Goal: Task Accomplishment & Management: Manage account settings

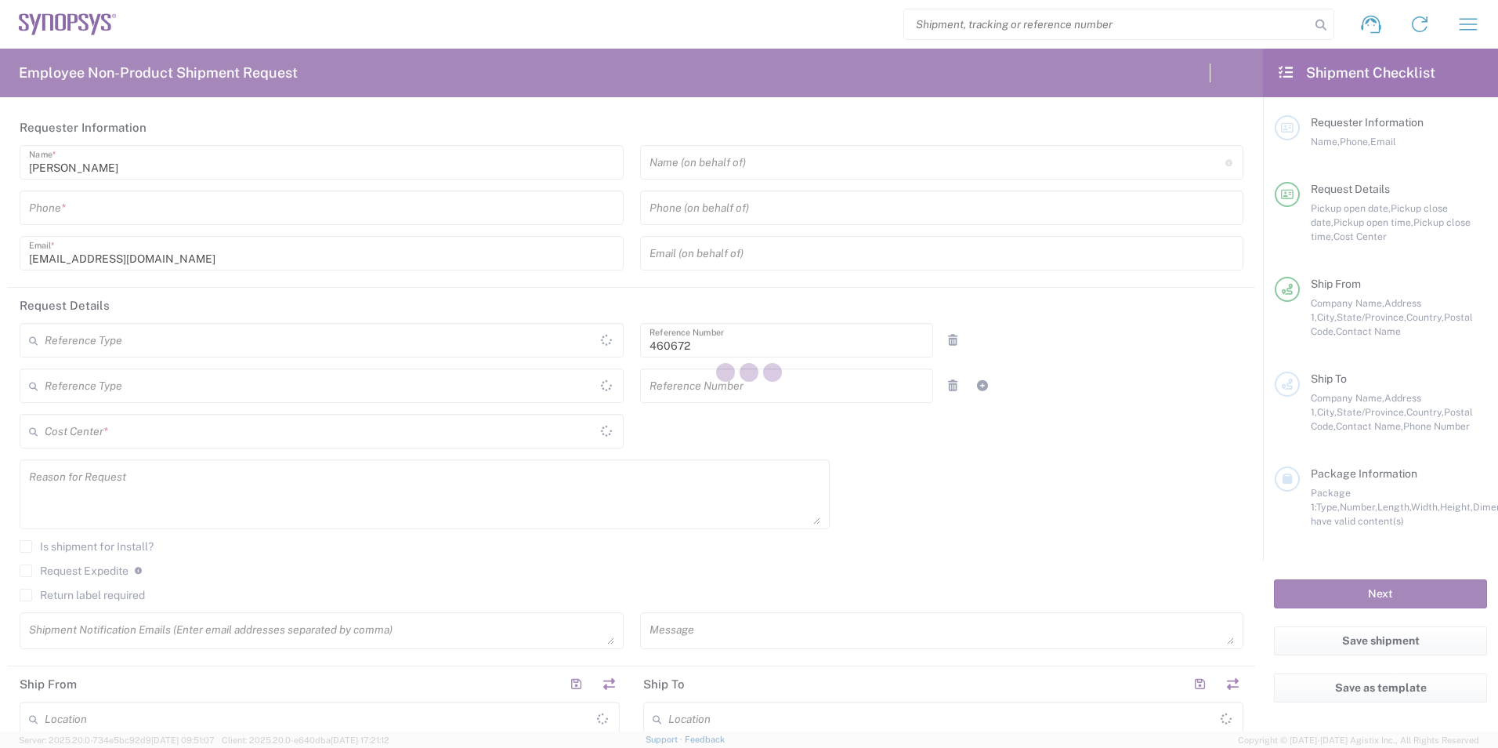
type input "Department"
type input "US01, FIN, Distri 460672"
type input "California"
type input "United States"
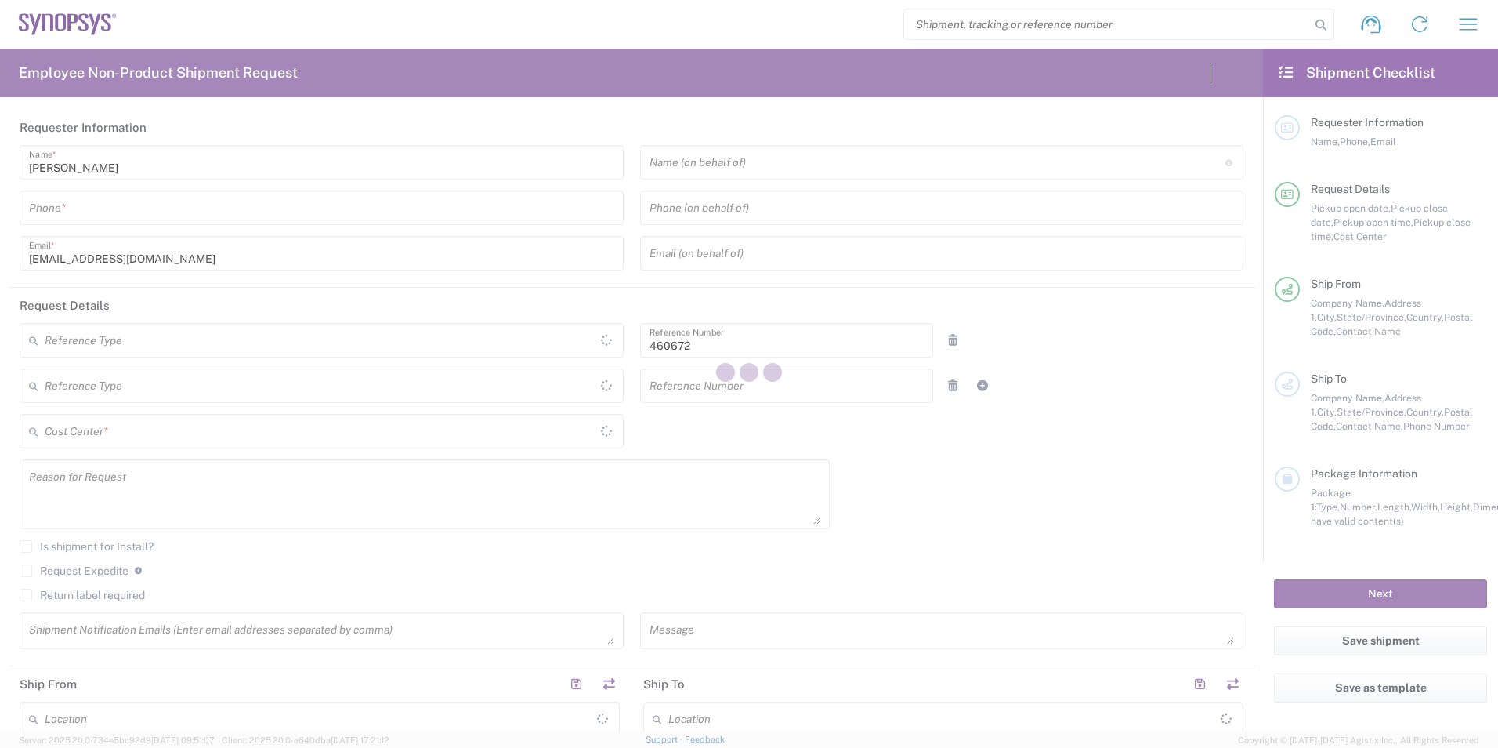
type input "Delivered at Place"
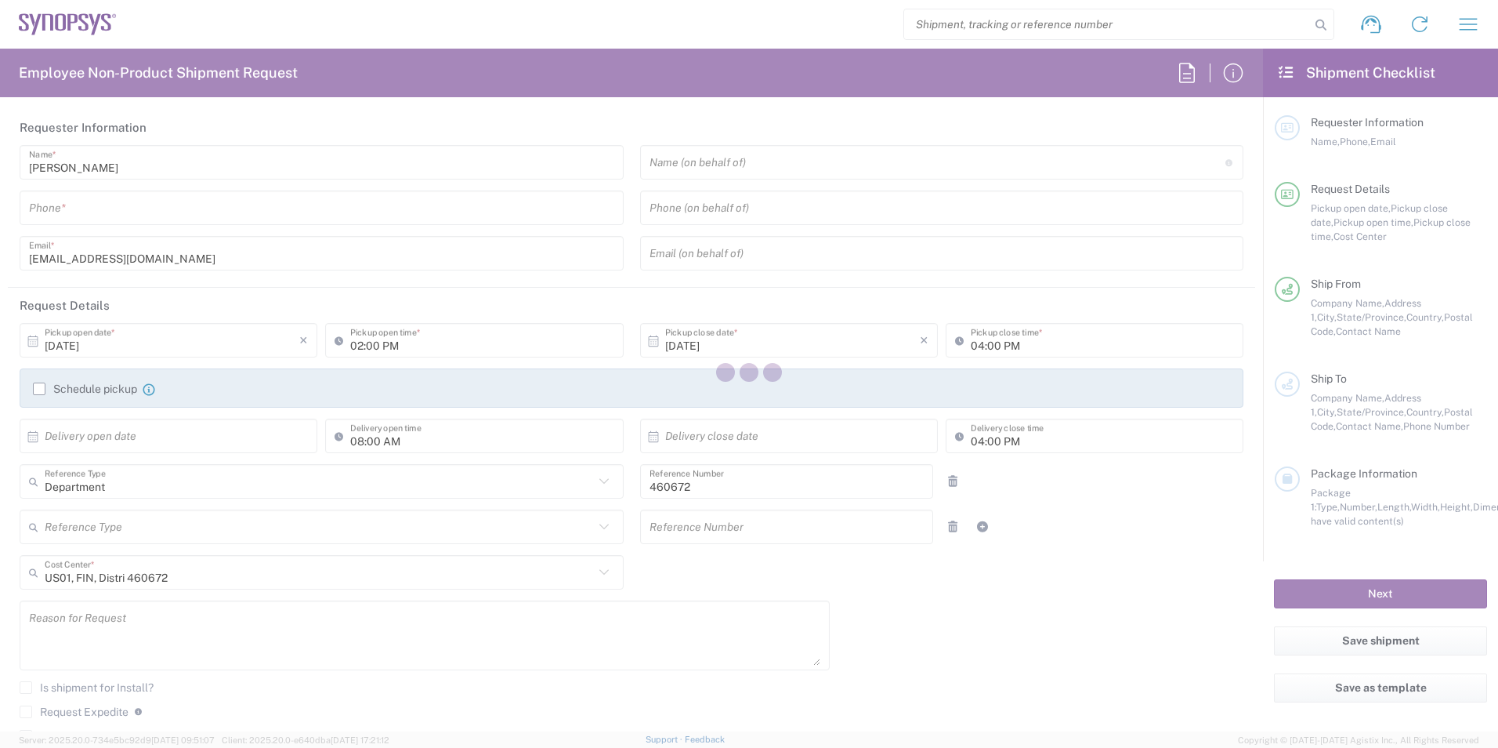
type input "Headquarters USSV"
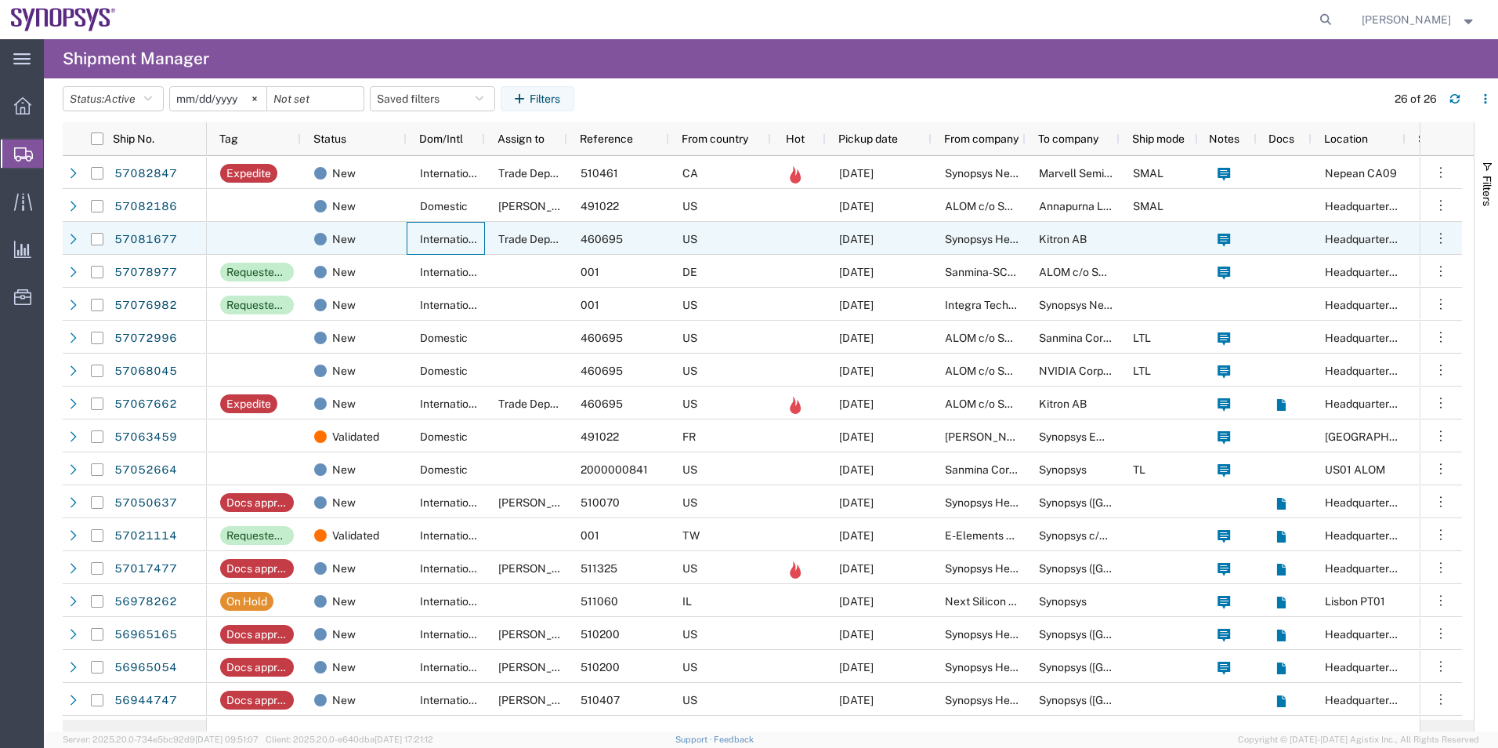
click at [439, 247] on div "International" at bounding box center [446, 238] width 78 height 33
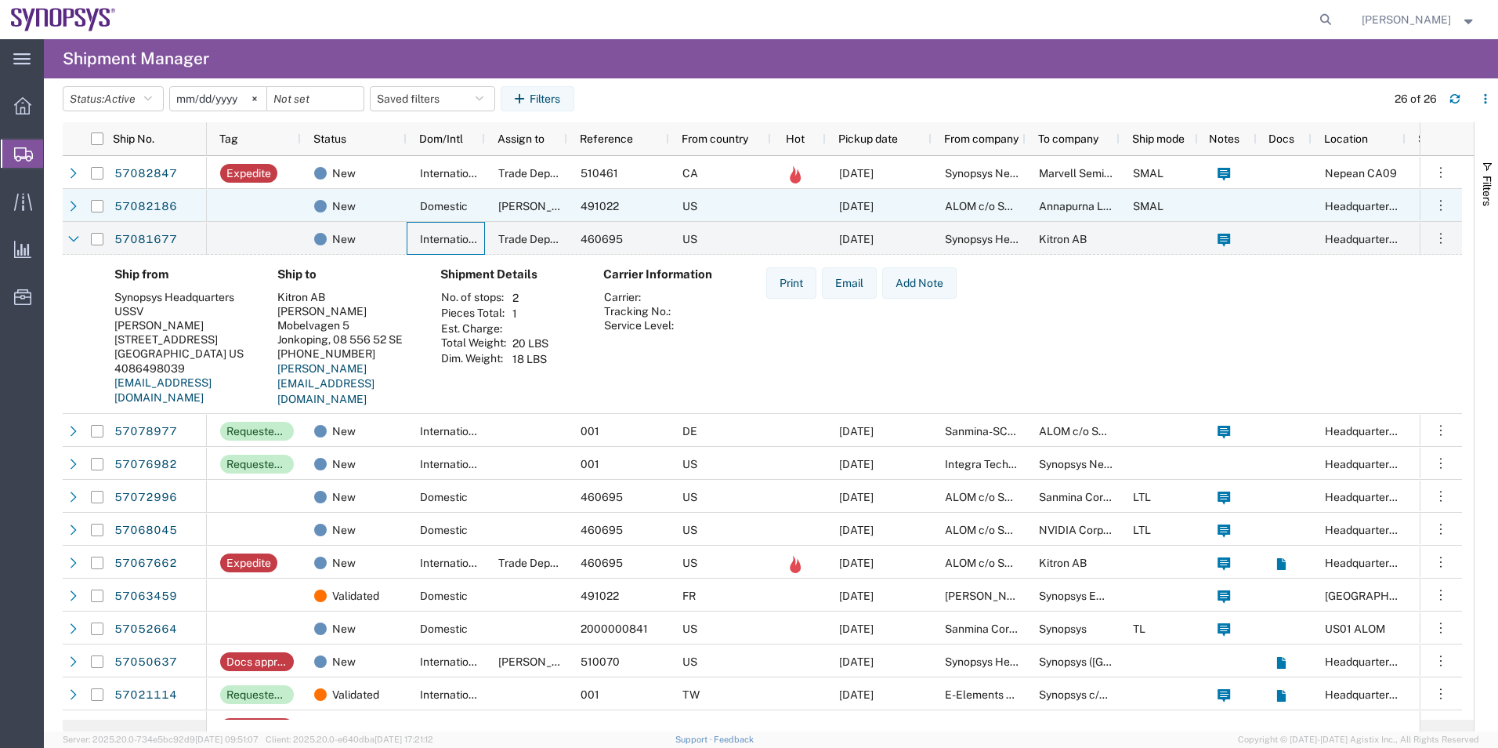
click at [435, 218] on div "Domestic" at bounding box center [446, 205] width 78 height 33
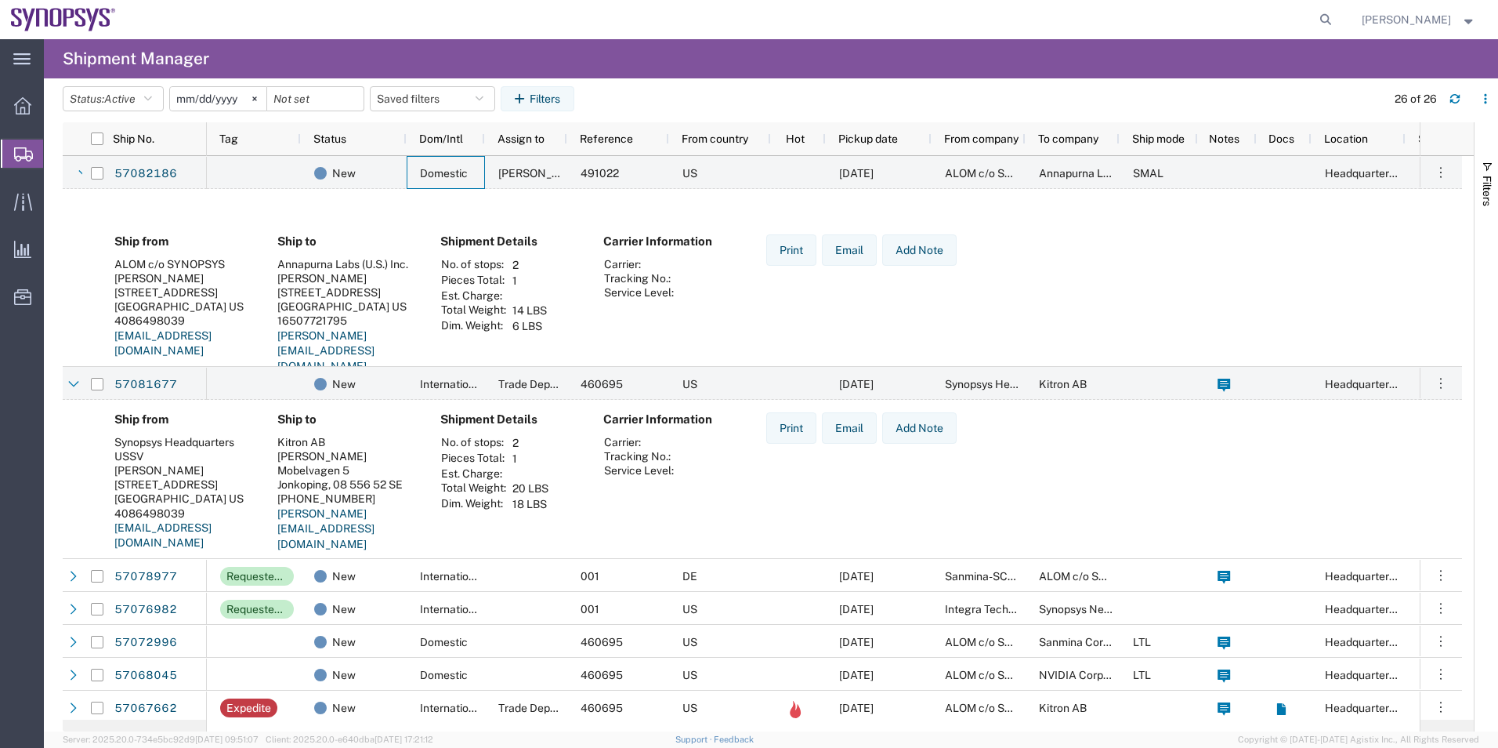
scroll to position [157, 0]
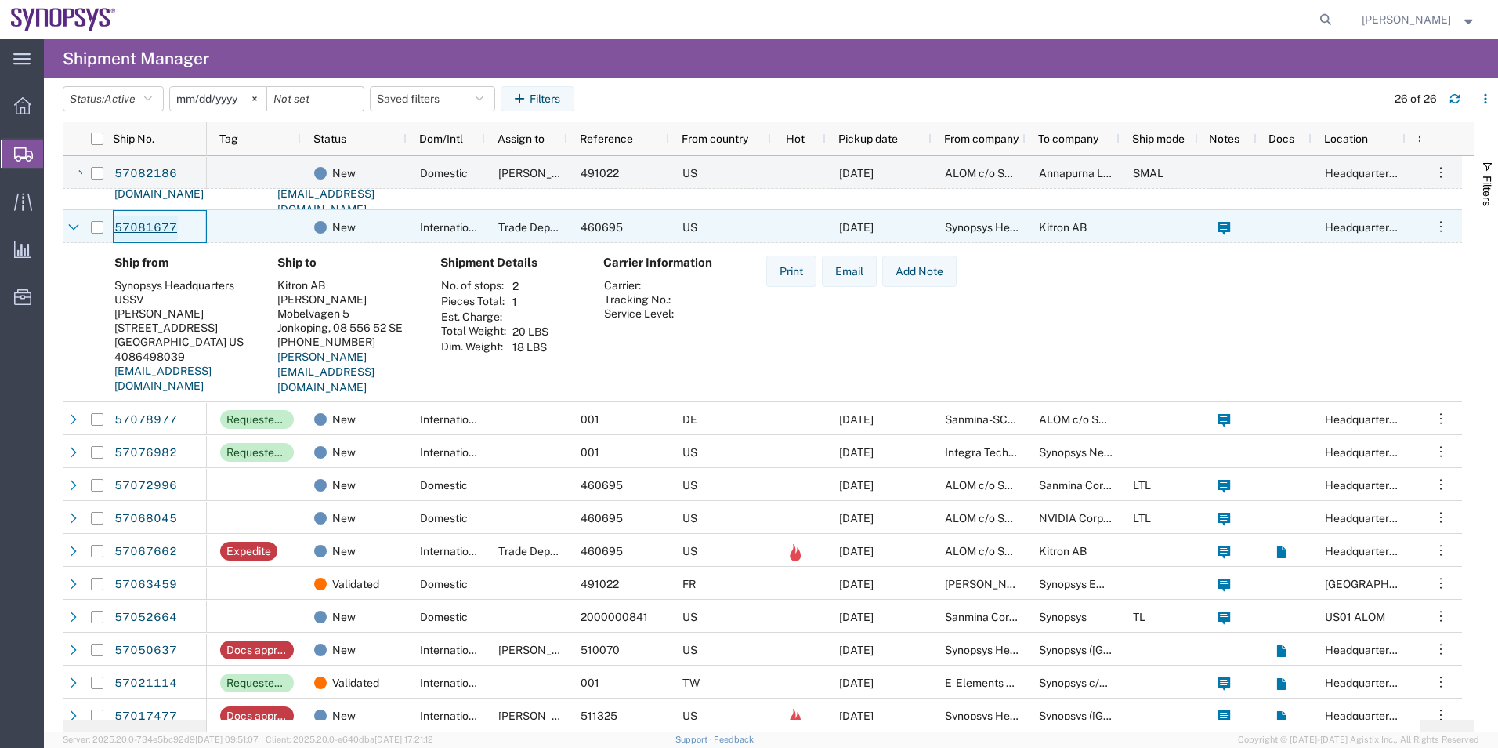
click at [130, 224] on link "57081677" at bounding box center [146, 228] width 64 height 25
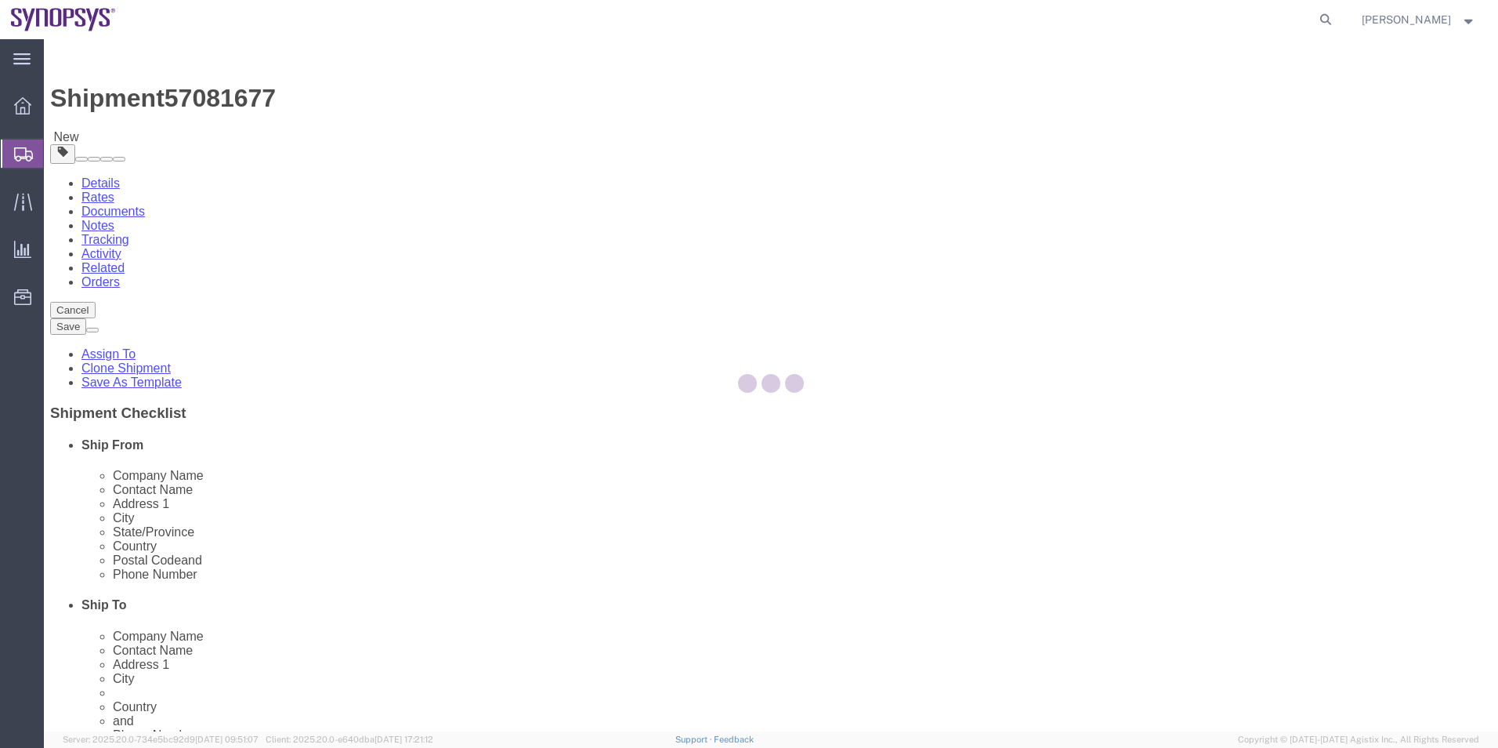
select select "63204"
select select
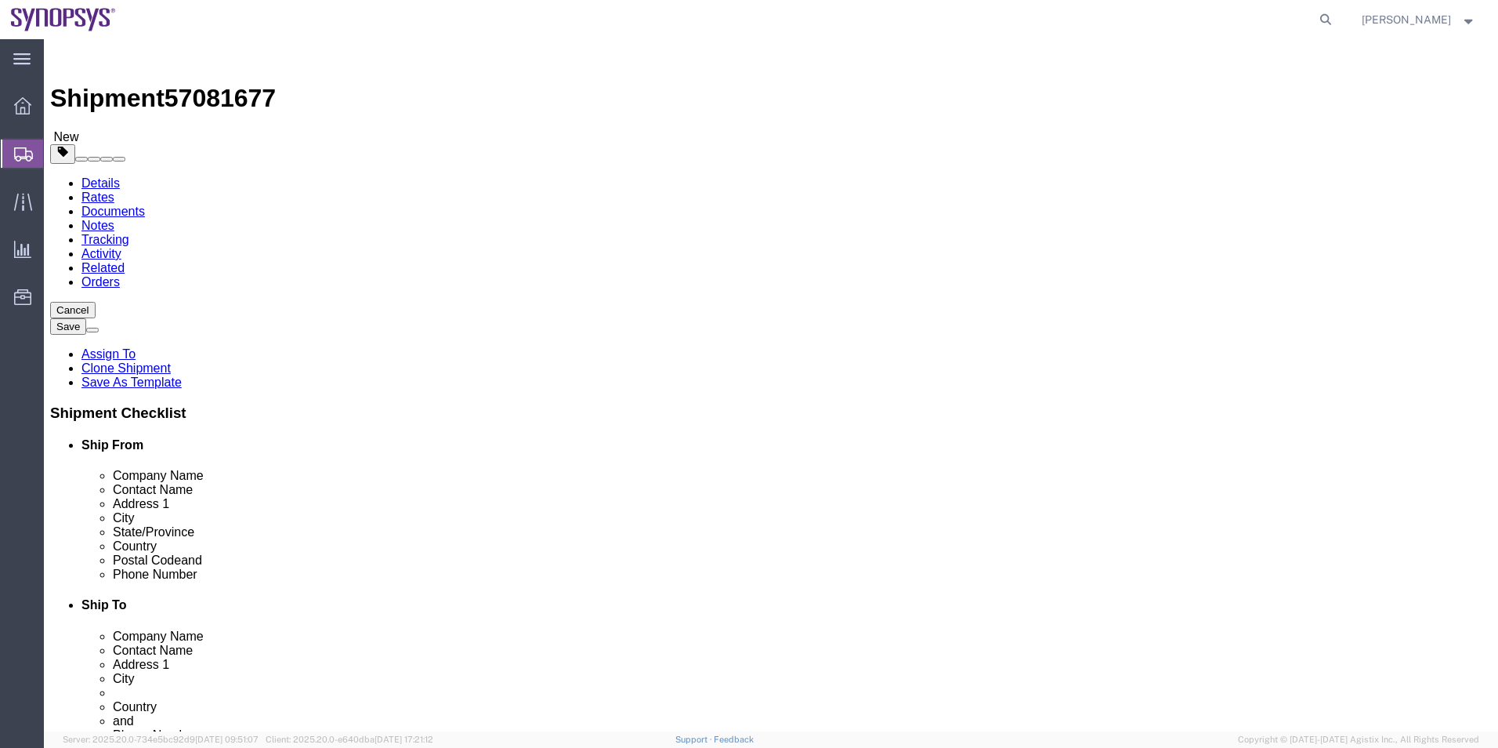
click icon
drag, startPoint x: 247, startPoint y: 340, endPoint x: 161, endPoint y: 328, distance: 86.2
click div "Dimensions Separate dimensions for each package, Length x Width x Height Length…"
type input "30"
type input "24"
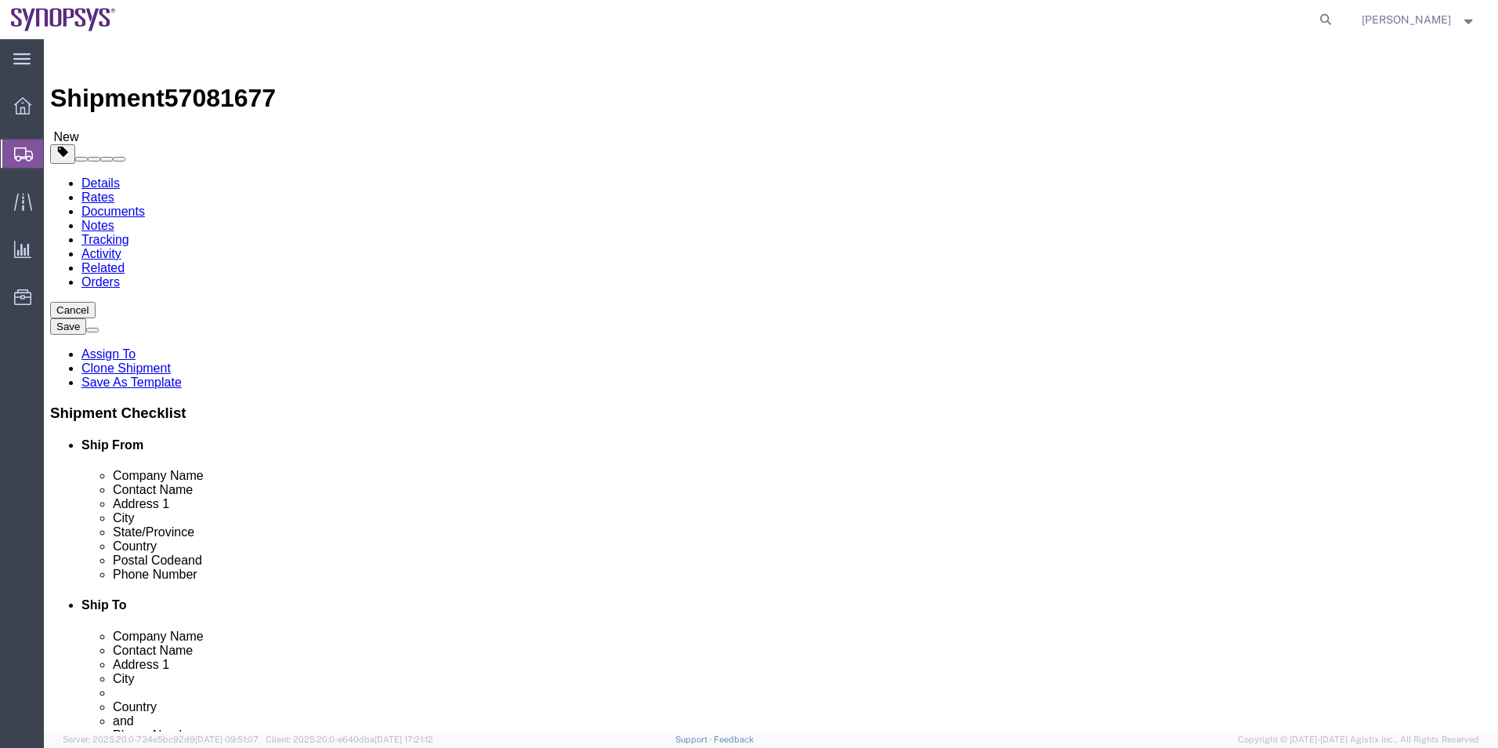
type input "6"
click div "Previous Continue"
drag, startPoint x: 248, startPoint y: 357, endPoint x: 118, endPoint y: 355, distance: 130.1
click div "Weight 20.00 Select kgs lbs Ship. t°"
type input "10"
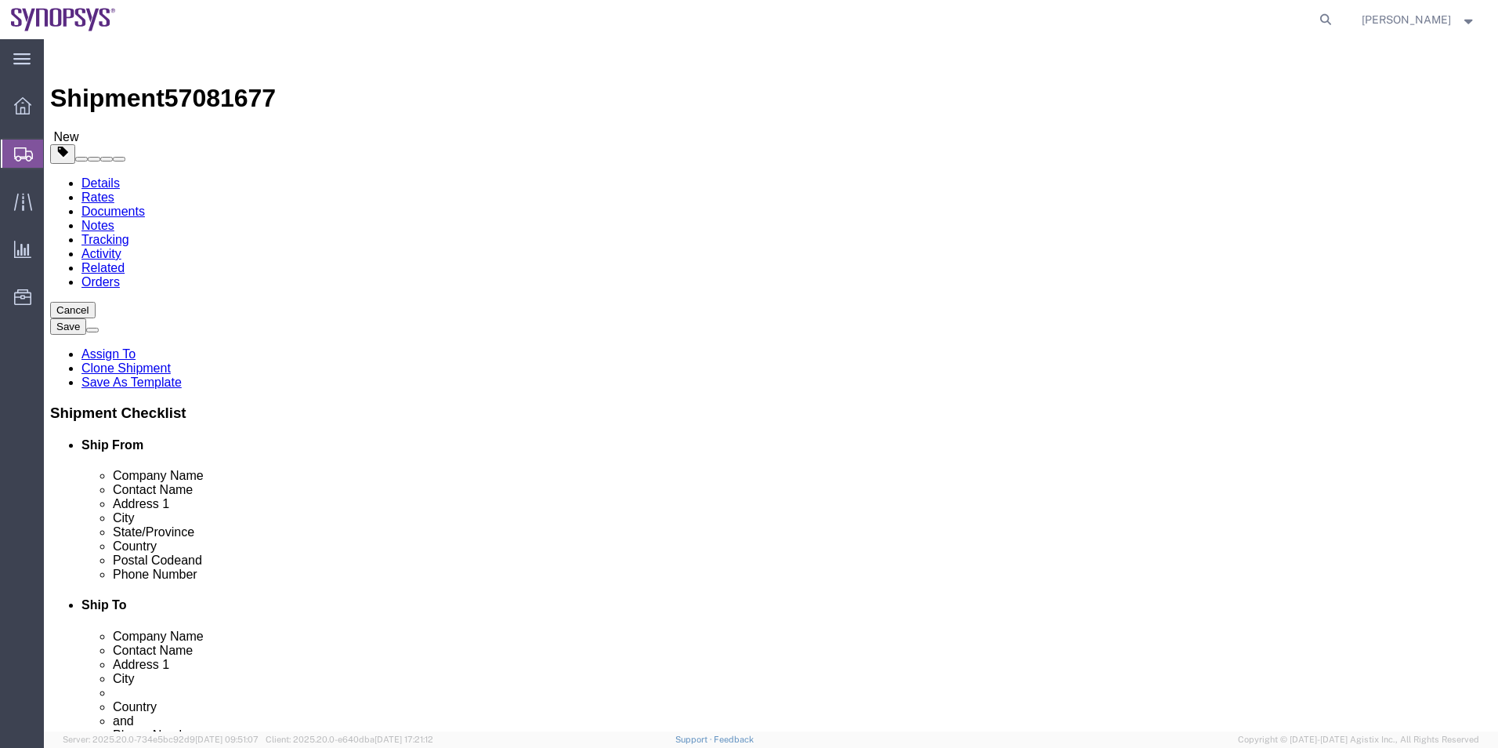
click div "Previous Continue"
click dd "135.00 USD"
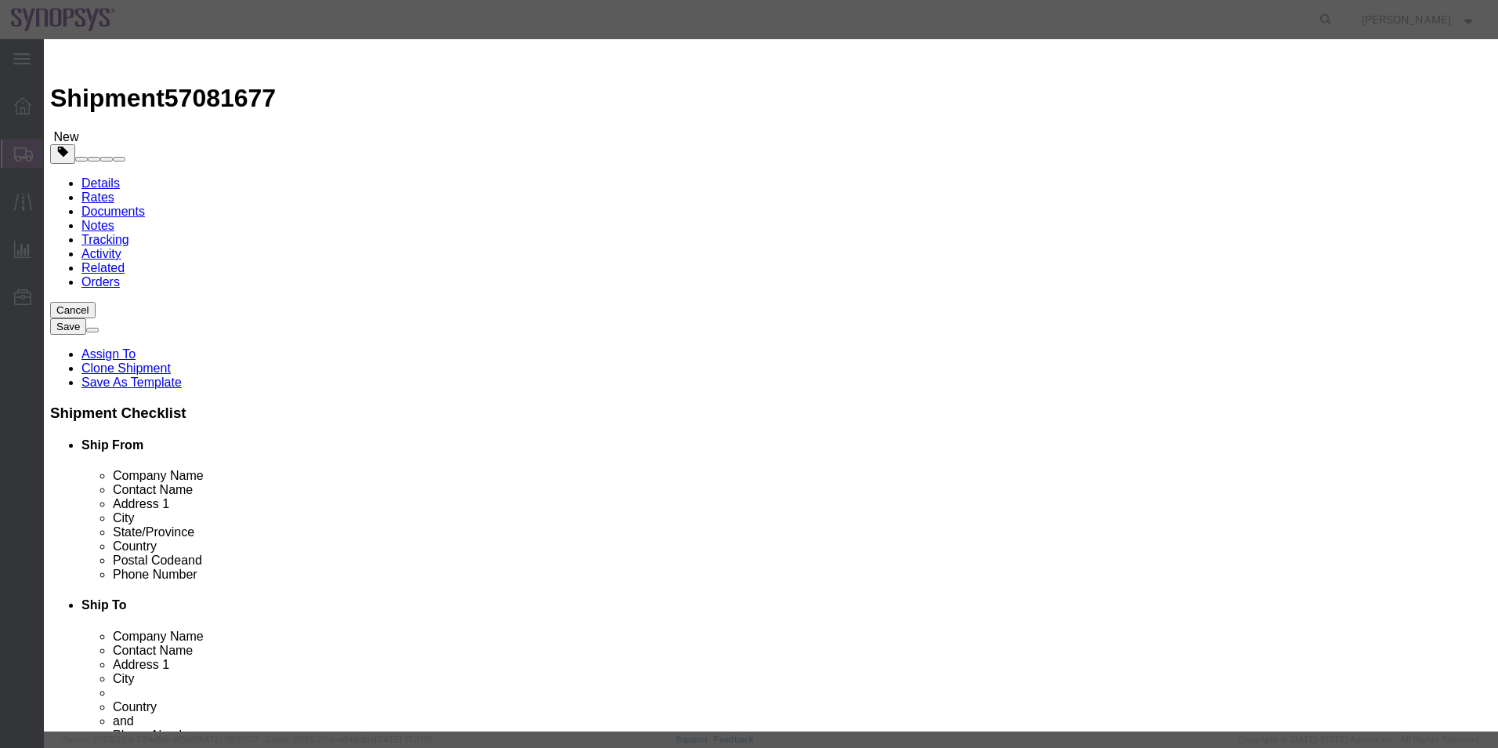
scroll to position [78, 0]
click div "Control/Exempt Select ATF BIS DEA EPA FDA FTR ITAR OFAC Other (OPA) License Num…"
click select "Select ATF BIS DEA EPA FDA FTR ITAR OFAC Other (OPA)"
select select "FTR"
click select "Select ATF BIS DEA EPA FDA FTR ITAR OFAC Other (OPA)"
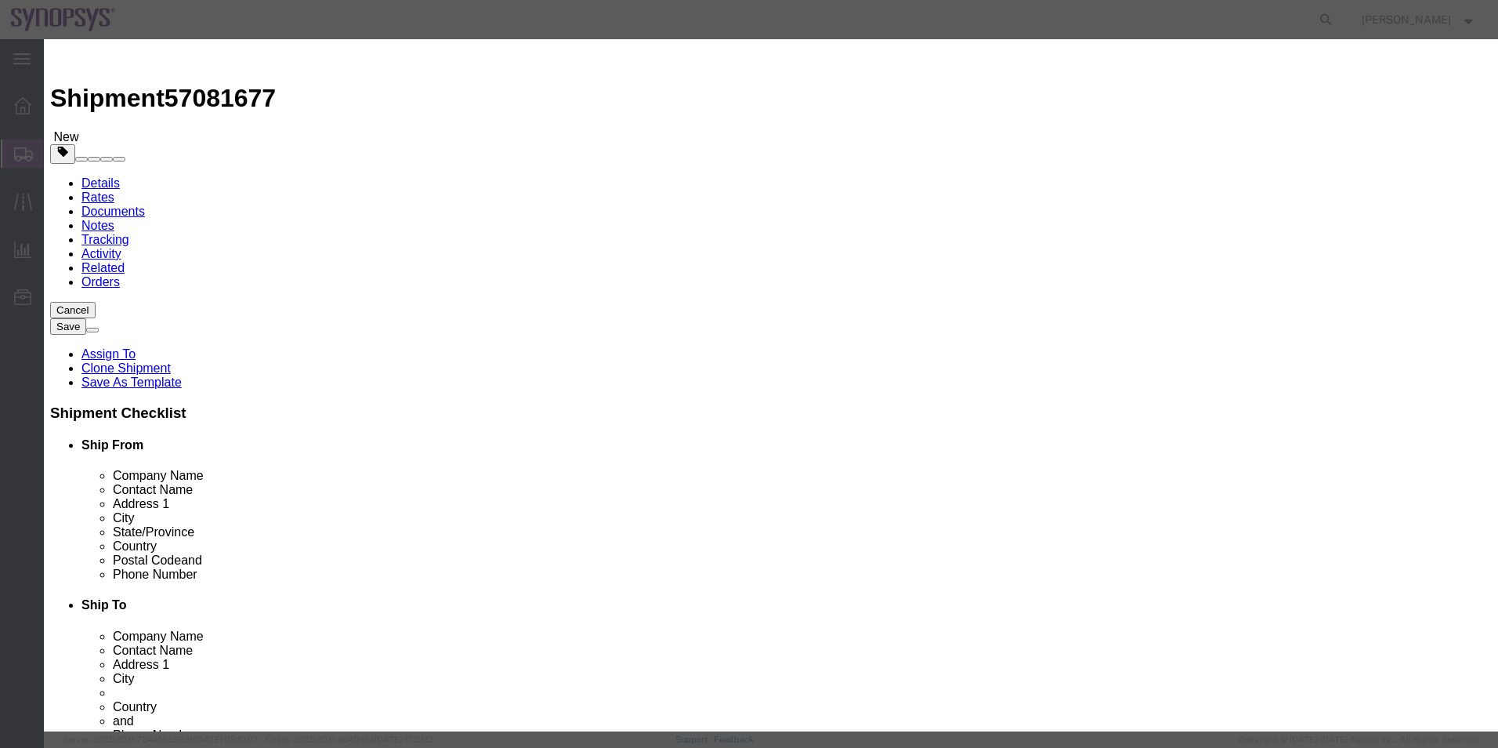
click select "Select 30.2(d)(2) 30.36 30.37(a) 30.37(f) 30.37(g) 30.37(h) 30.37(i) 30.37(j) 3…"
select select "30.37(a)"
click select "Select 30.2(d)(2) 30.36 30.37(a) 30.37(f) 30.37(g) 30.37(h) 30.37(i) 30.37(j) 3…"
click button "Save & Close"
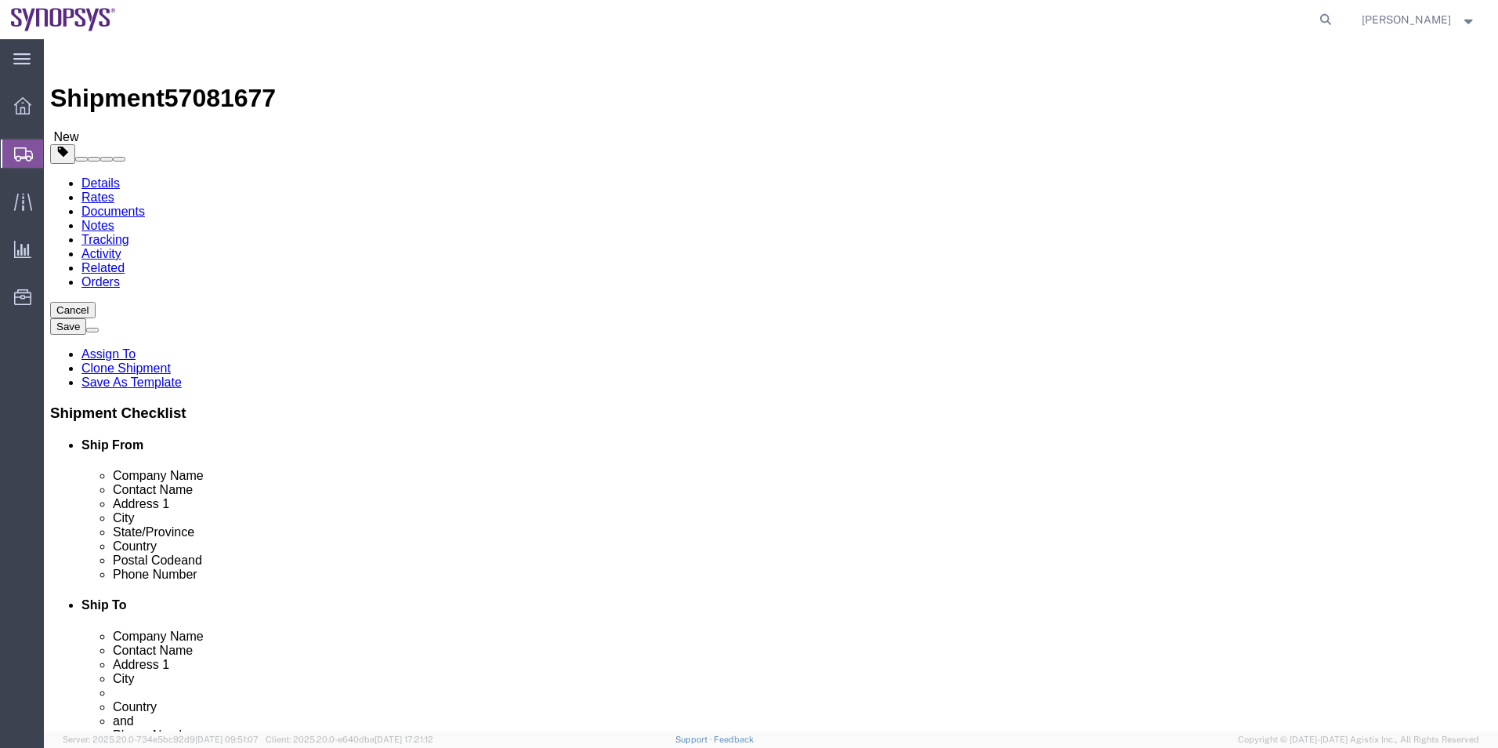
click icon
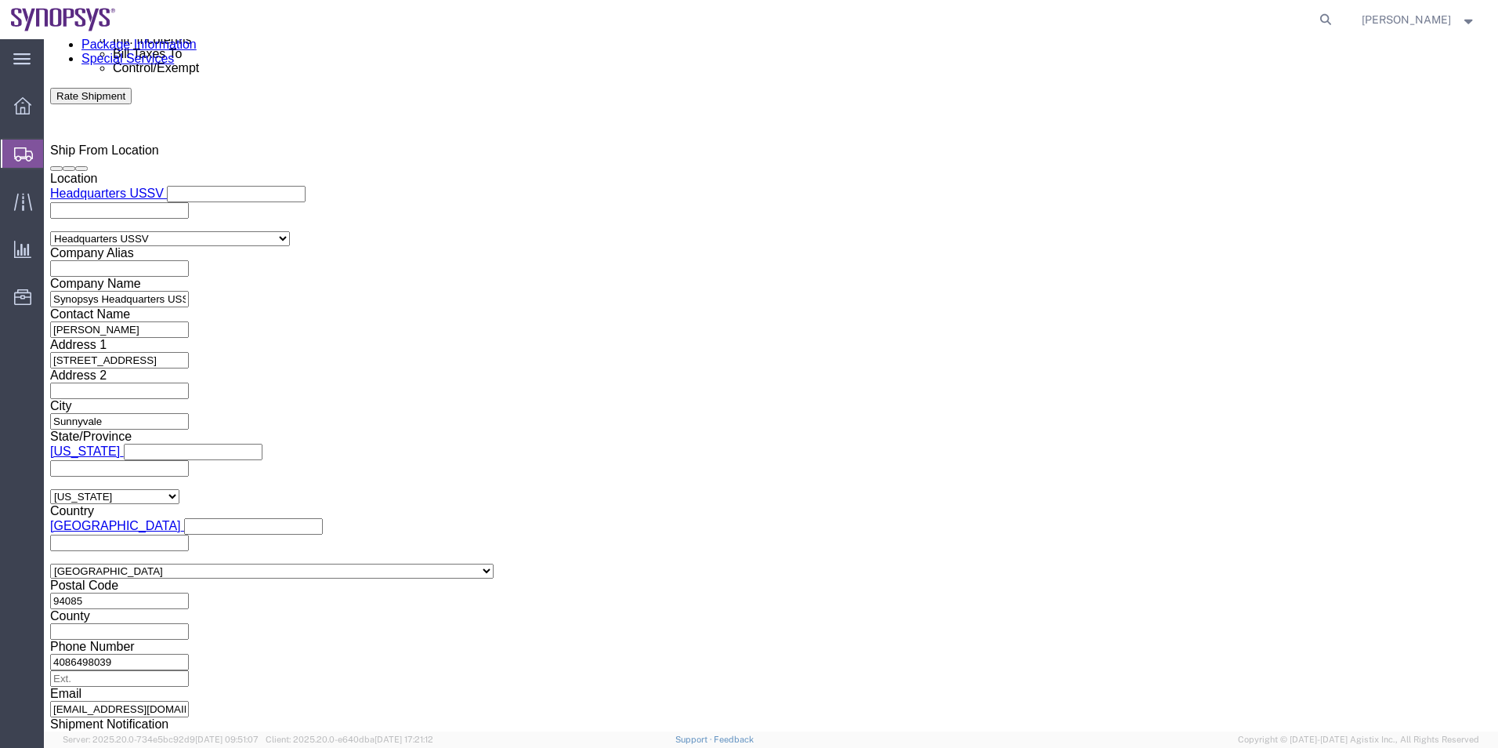
scroll to position [1097, 0]
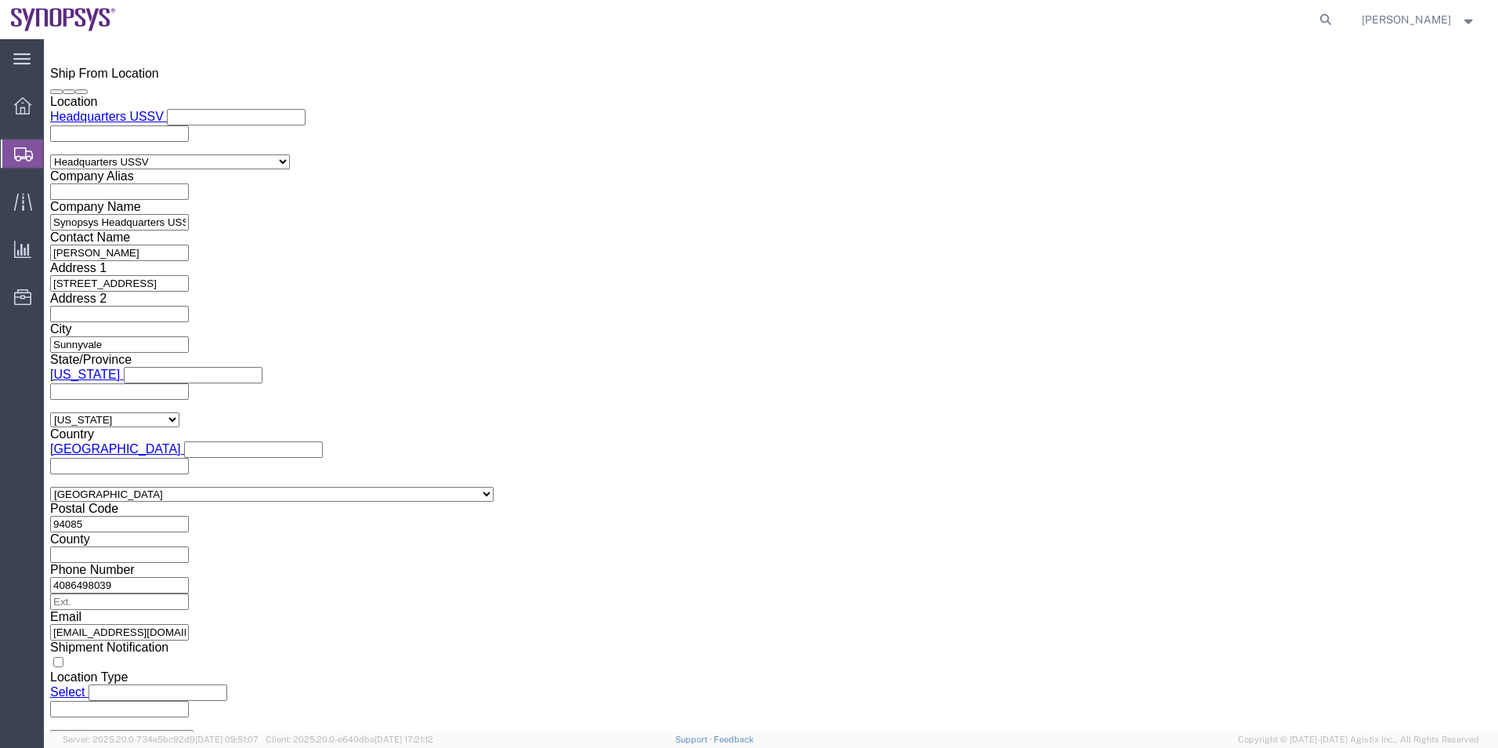
click textarea
type textarea "Please see attached. -Kaelen"
click select "Select ATF BIS DEA EPA FDA FTR ITAR OFAC Other (OPA)"
select select "FTR"
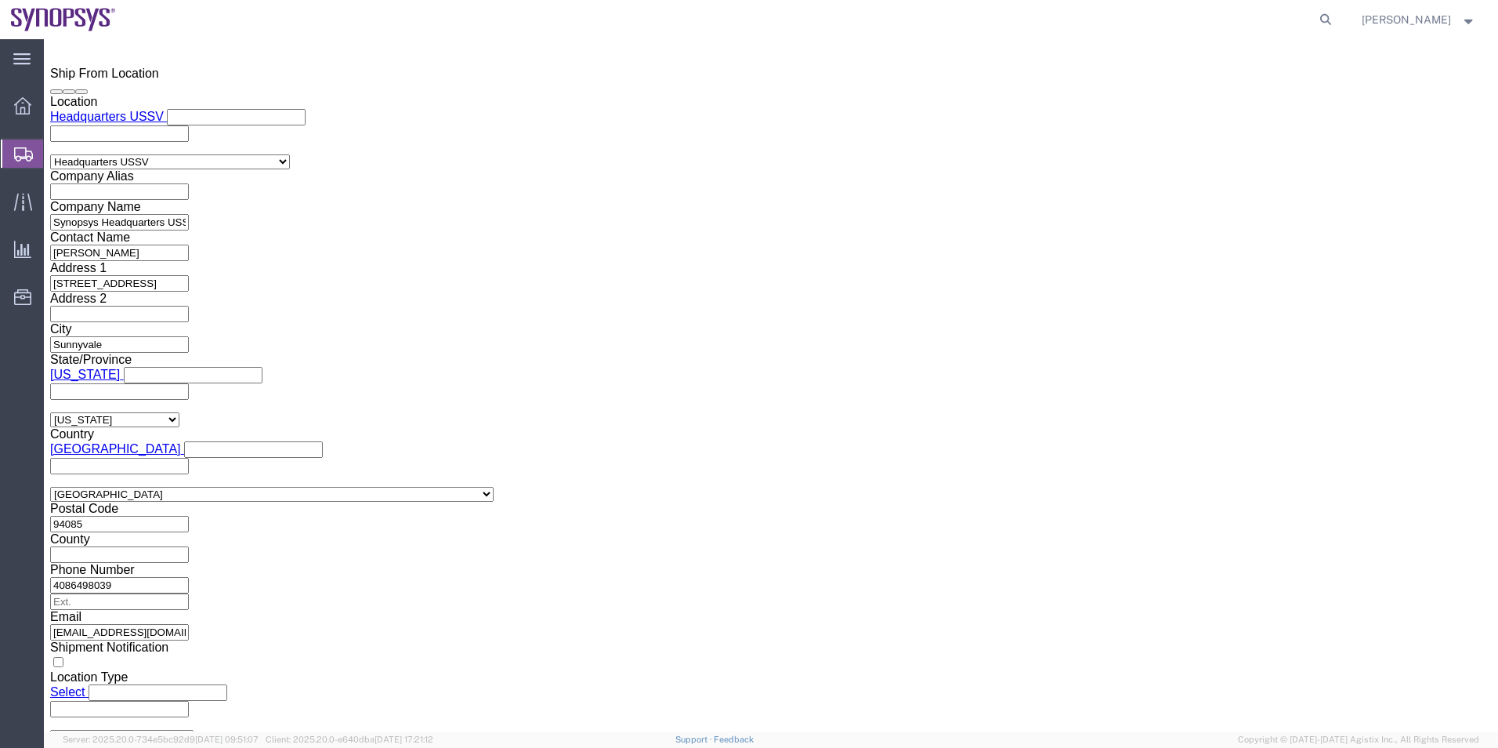
click select "Select ATF BIS DEA EPA FDA FTR ITAR OFAC Other (OPA)"
click select "Select 30.2(d)(2) 30.36 30.37(a) 30.37(f) 30.37(g) 30.37(h) 30.37(i) 30.37(j) 3…"
select select "30.37(a)"
click select "Select 30.2(d)(2) 30.36 30.37(a) 30.37(f) 30.37(g) 30.37(h) 30.37(i) 30.37(j) 3…"
click select "Select AES-Direct EEI Carrier File EEI EEI Exempt"
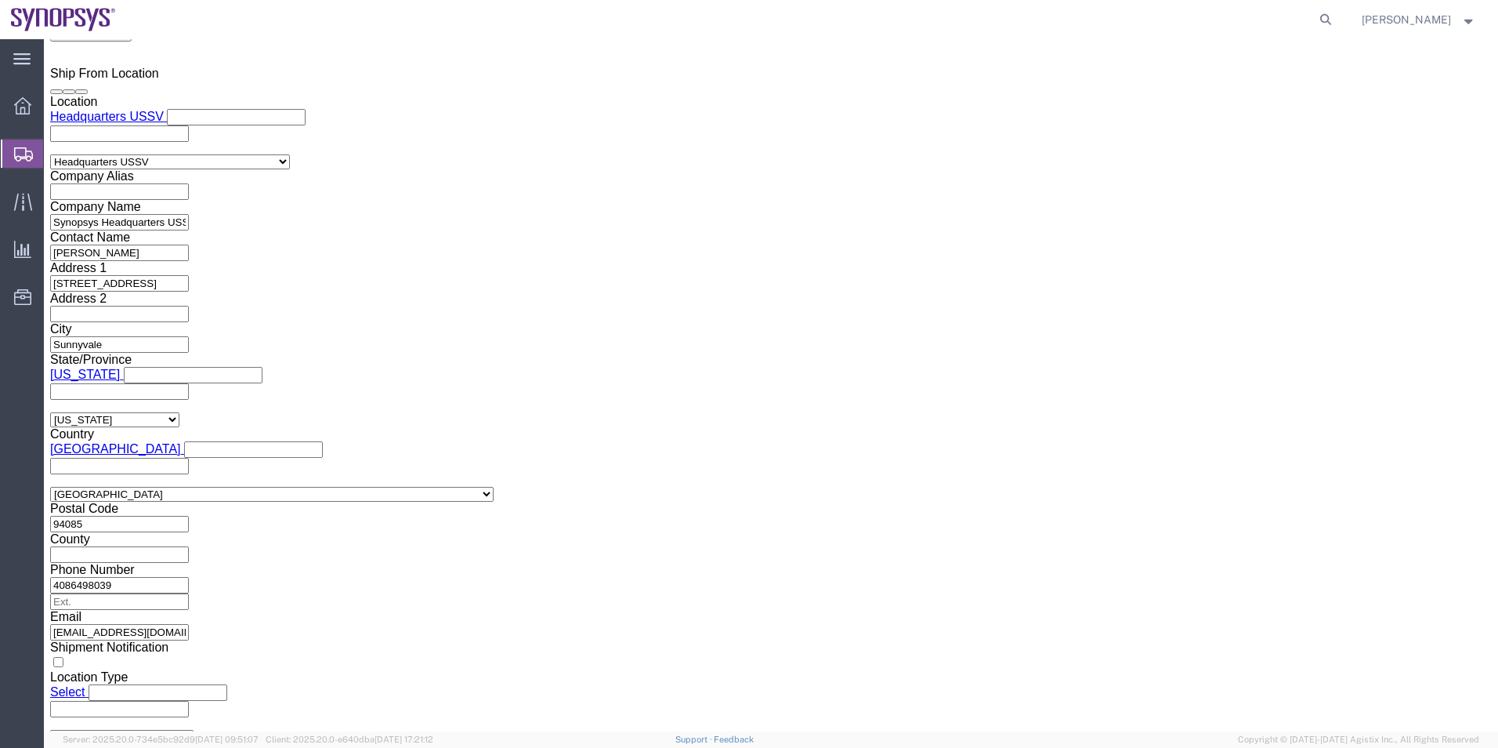
select select "EXEM"
click select "Select AES-Direct EEI Carrier File EEI EEI Exempt"
click button "Rate Shipment"
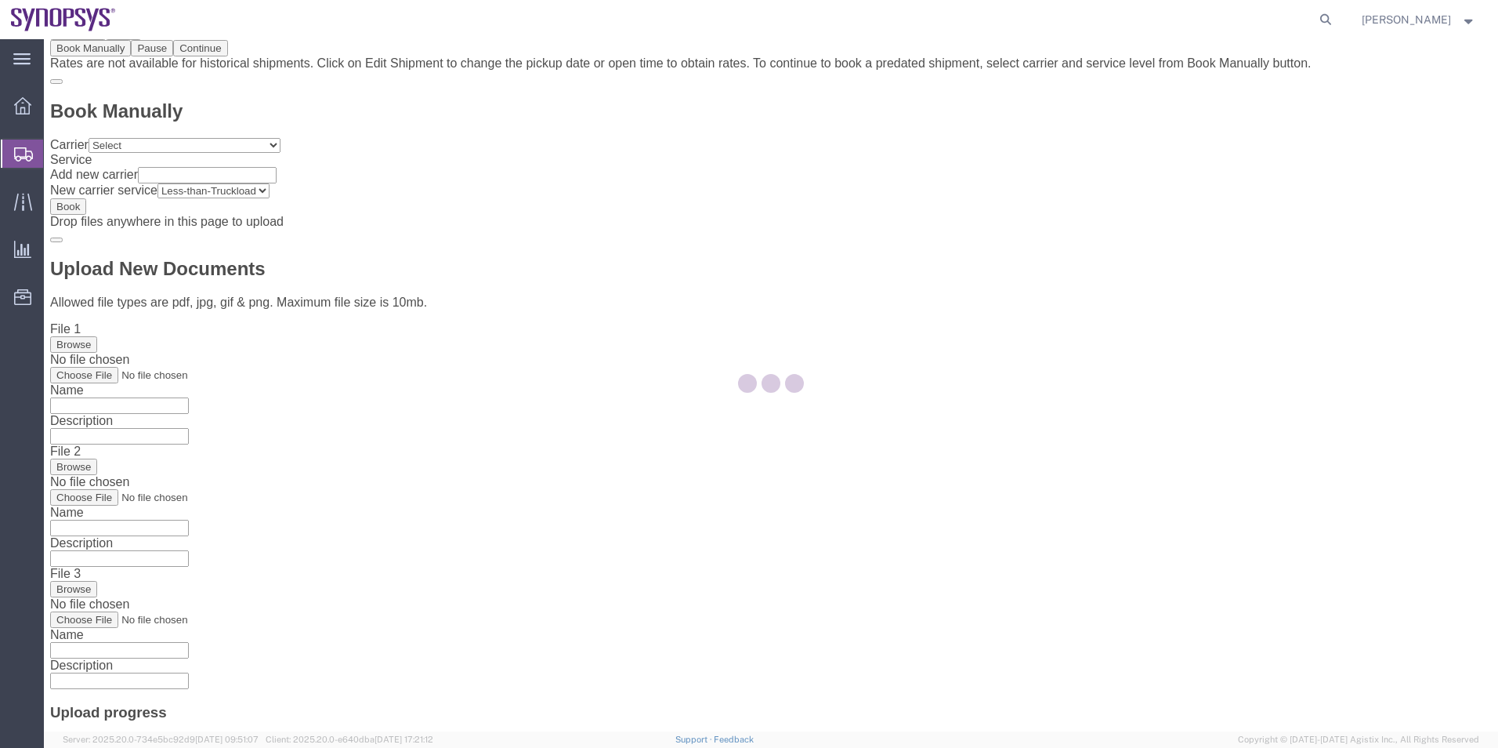
scroll to position [0, 0]
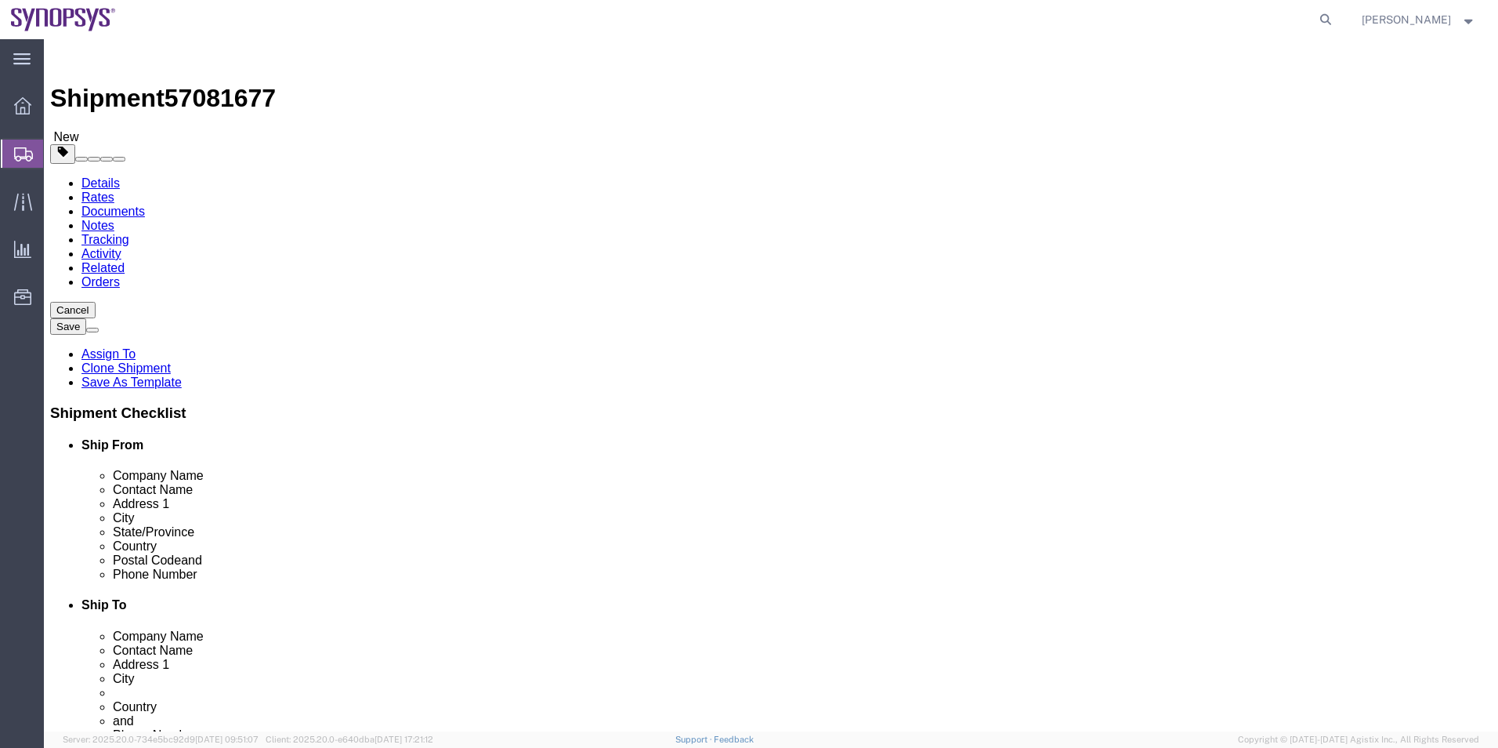
click at [114, 176] on link "Details" at bounding box center [101, 182] width 38 height 13
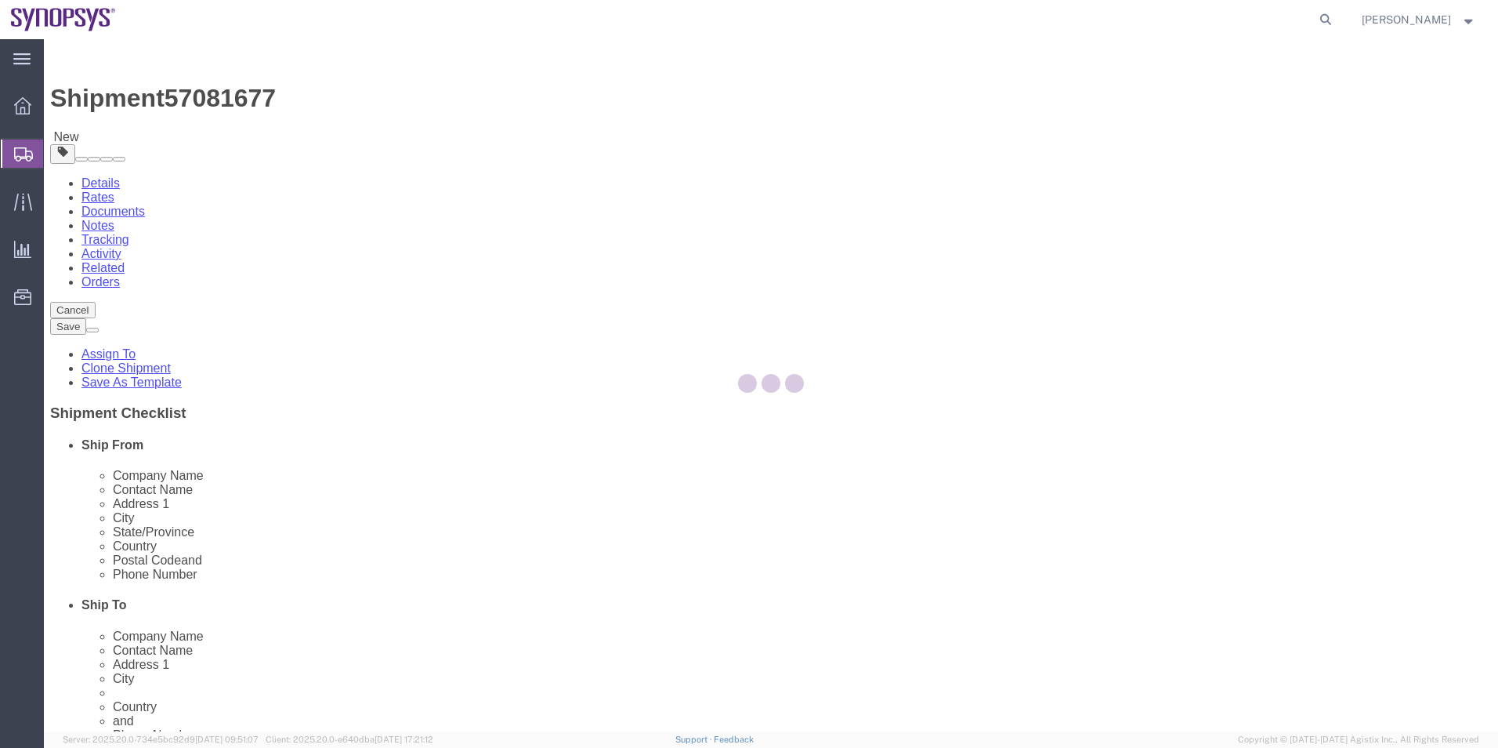
select select "63204"
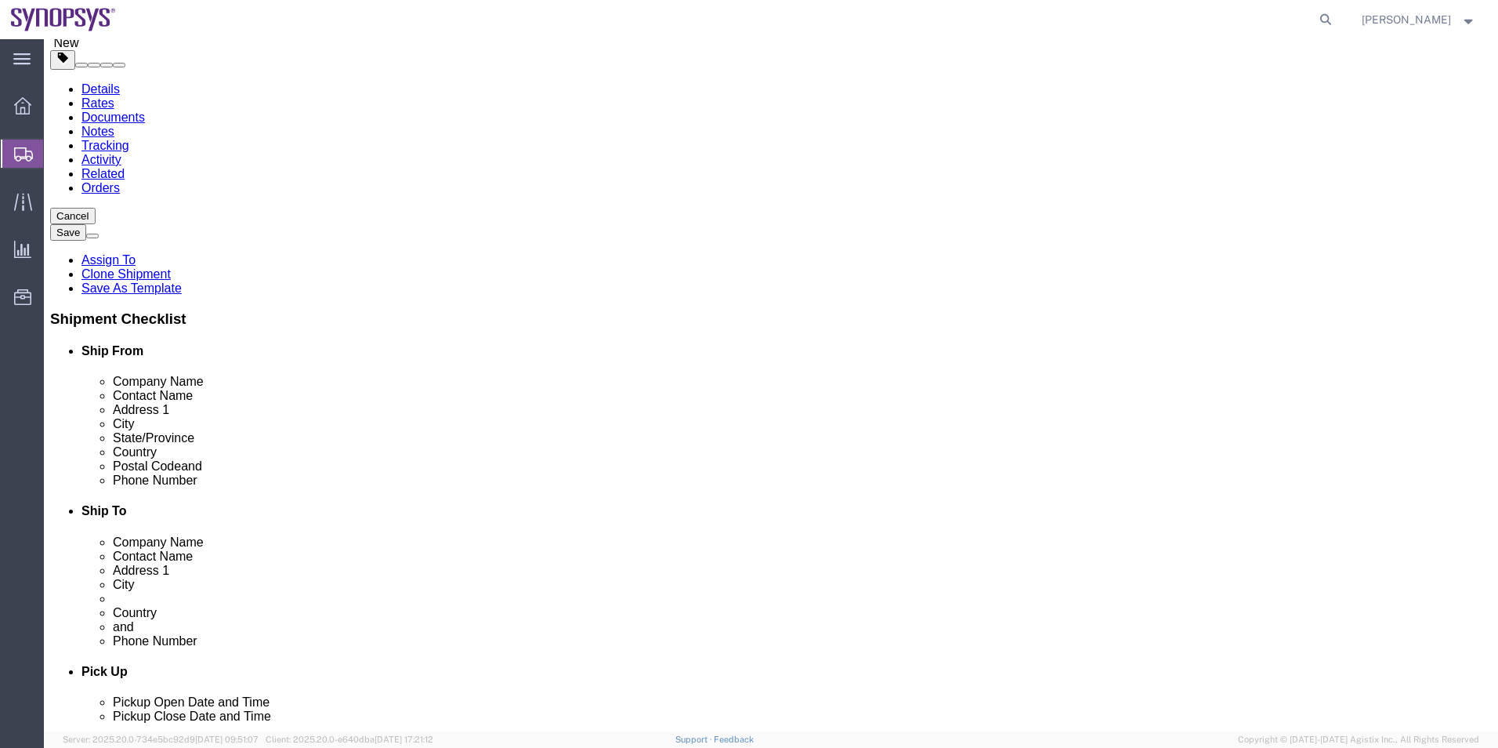
scroll to position [313, 0]
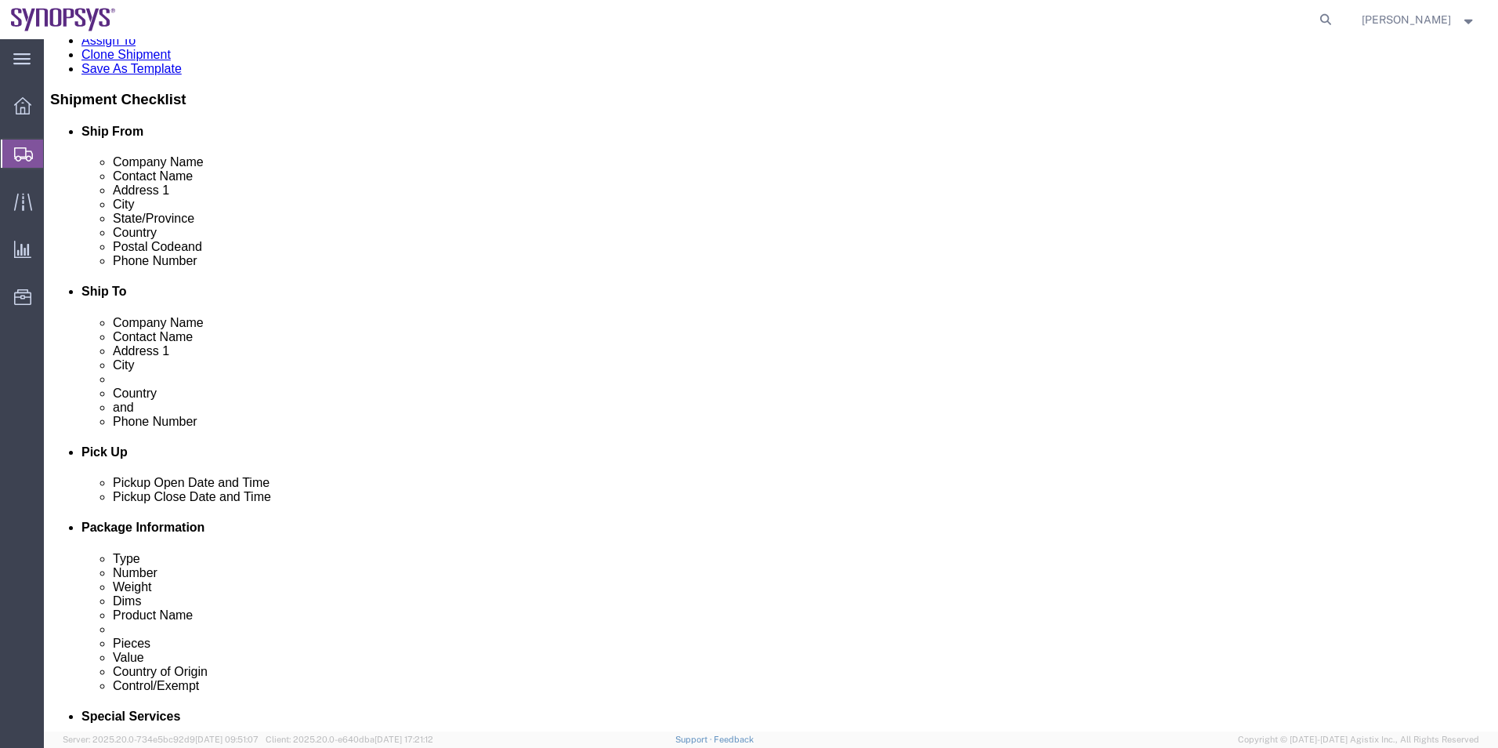
click div "Oct 09 2025 2:58 PM"
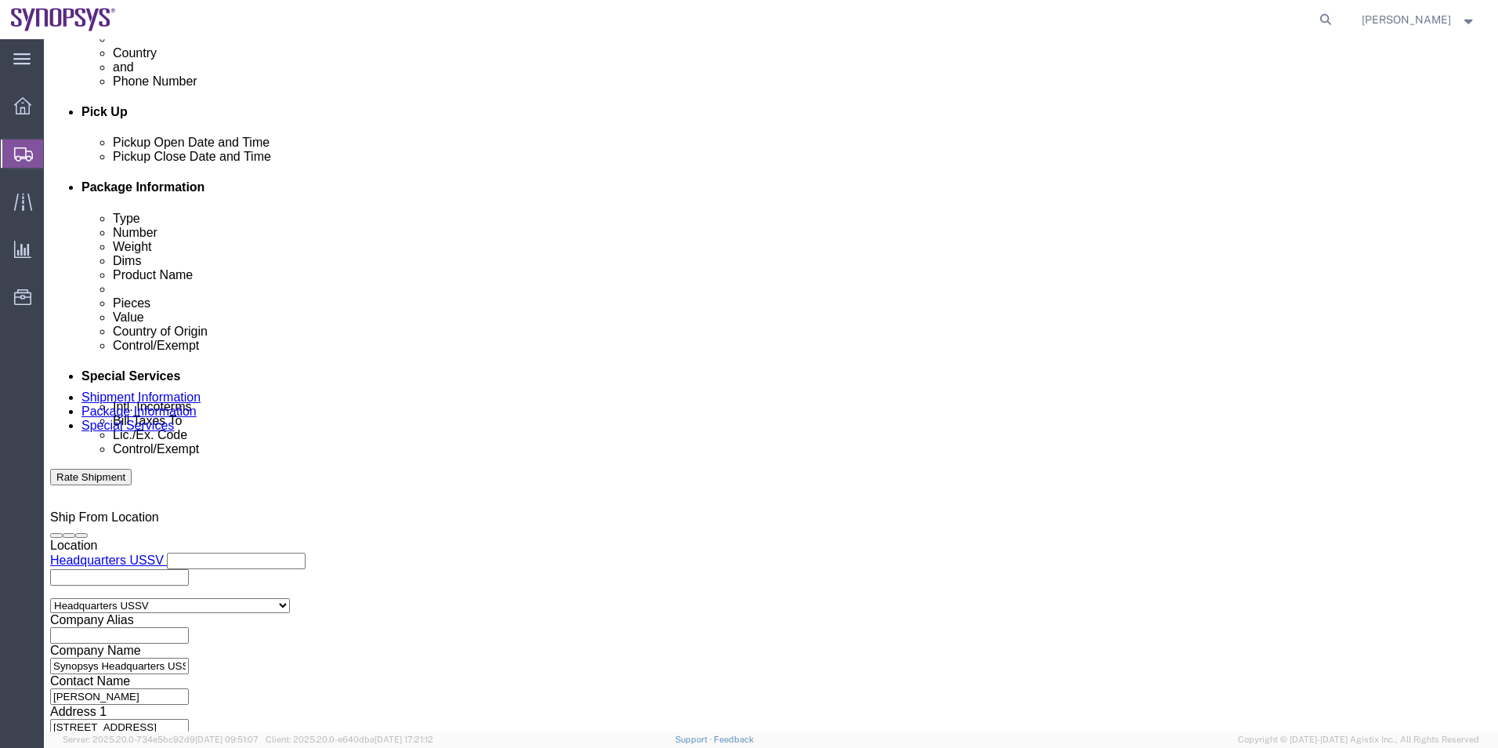
type input "3:58 PM"
click button "Apply"
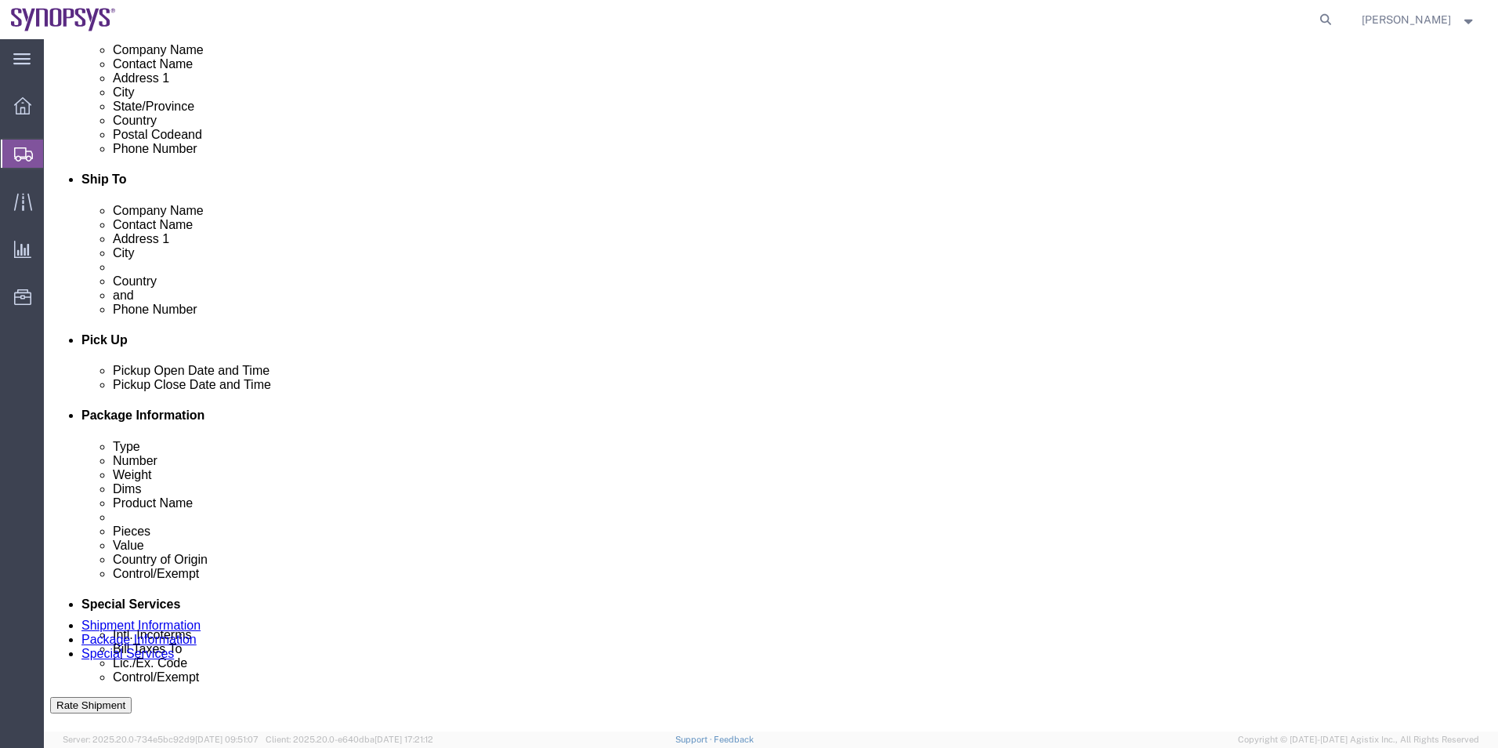
scroll to position [419, 0]
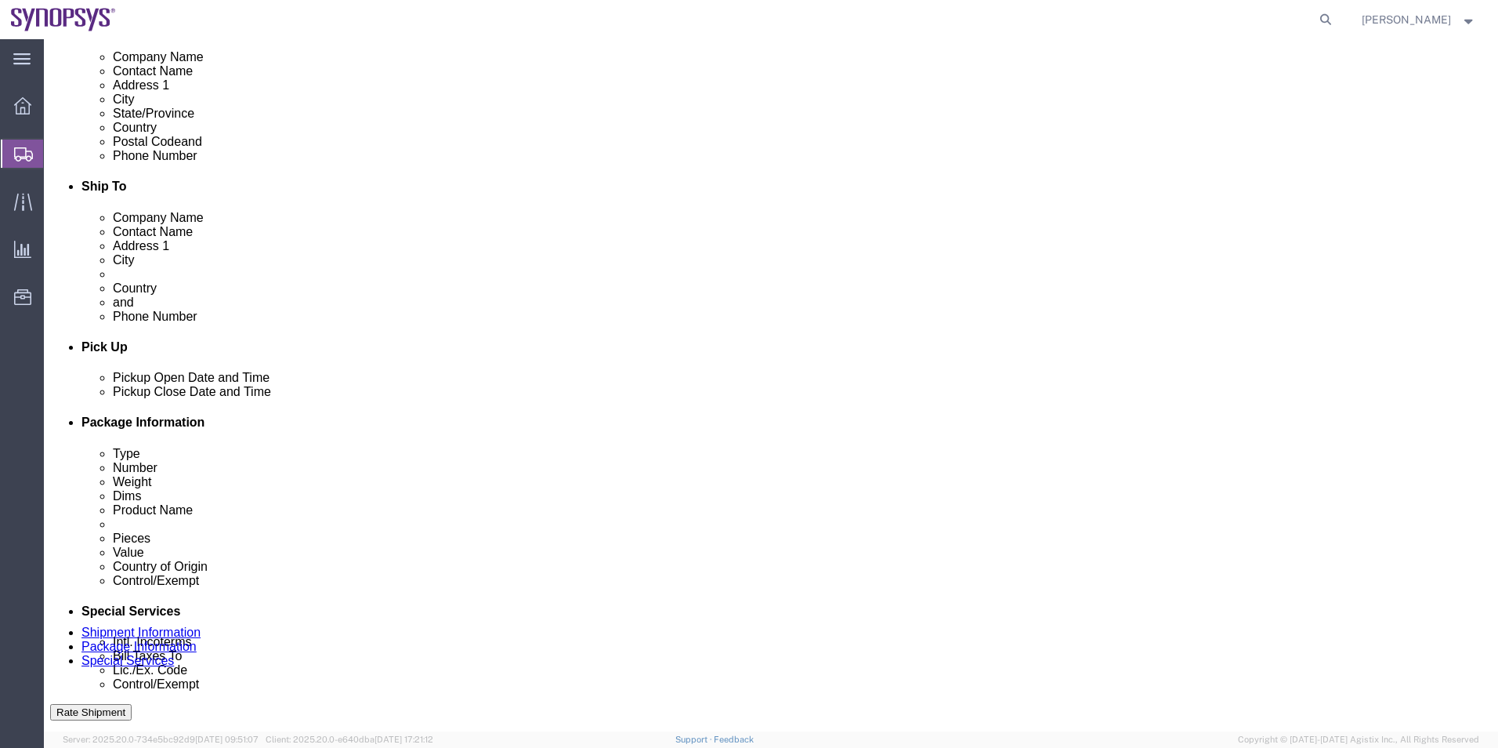
click icon
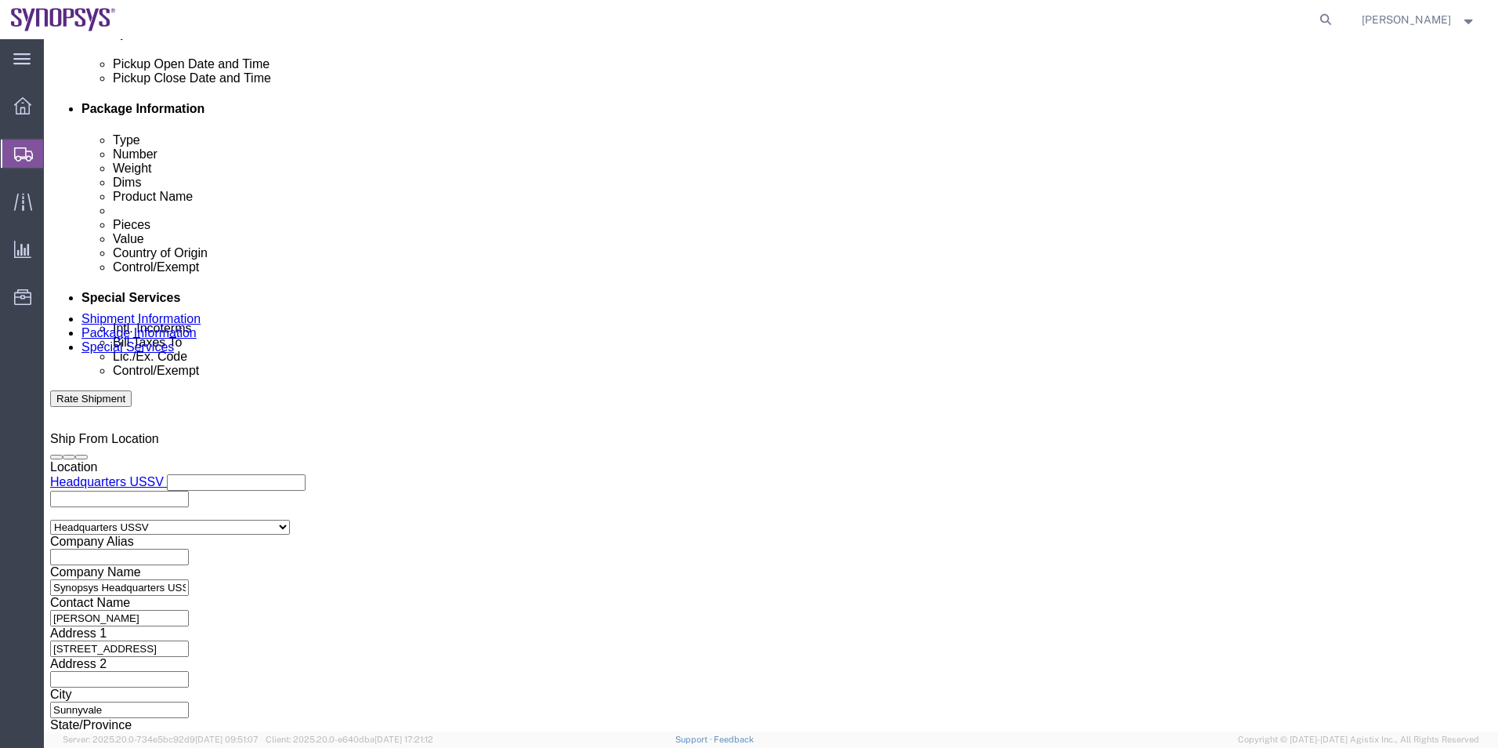
scroll to position [967, 0]
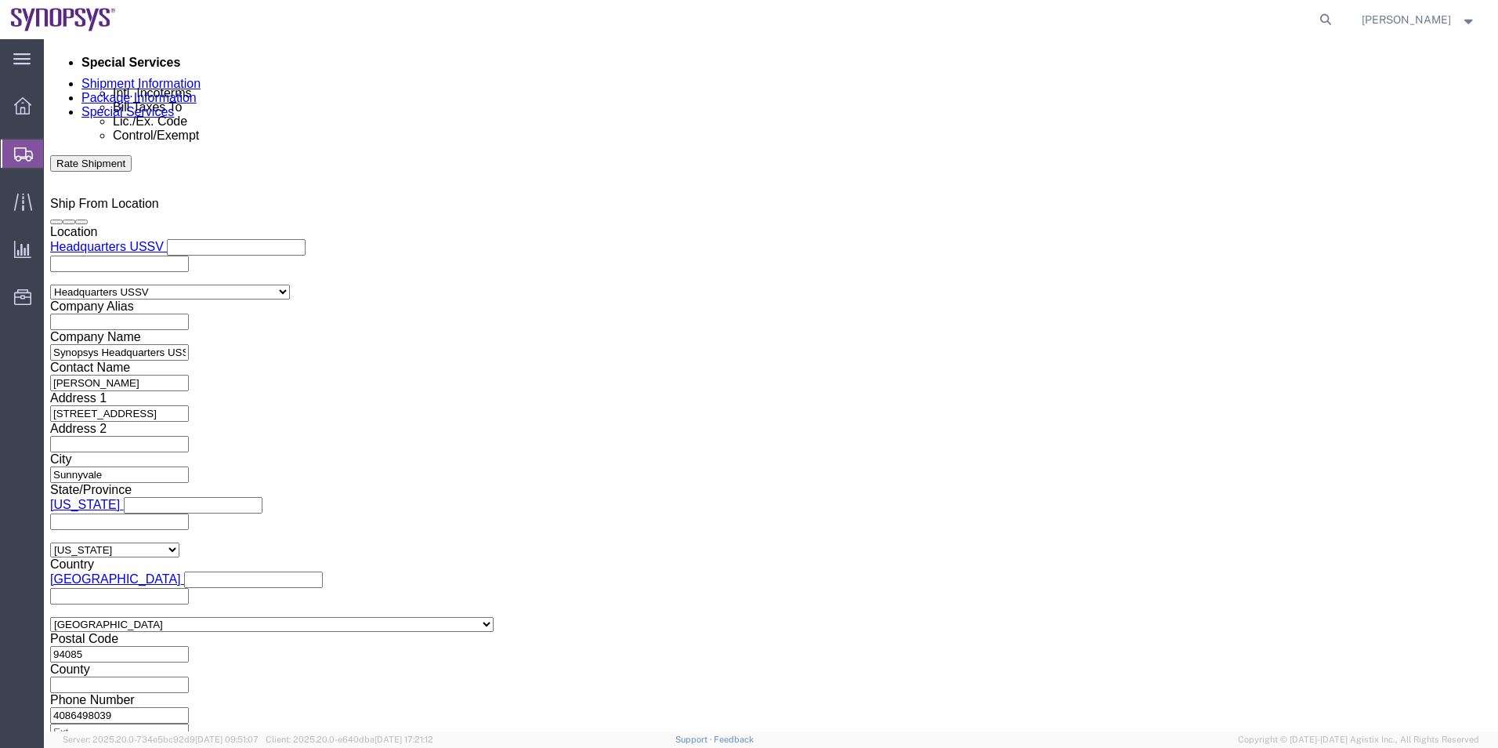
click button "Rate Shipment"
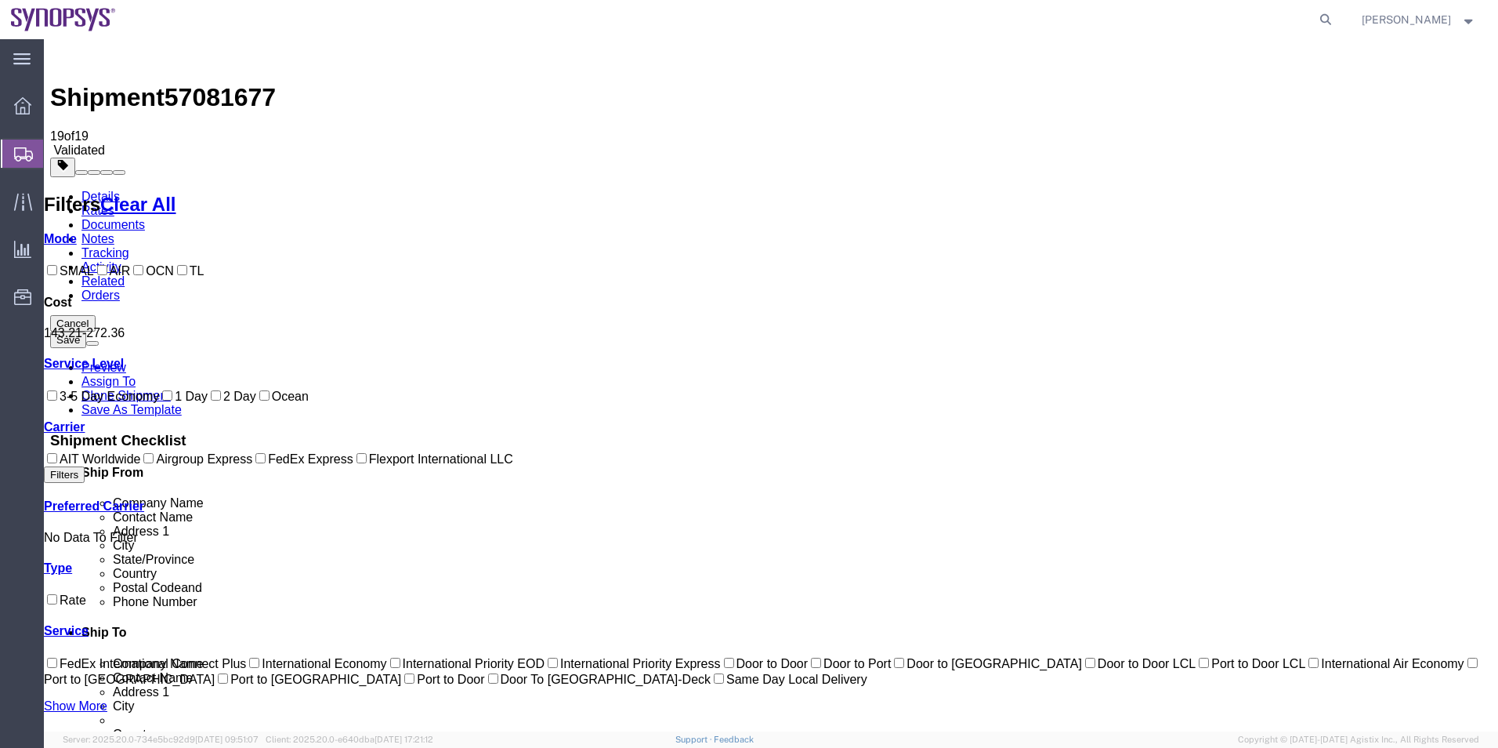
scroll to position [0, 0]
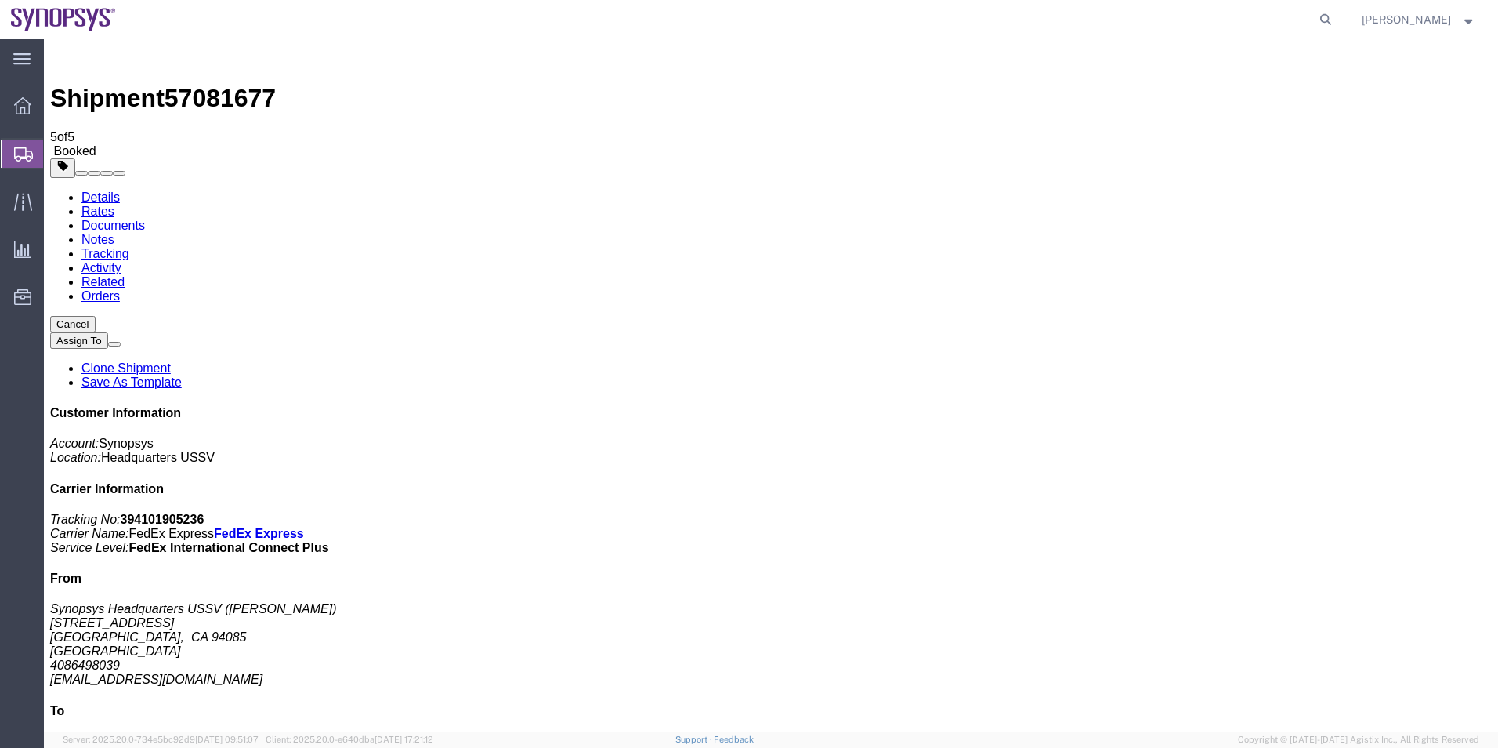
click at [107, 190] on link "Details" at bounding box center [101, 196] width 38 height 13
drag, startPoint x: 1312, startPoint y: 201, endPoint x: 1223, endPoint y: 201, distance: 89.3
click p "Tracking No: 394101905236 Carrier Name: FedEx Express FedEx Express Service Lev…"
copy b "394101905236"
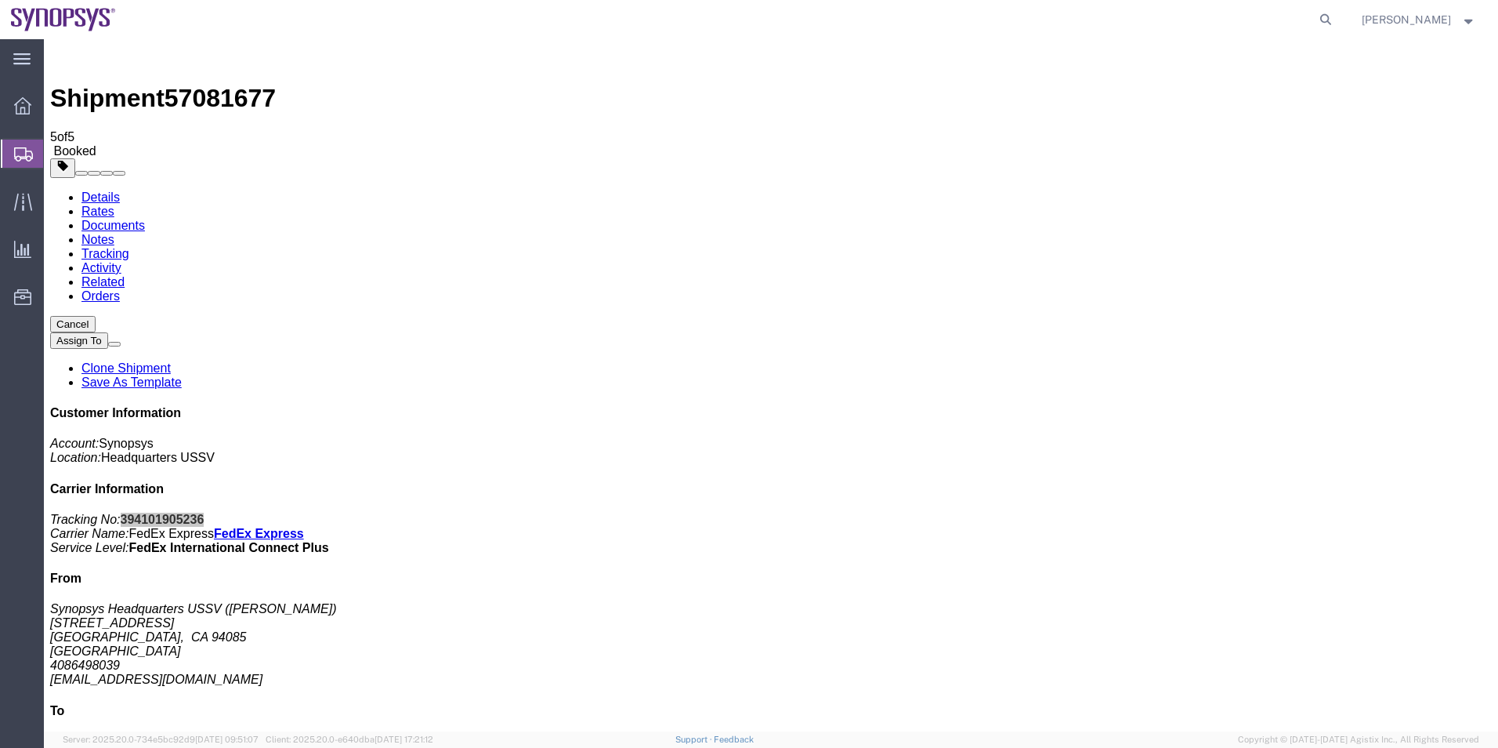
click at [0, 0] on span "Shipment Manager" at bounding box center [0, 0] width 0 height 0
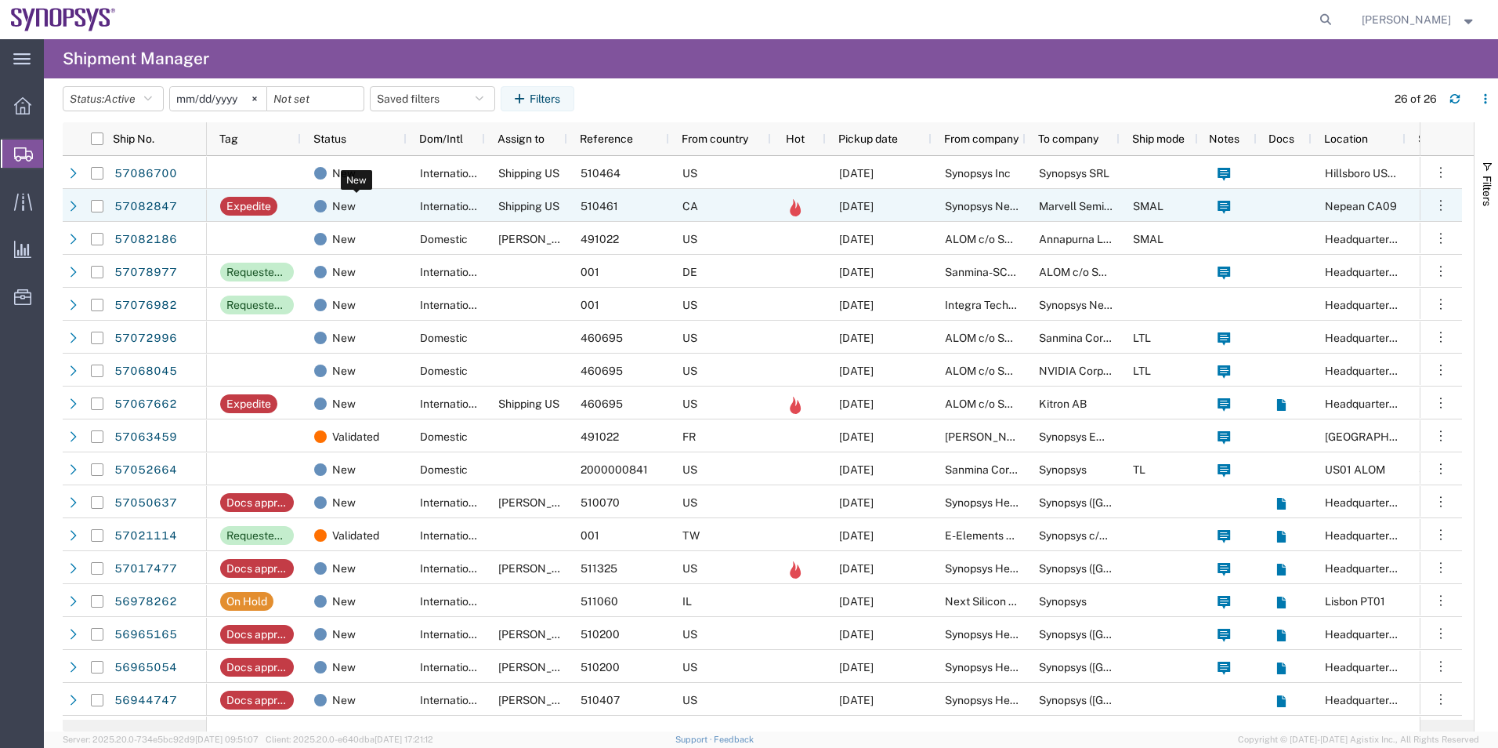
click at [397, 216] on div "New" at bounding box center [356, 206] width 85 height 33
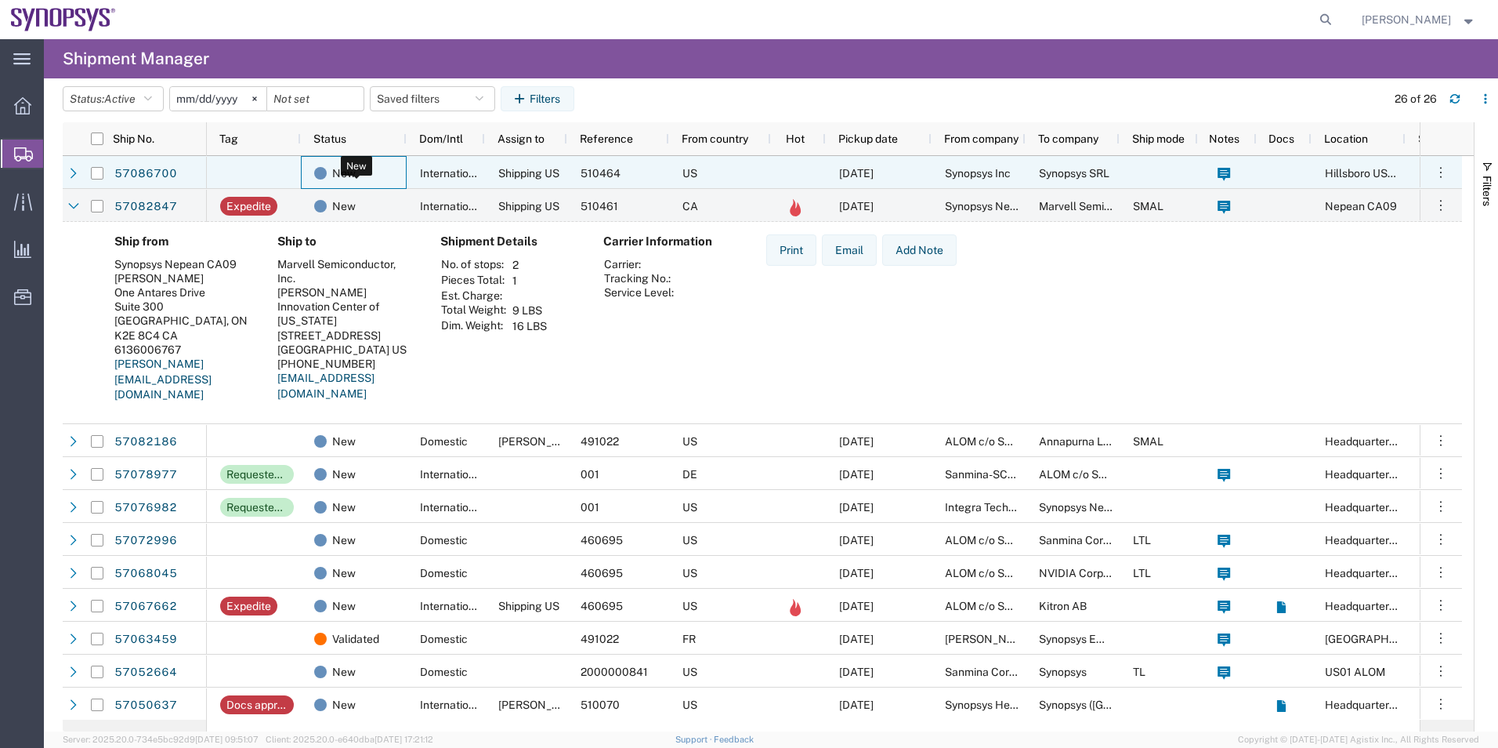
click at [382, 172] on div "New" at bounding box center [356, 173] width 85 height 33
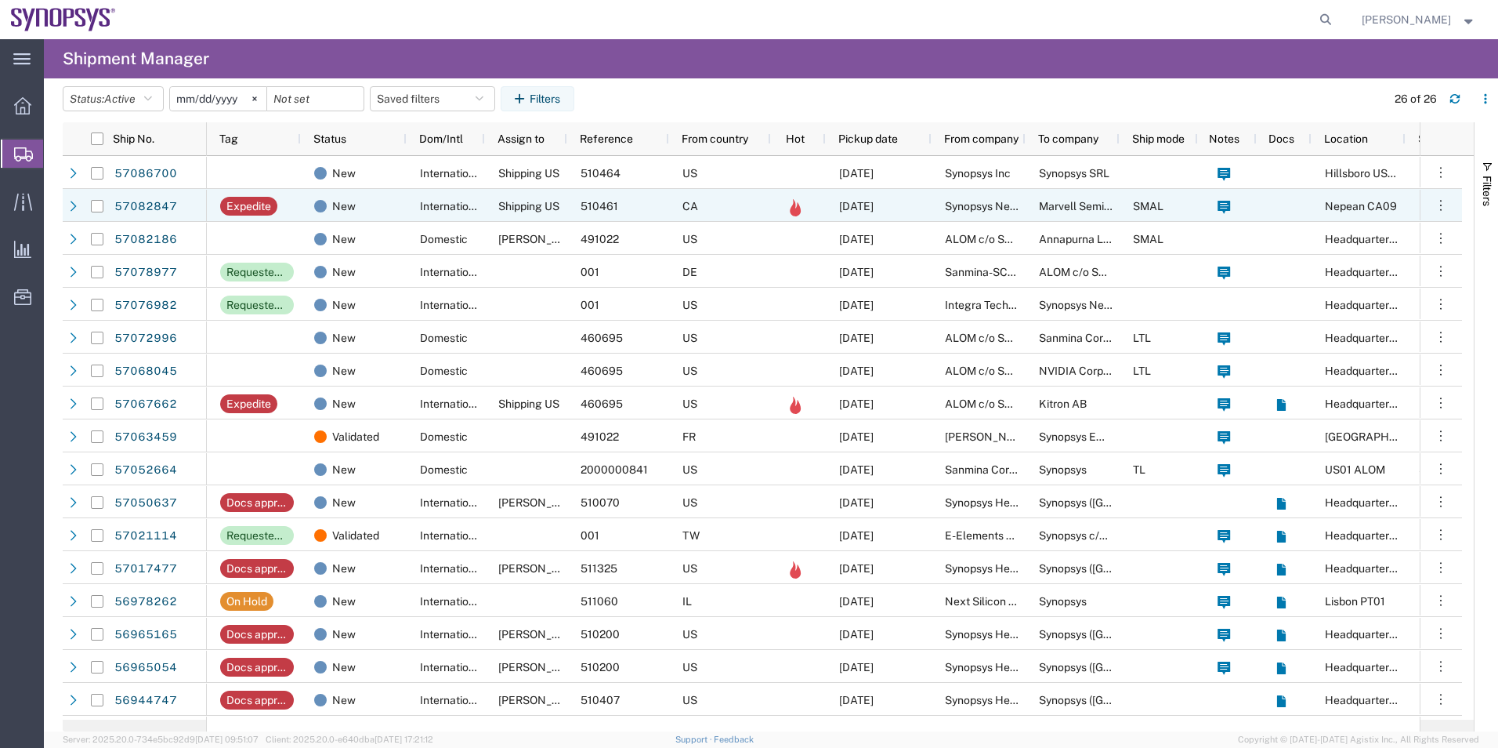
click at [720, 200] on div "CA" at bounding box center [720, 205] width 102 height 33
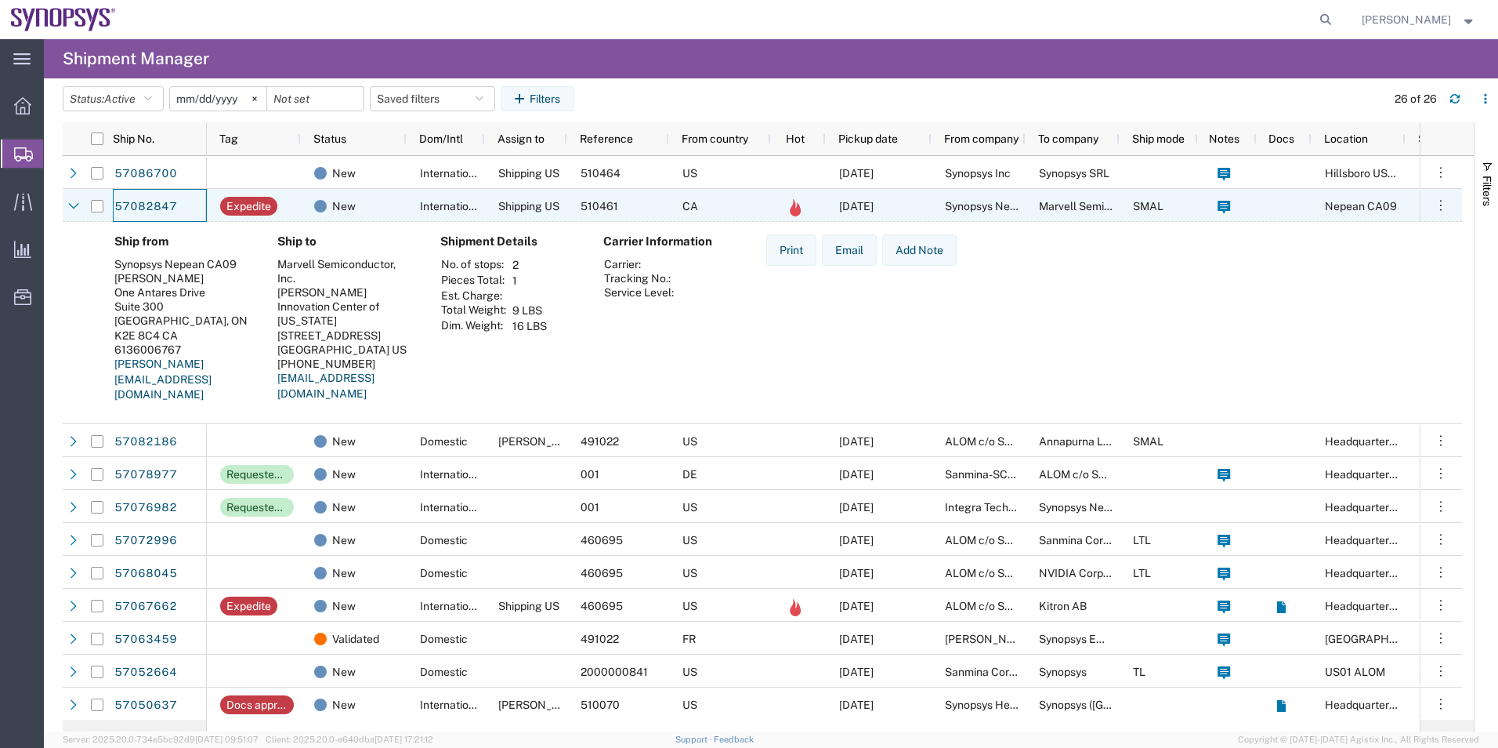
click at [143, 190] on div "57082847" at bounding box center [160, 205] width 94 height 33
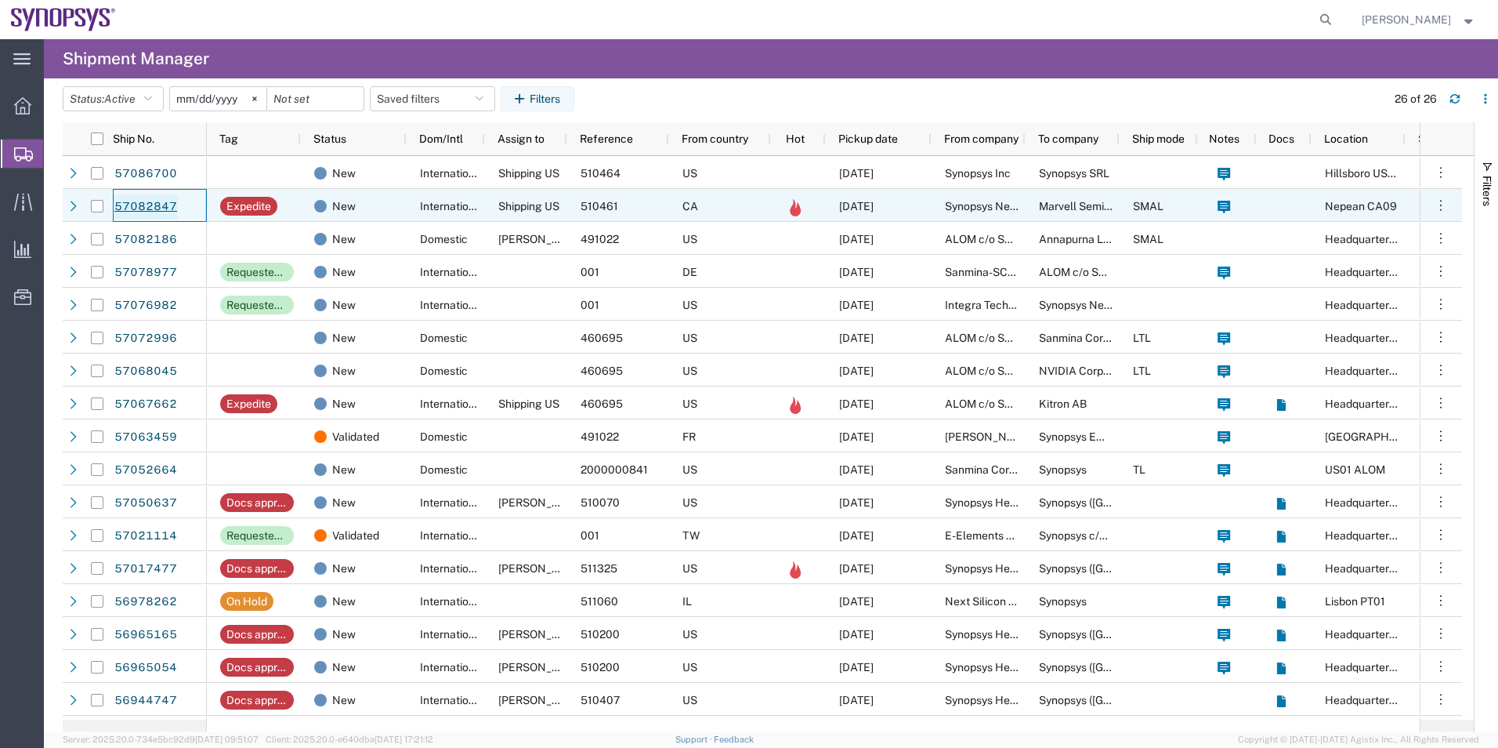
click at [146, 198] on link "57082847" at bounding box center [146, 206] width 64 height 25
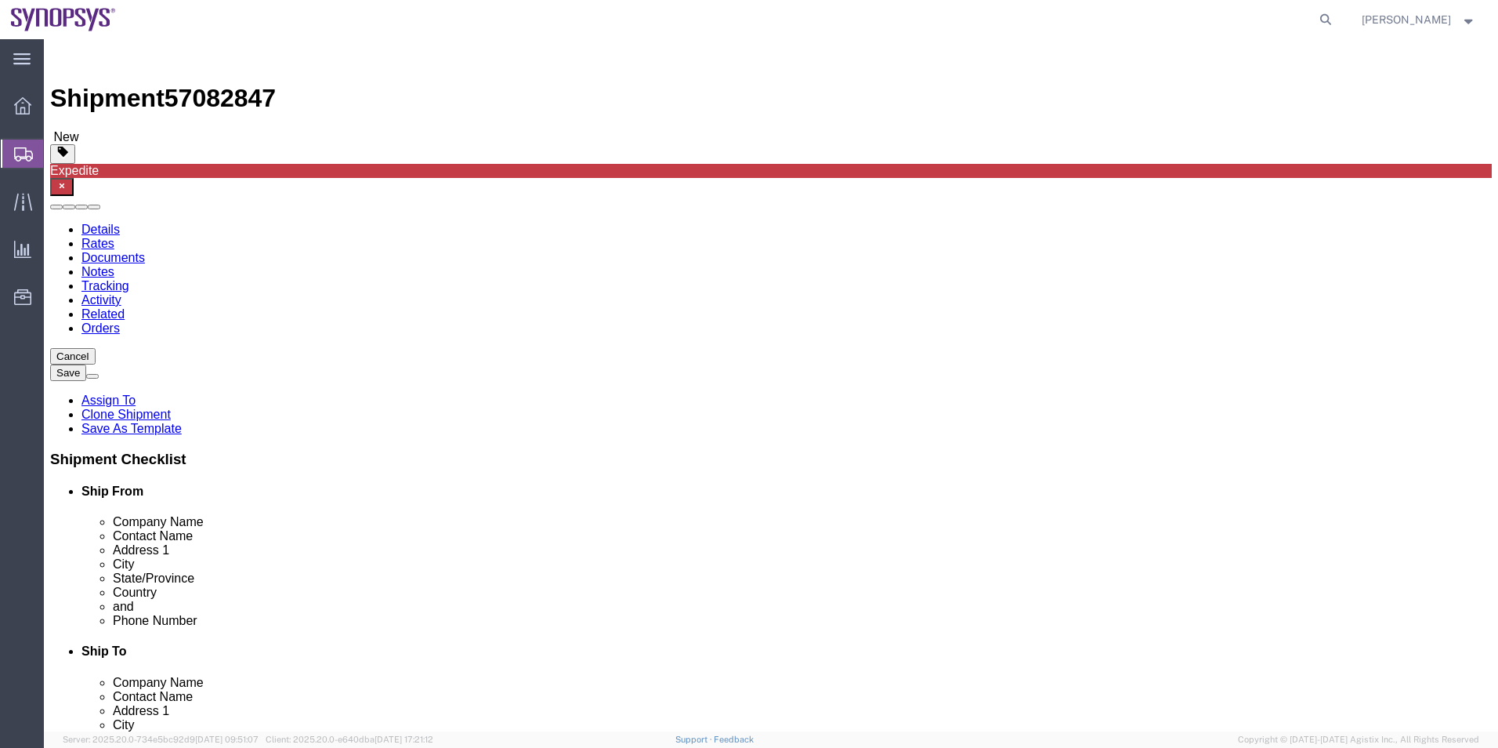
select select "63079"
select select
click icon
click dd "2.00 Each"
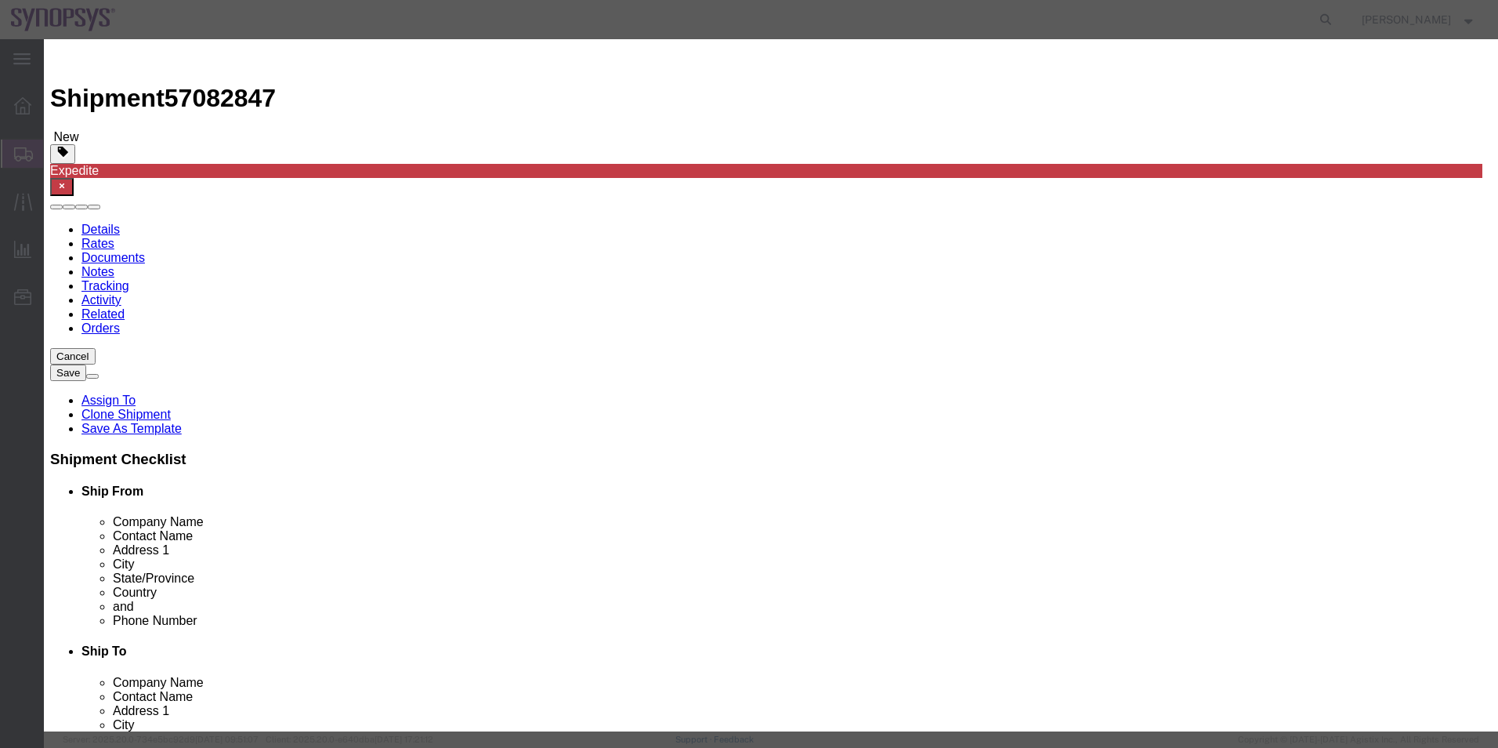
scroll to position [78, 0]
click select "Select ATF BIS DEA EPA FDA FTR ITAR OFAC Other (OPA)"
select select "BIS"
click select "Select ATF BIS DEA EPA FDA FTR ITAR OFAC Other (OPA)"
click select "Select AGR-Agricultural APP-Computers APR-Additional Permissive Exports AVS-Air…"
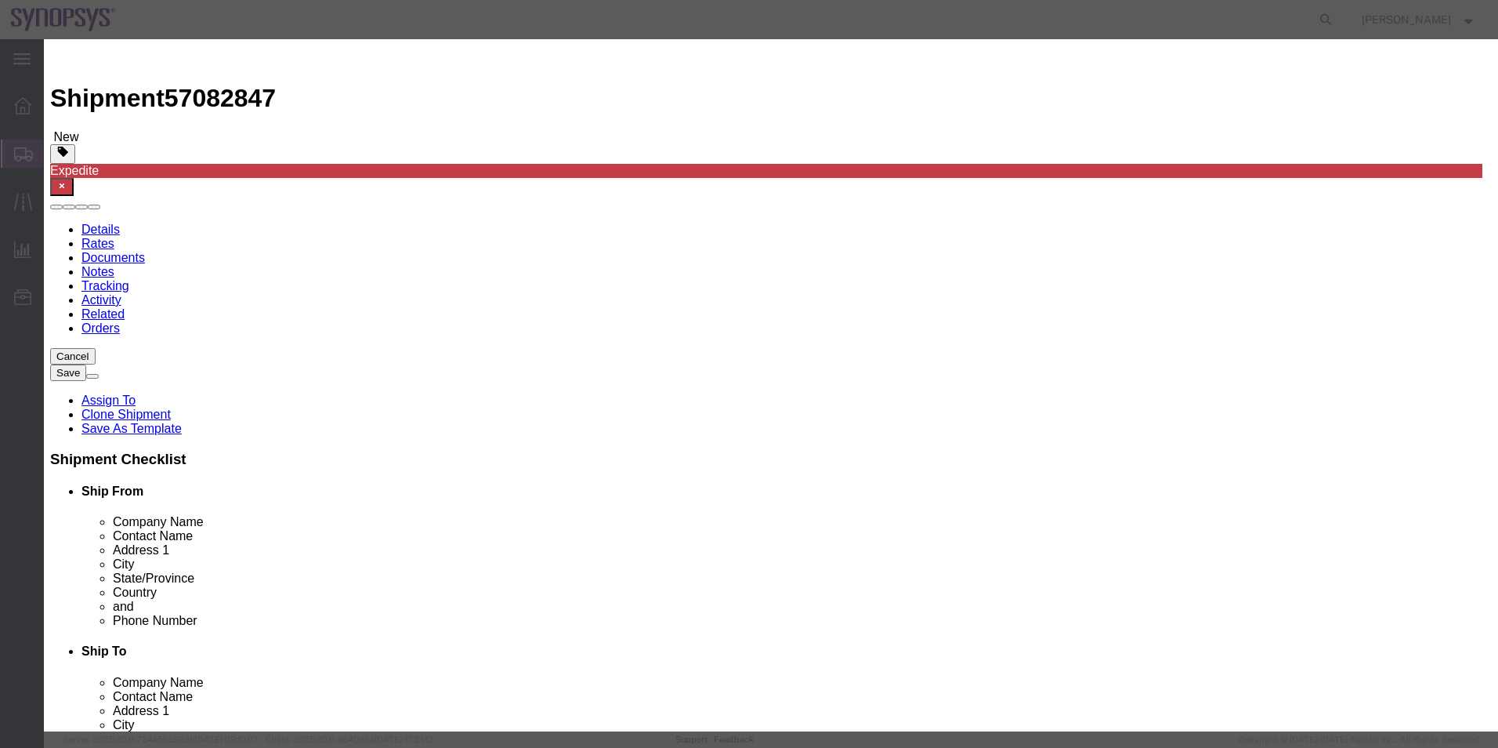
select select "NLR"
click select "Select AGR-Agricultural APP-Computers APR-Additional Permissive Exports AVS-Air…"
click button
drag, startPoint x: 551, startPoint y: 553, endPoint x: 507, endPoint y: 513, distance: 58.8
click select "Select ATF BIS DEA EPA FDA FTR ITAR OFAC Other (OPA)"
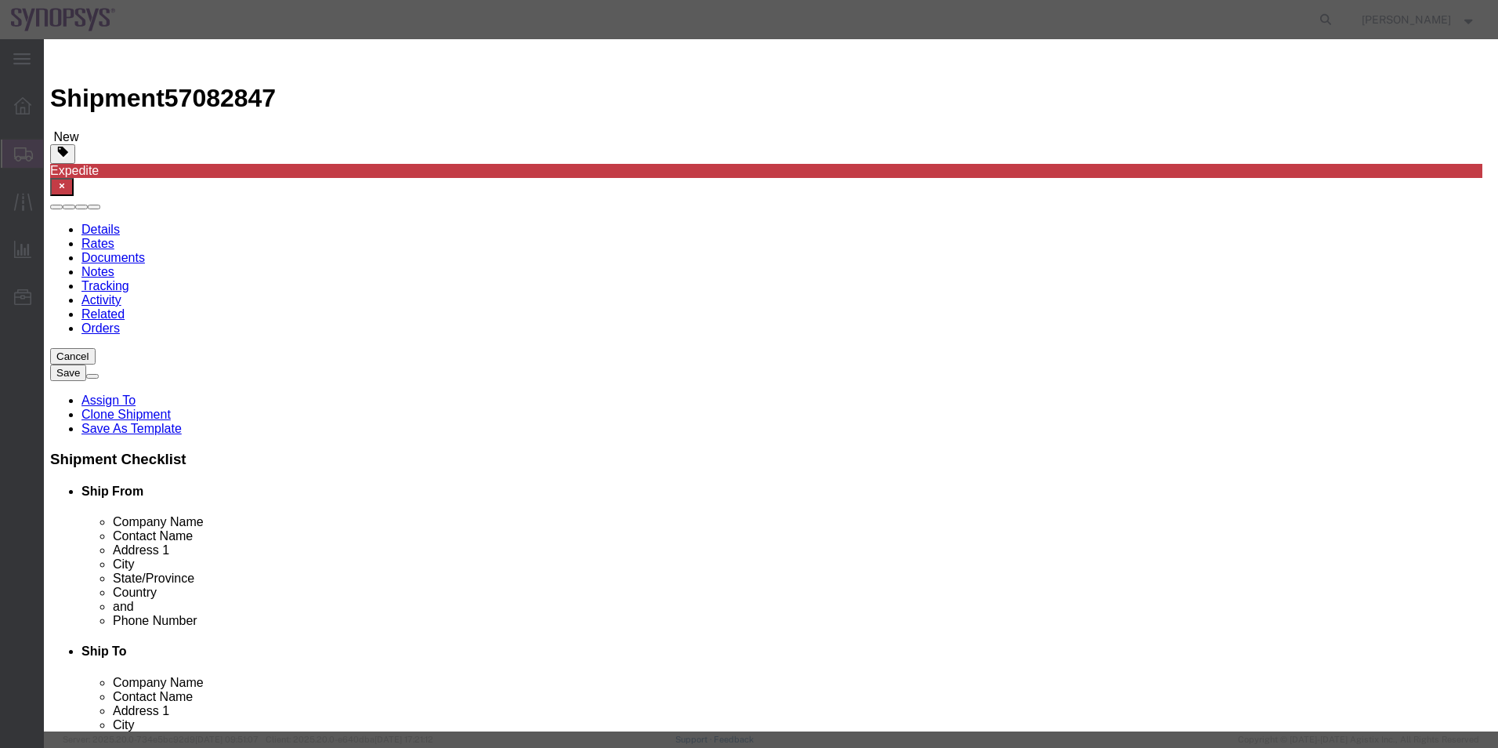
click div "Controlled"
click button
click select "Select ATF BIS DEA EPA FDA FTR ITAR OFAC Other (OPA)"
click button
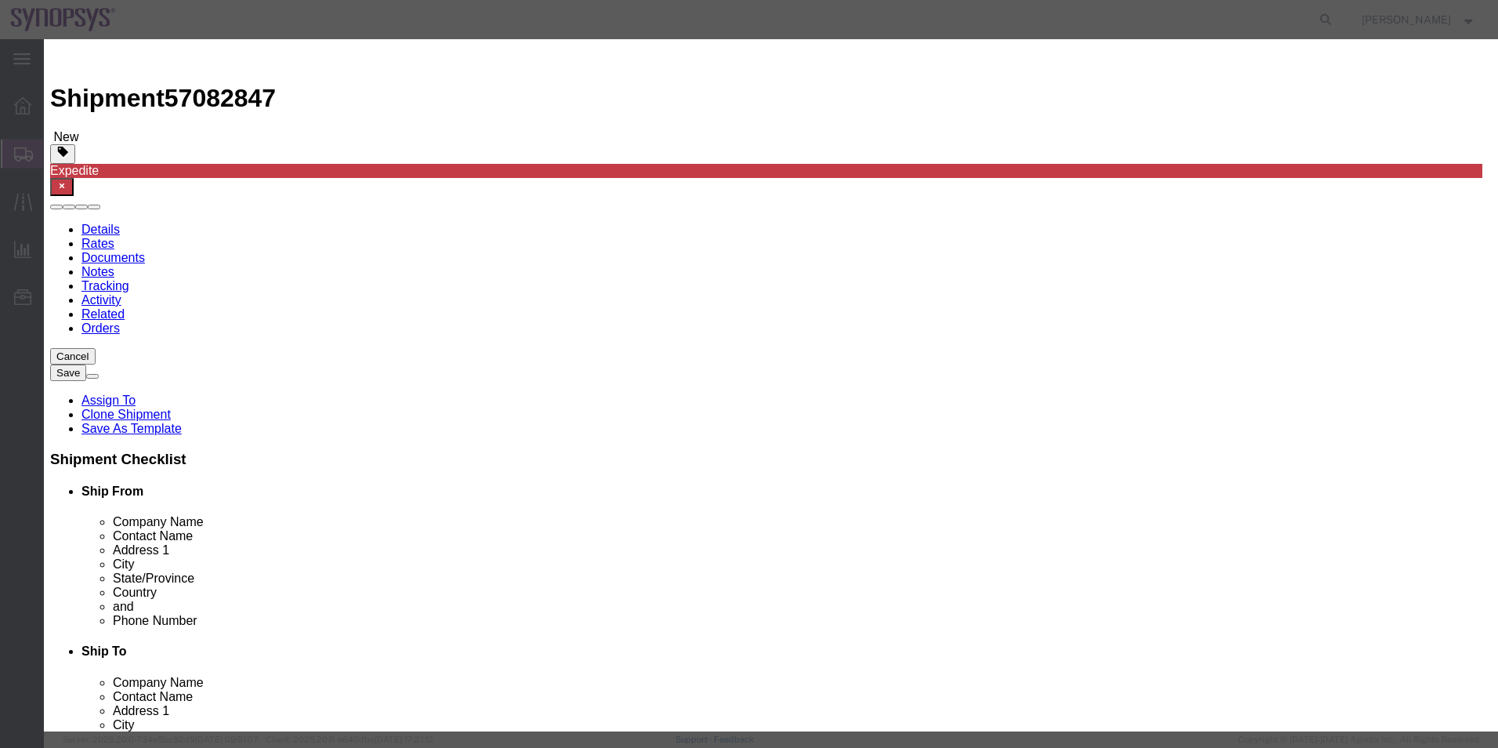
click button
click div
click button "Save & Close"
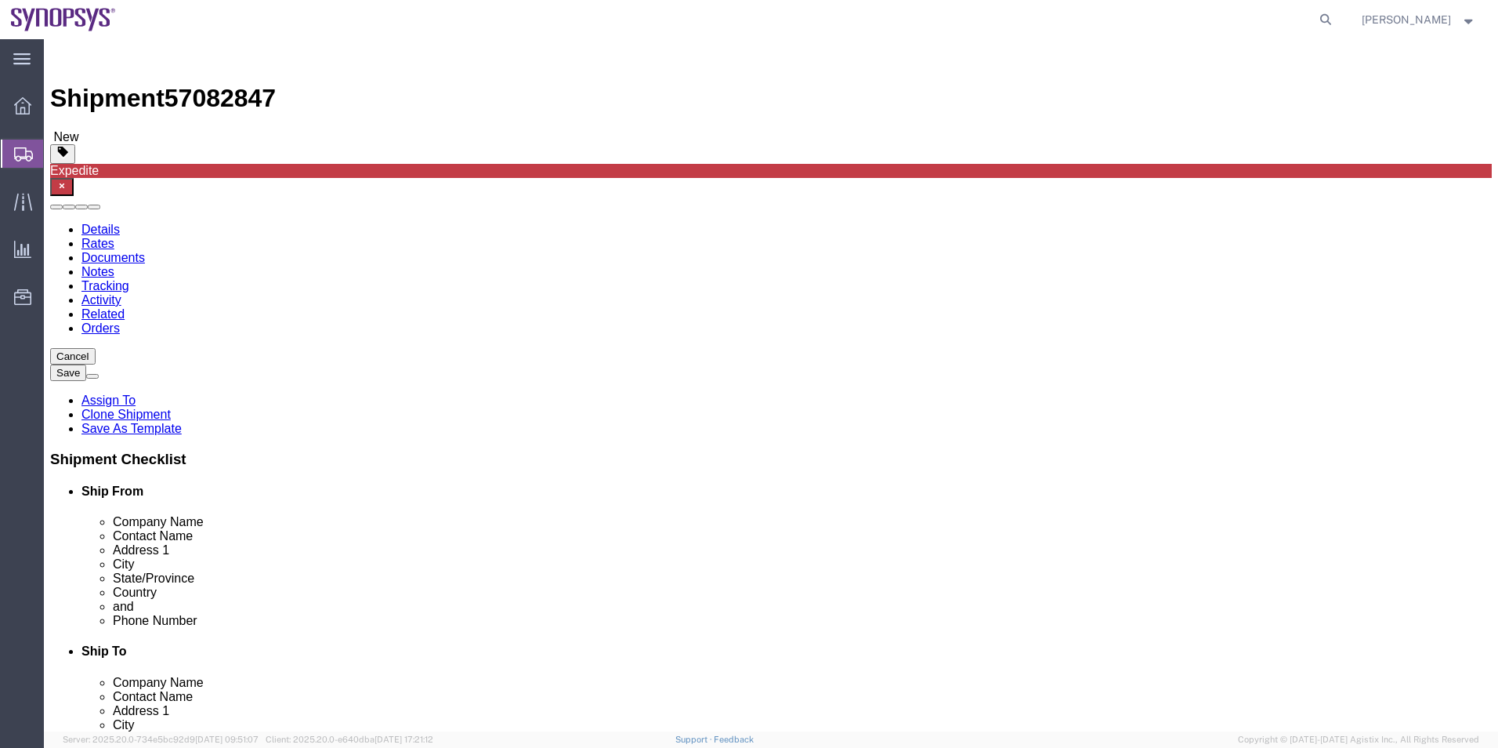
click icon
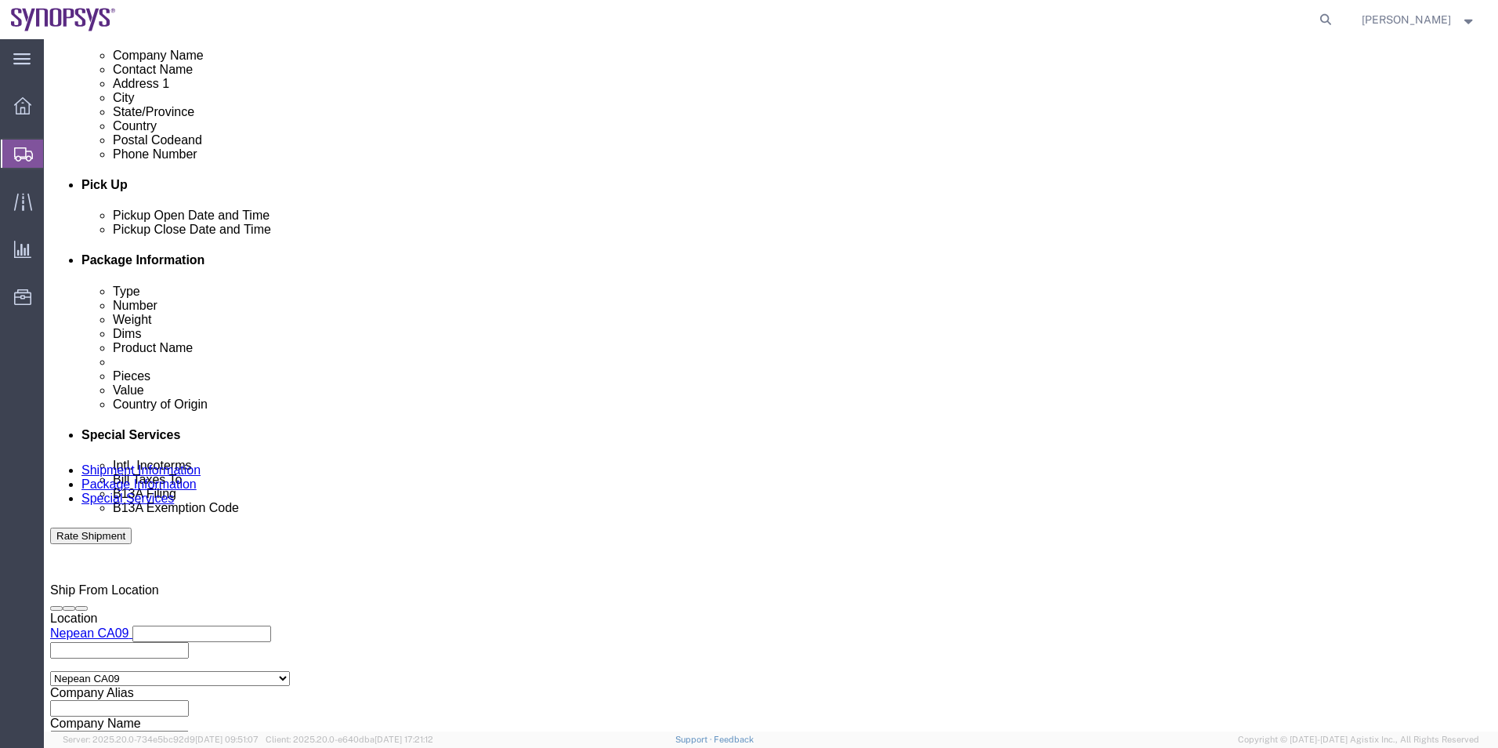
scroll to position [862, 0]
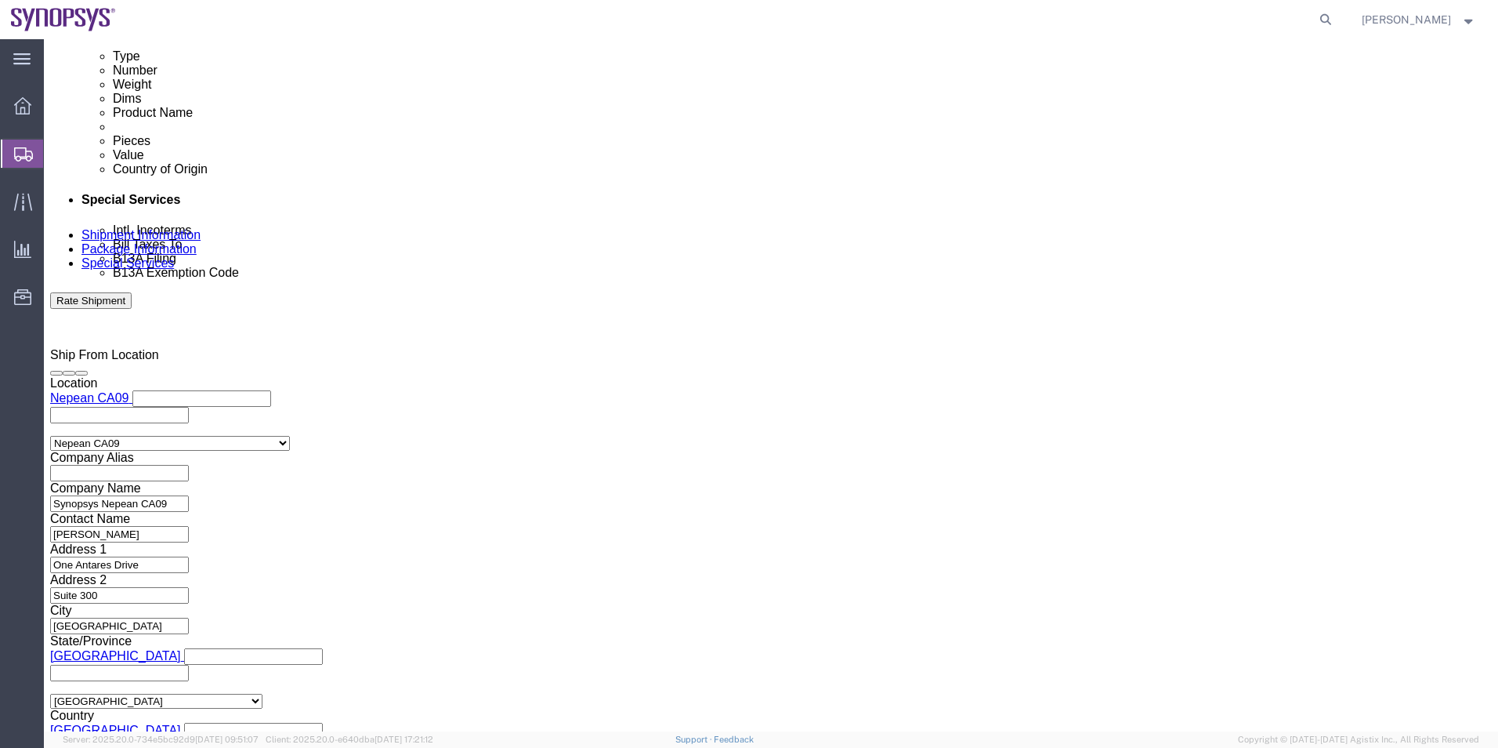
click textarea
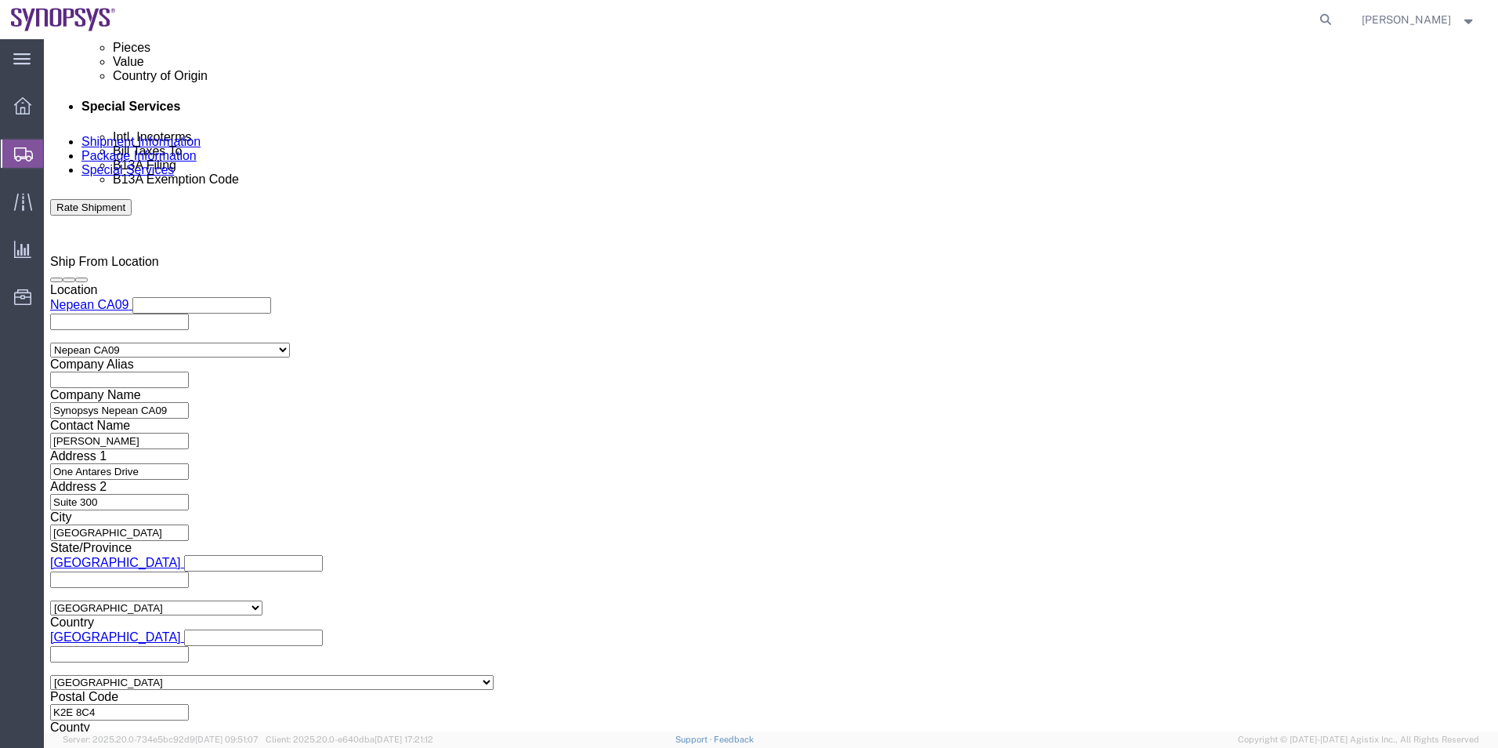
scroll to position [1097, 0]
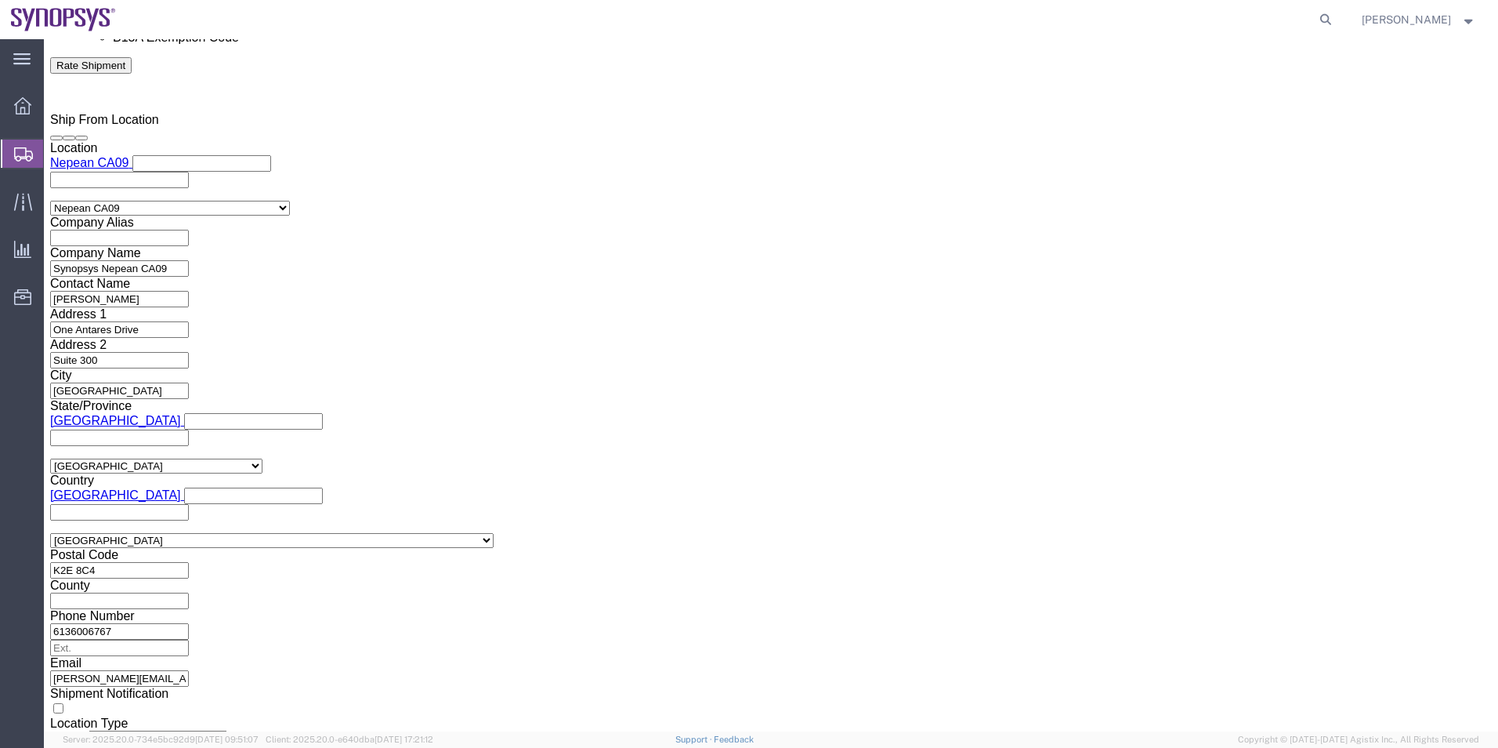
type textarea "Please see attached. -Kaelen"
click ul "shahrukh@synopsys.com"
type input "shipping@synopsys.com"
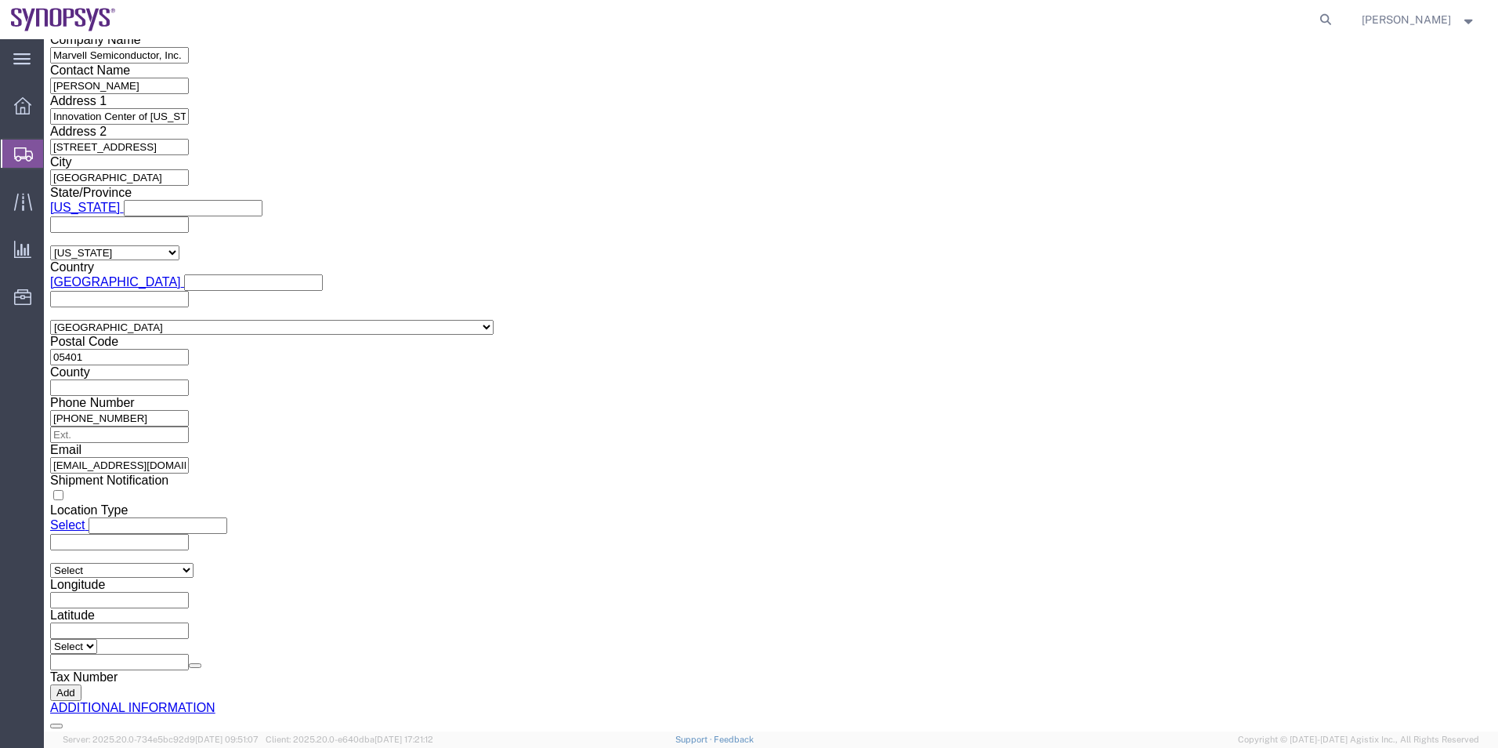
scroll to position [2226, 0]
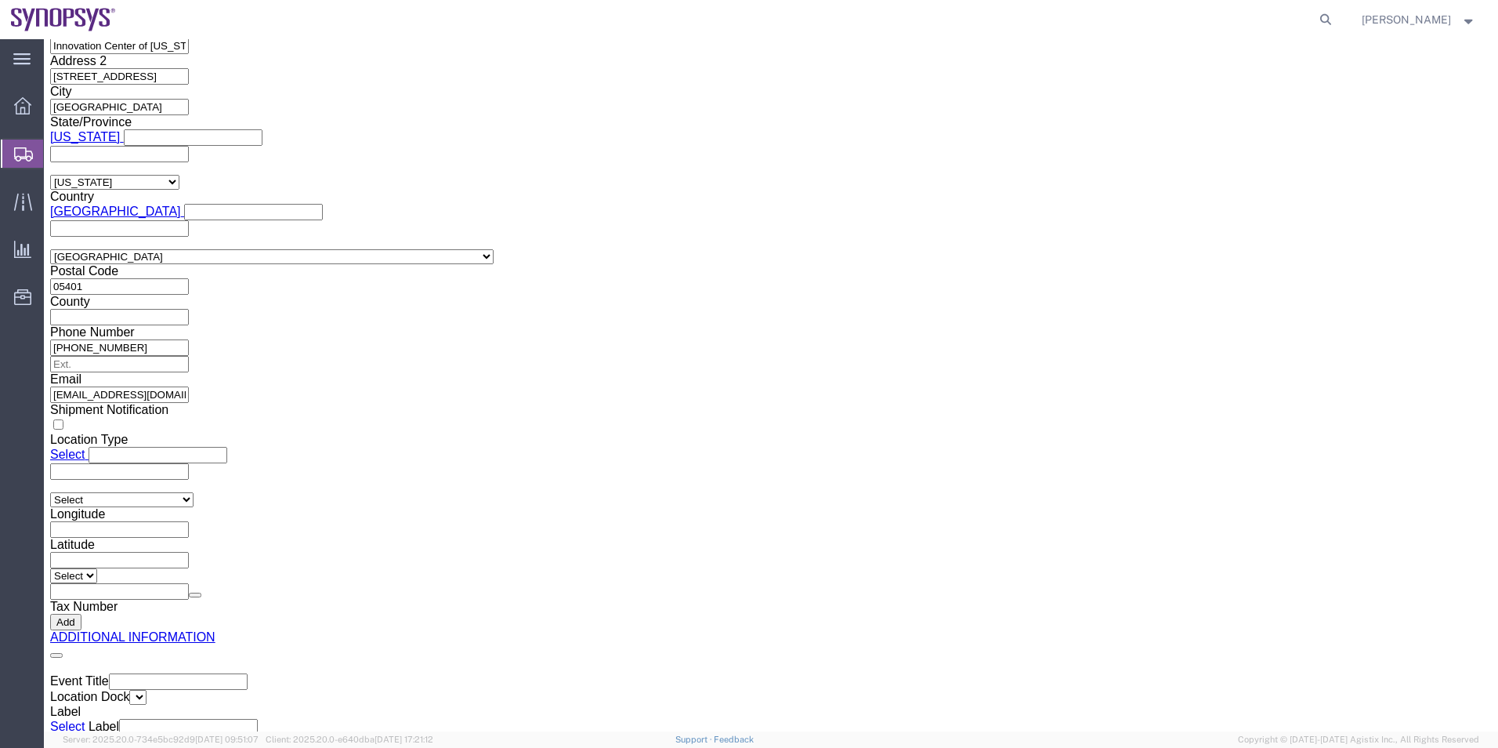
click button "Rate Shipment"
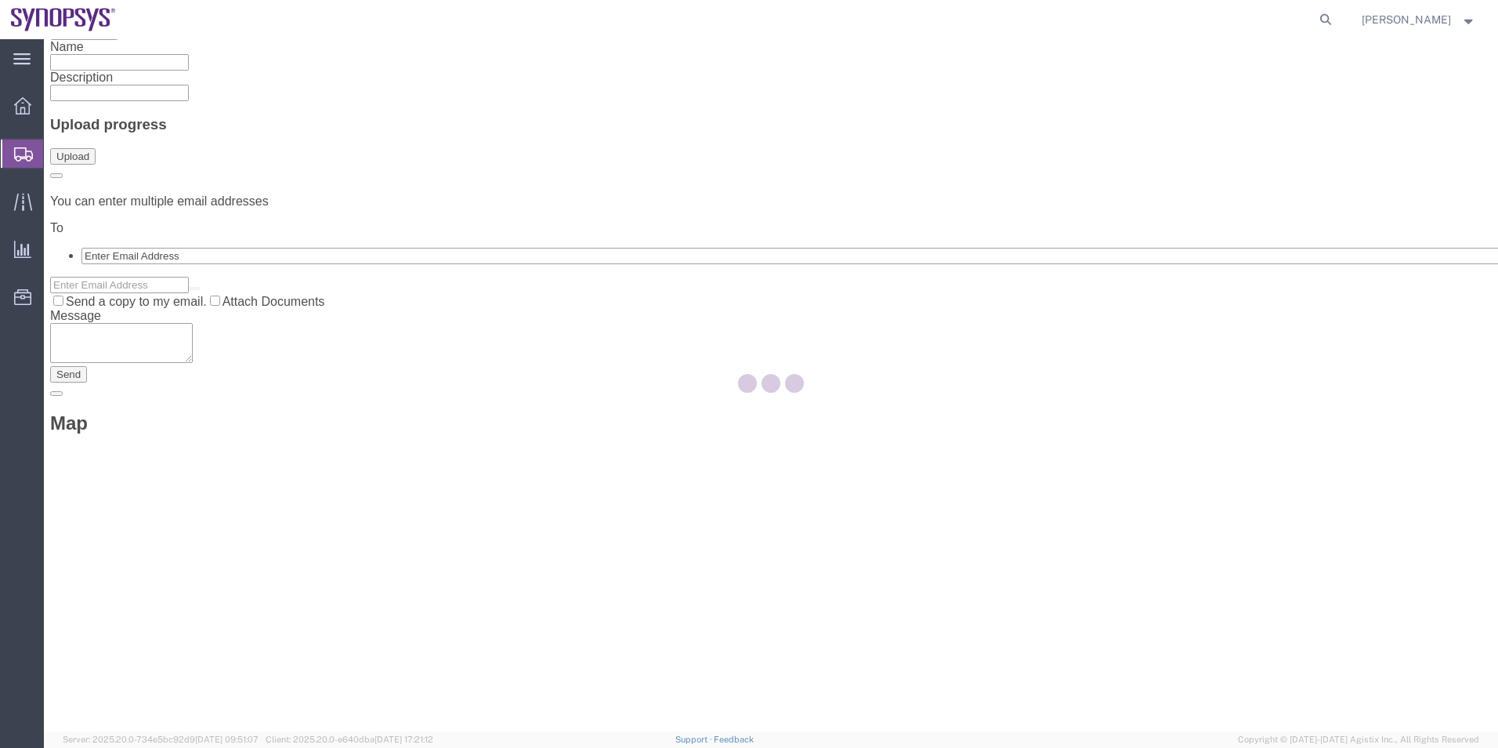
scroll to position [0, 0]
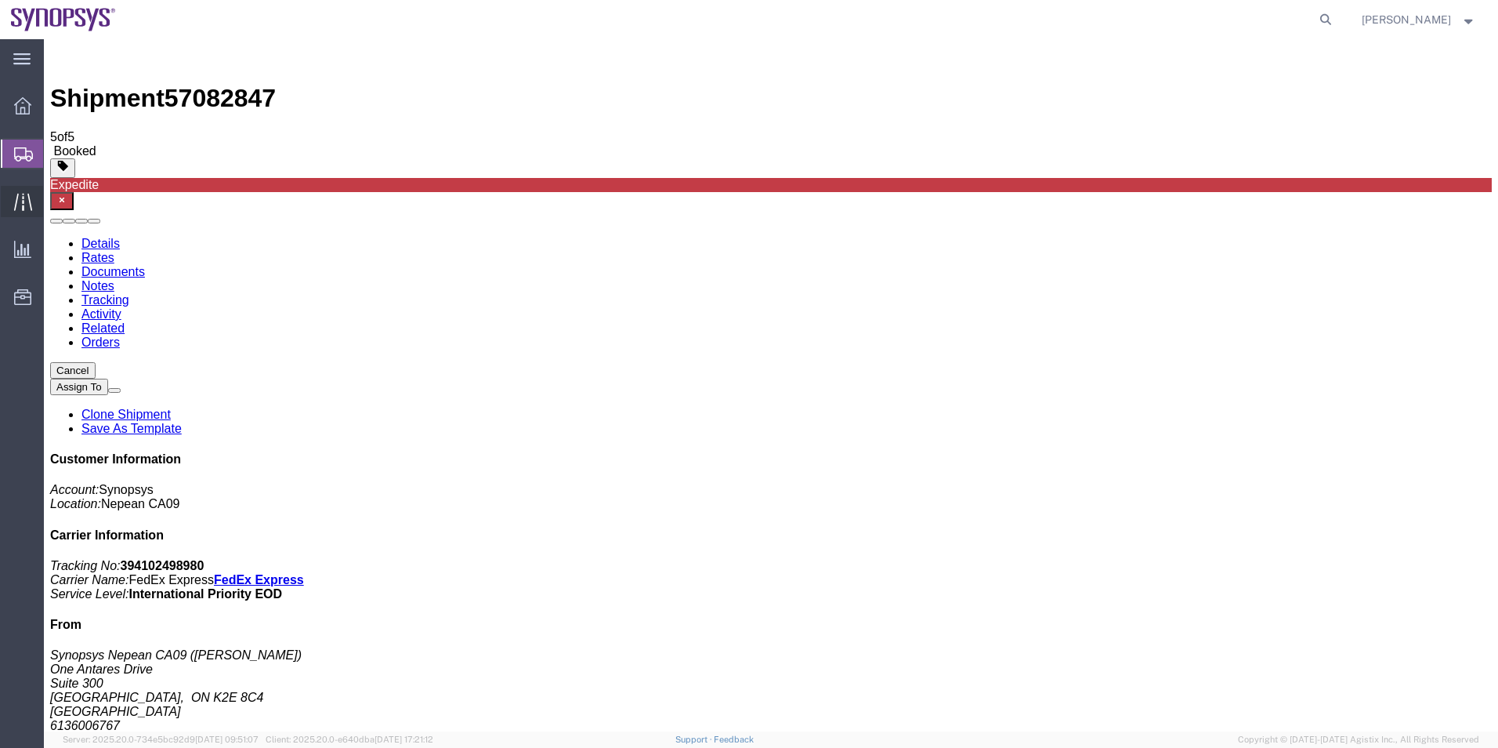
click at [54, 202] on span "Traffic" at bounding box center [48, 201] width 11 height 31
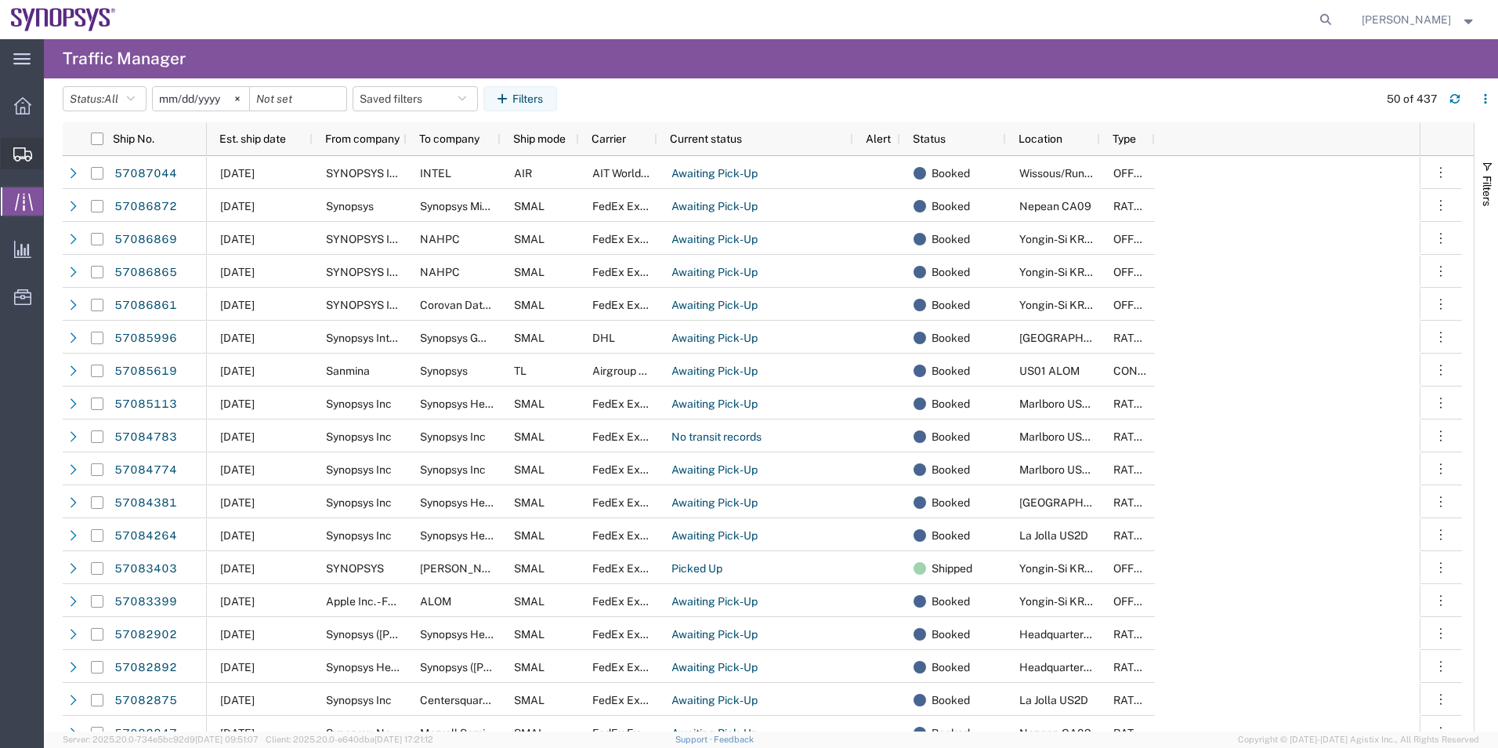
click at [0, 0] on span "Create Shipment" at bounding box center [0, 0] width 0 height 0
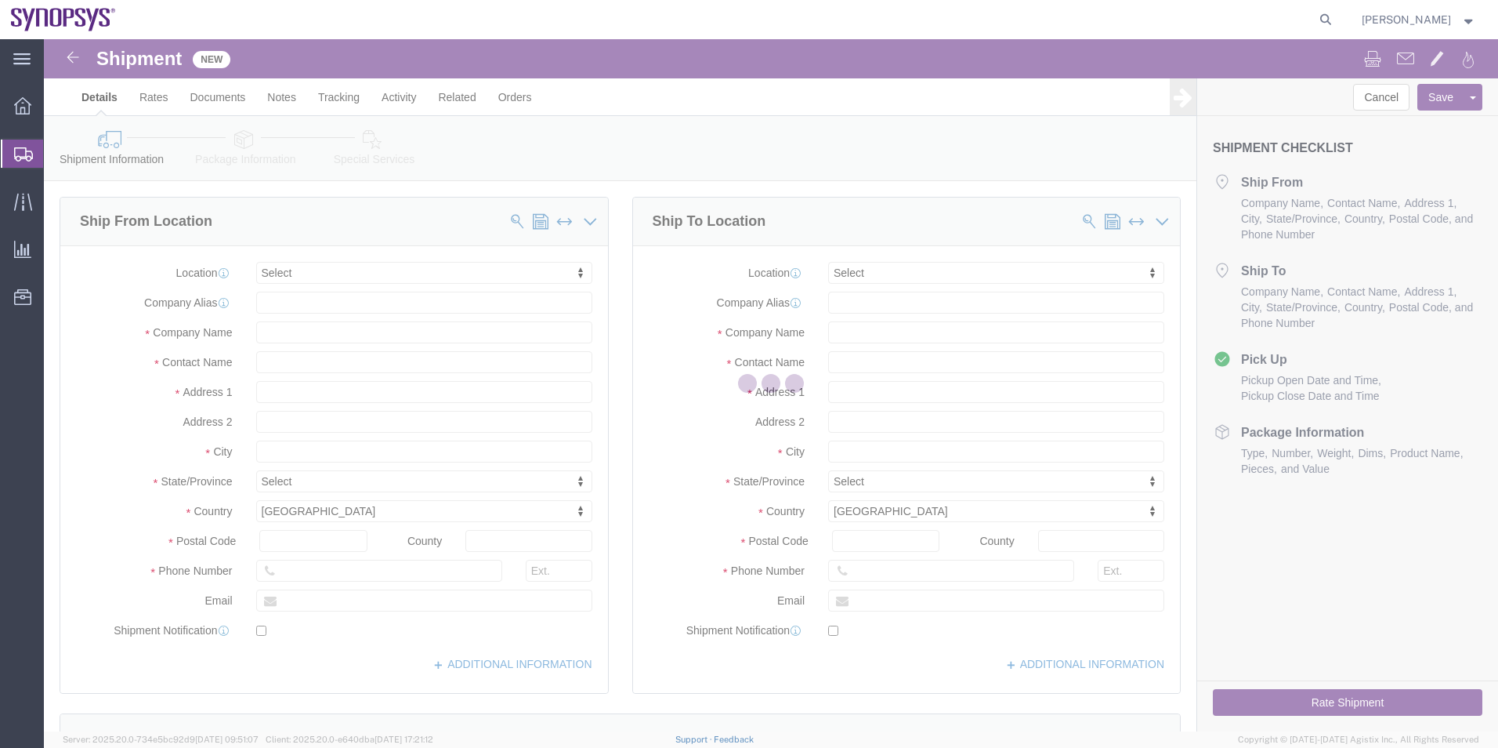
select select
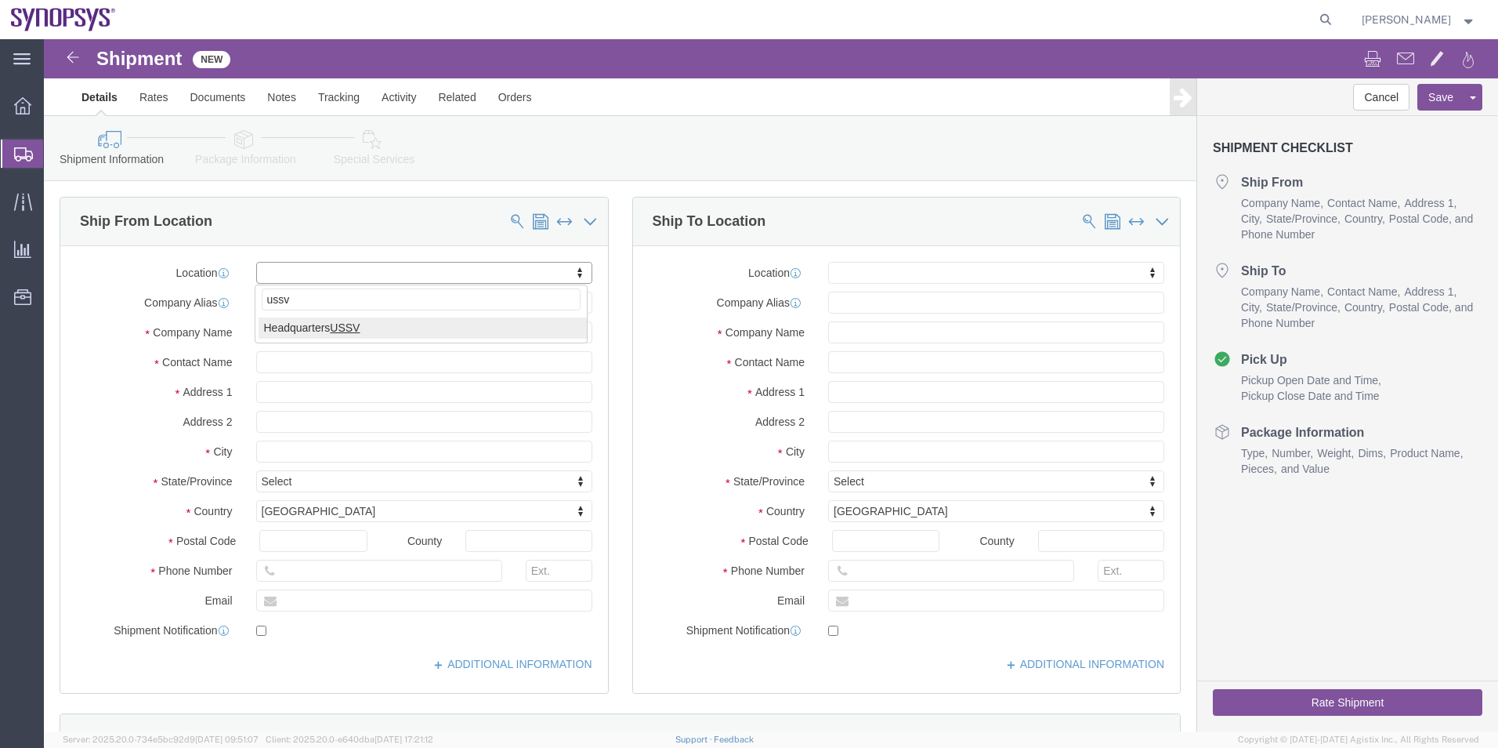
type input "ussv"
select select "63204"
select select "CA"
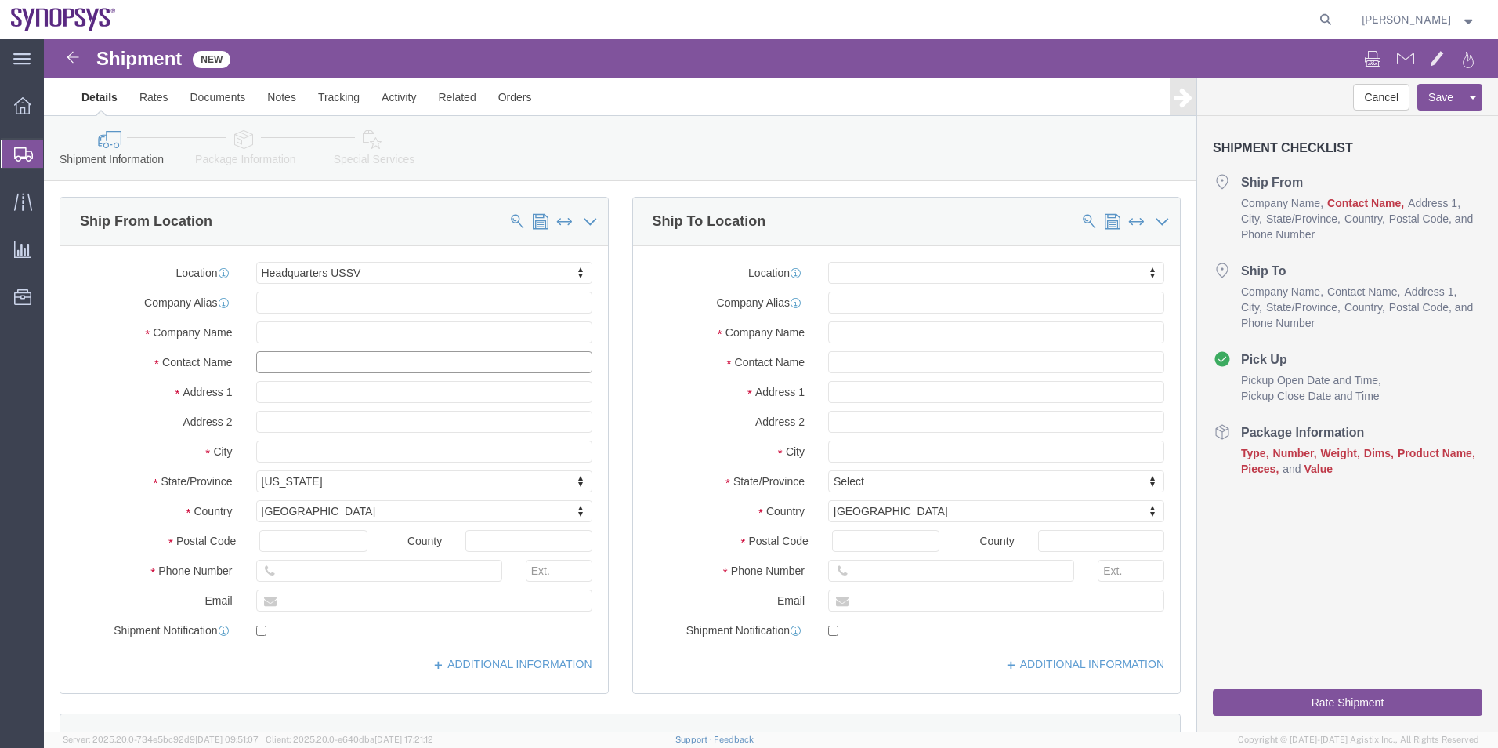
click input "text"
type input "[PERSON_NAME]"
click input "text"
paste input "12256 Pescara Lane"
type input "12256 Pescara Lane"
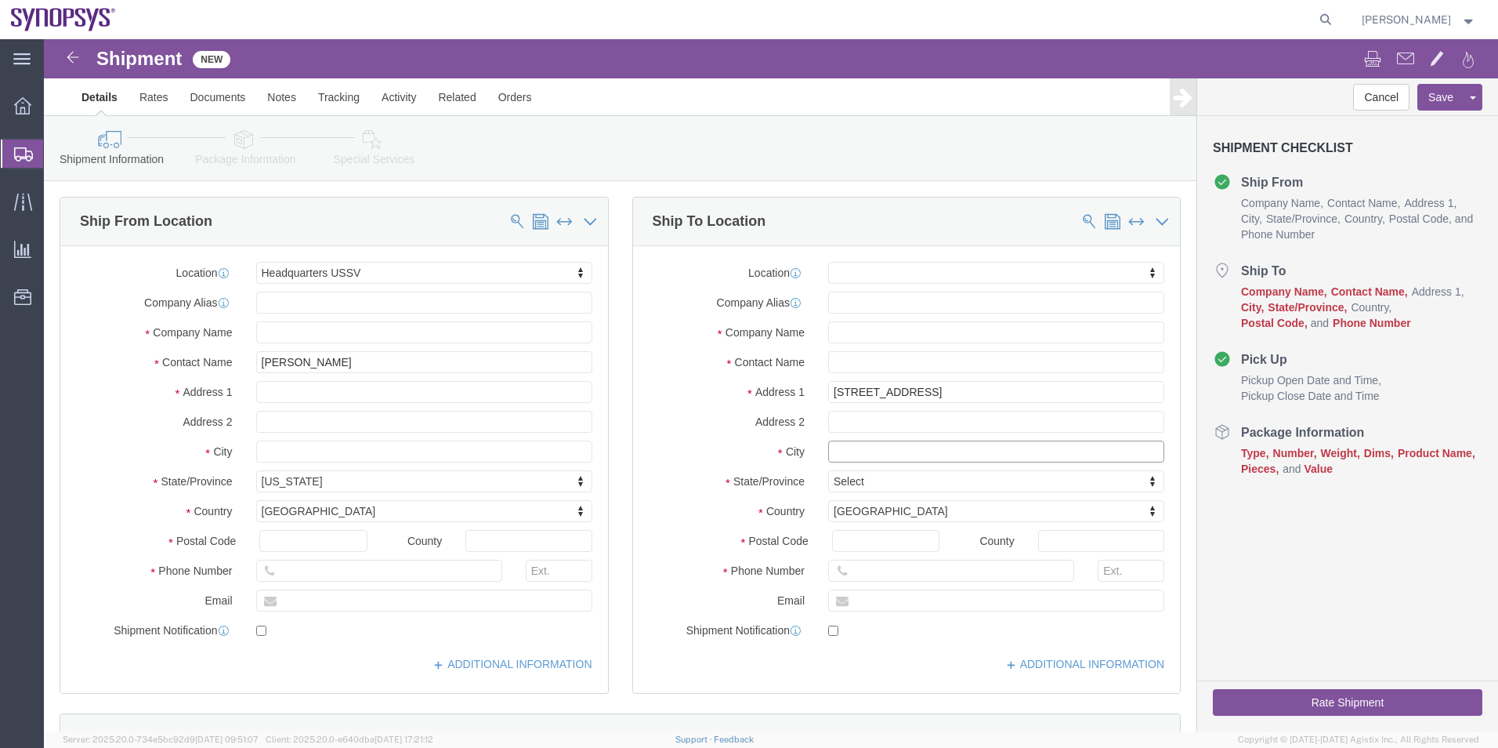
click input "text"
type input "fl"
click input "text"
type input "Orlando"
click label "Address 2"
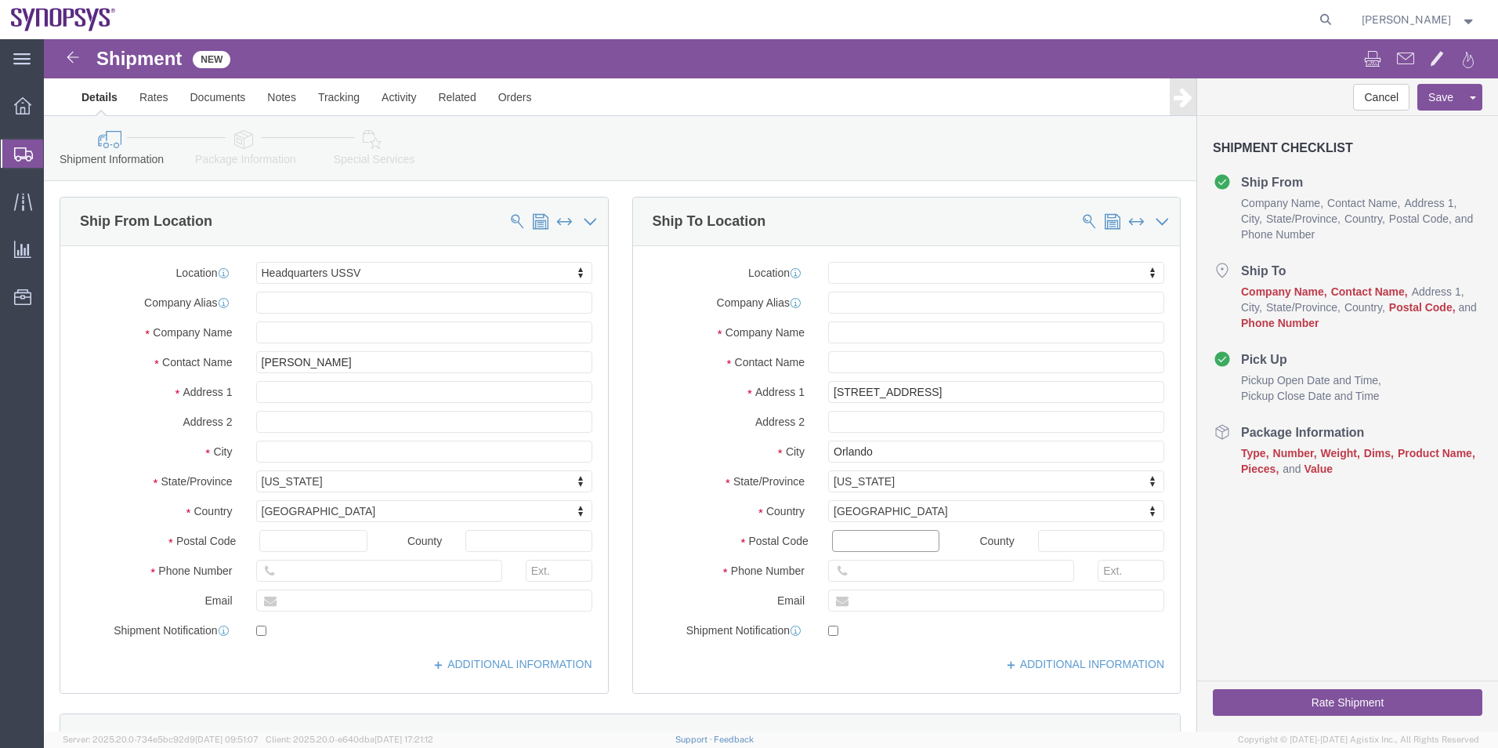
click input "Postal Code"
type input "32827"
click input "text"
type input "4078839022"
click input "text"
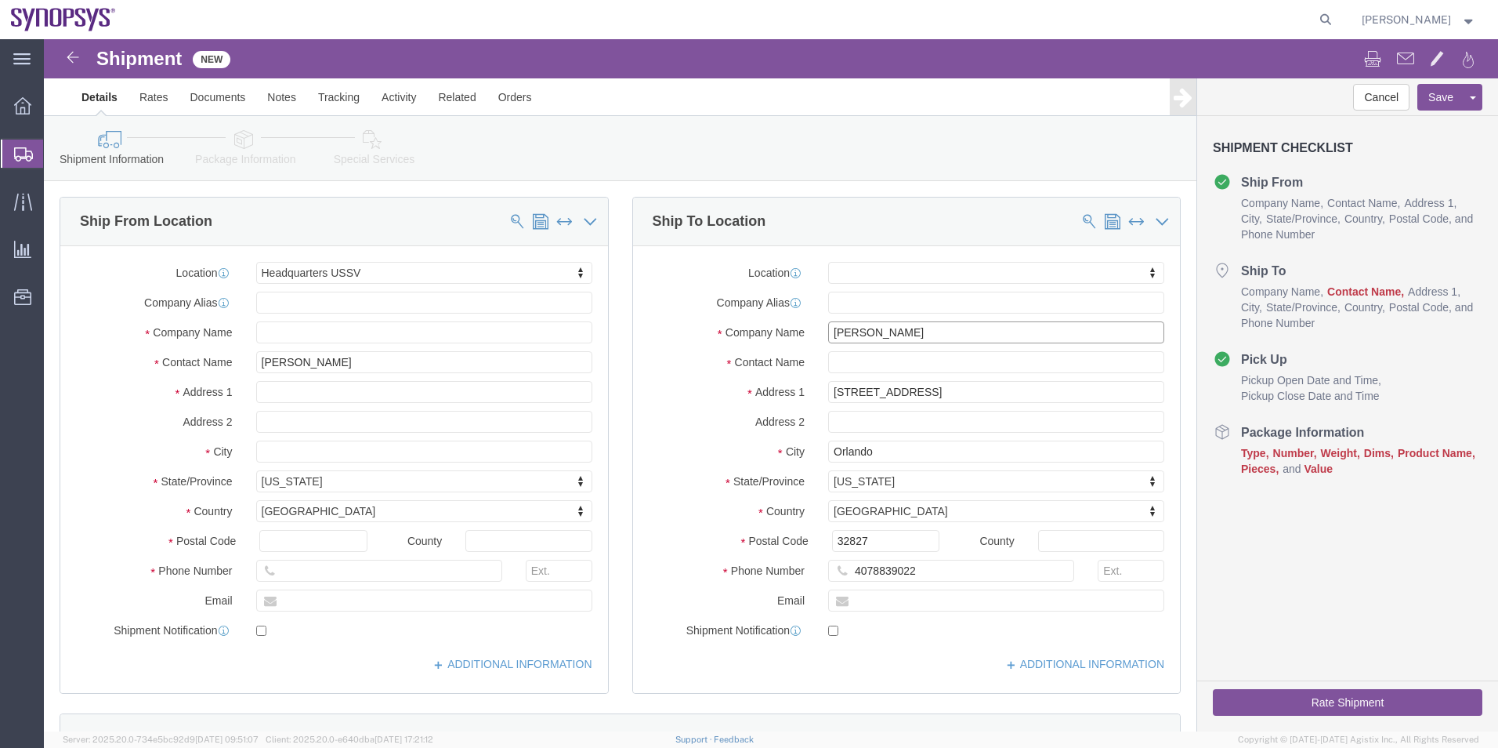
drag, startPoint x: 859, startPoint y: 290, endPoint x: 750, endPoint y: 309, distance: 110.6
click div "Location My Profile Location Aachen DE04 Agrate Brianza IT01 Aschheim DE02 Atla…"
type input "Sam DeMarco"
click input "text"
paste input "Sam DeMarco"
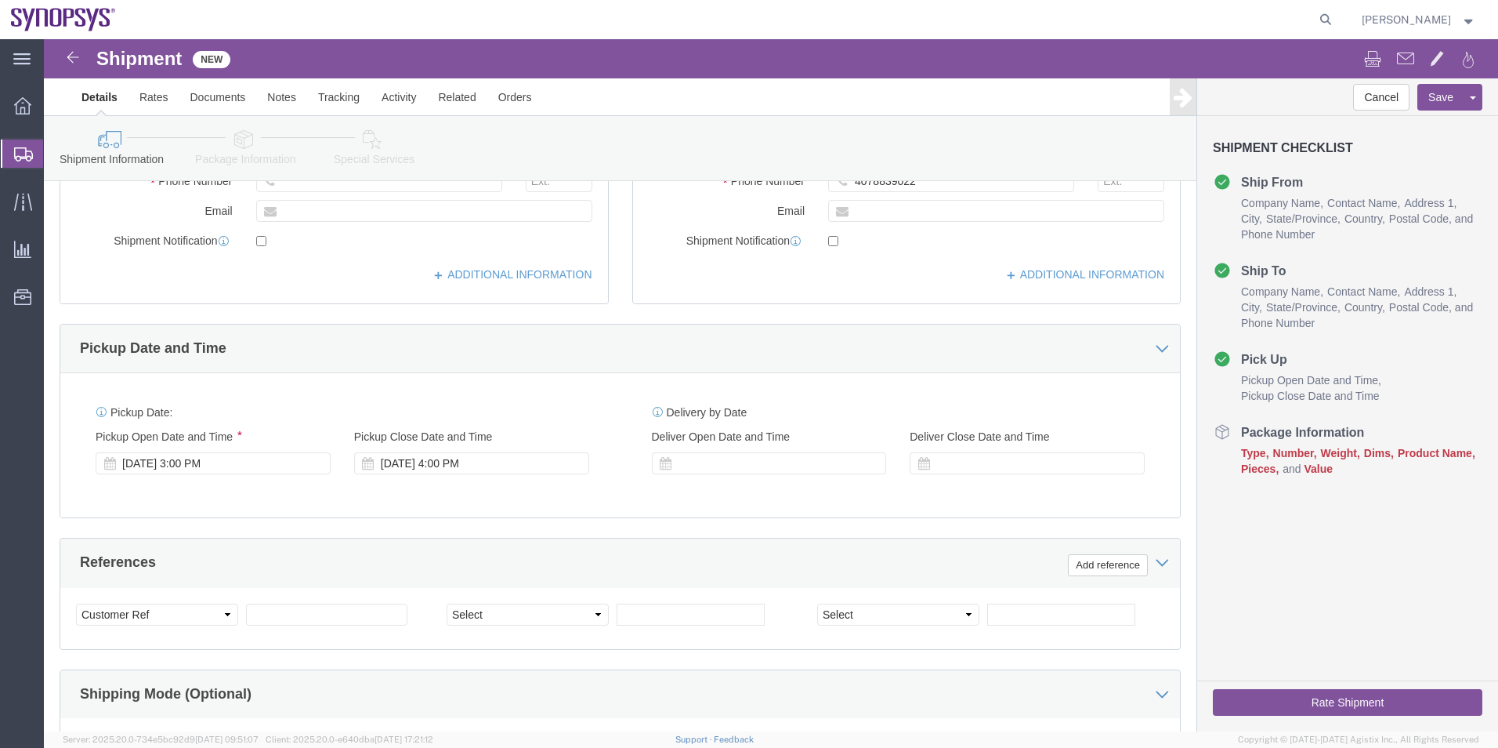
scroll to position [392, 0]
type input "Sam DeMarco"
click icon
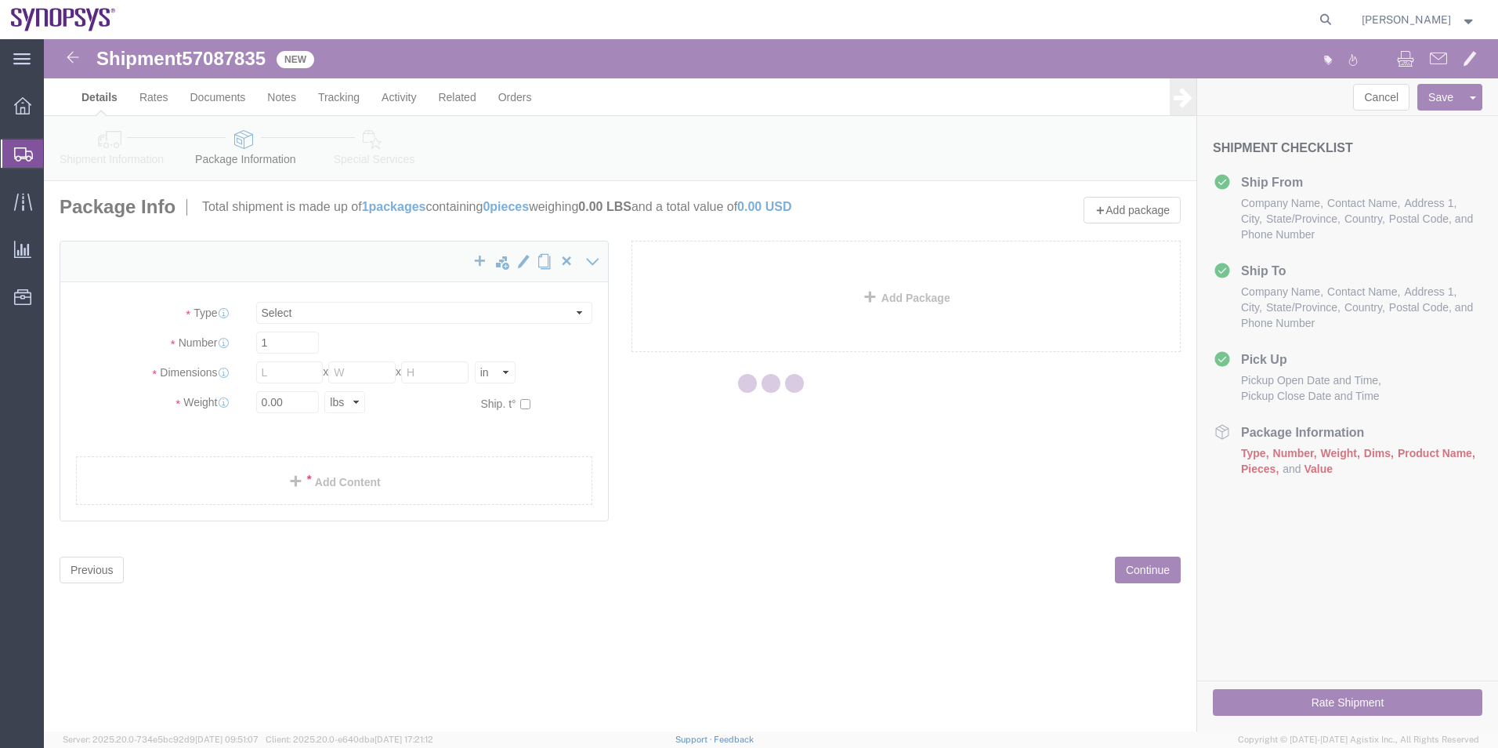
select select "CBOX"
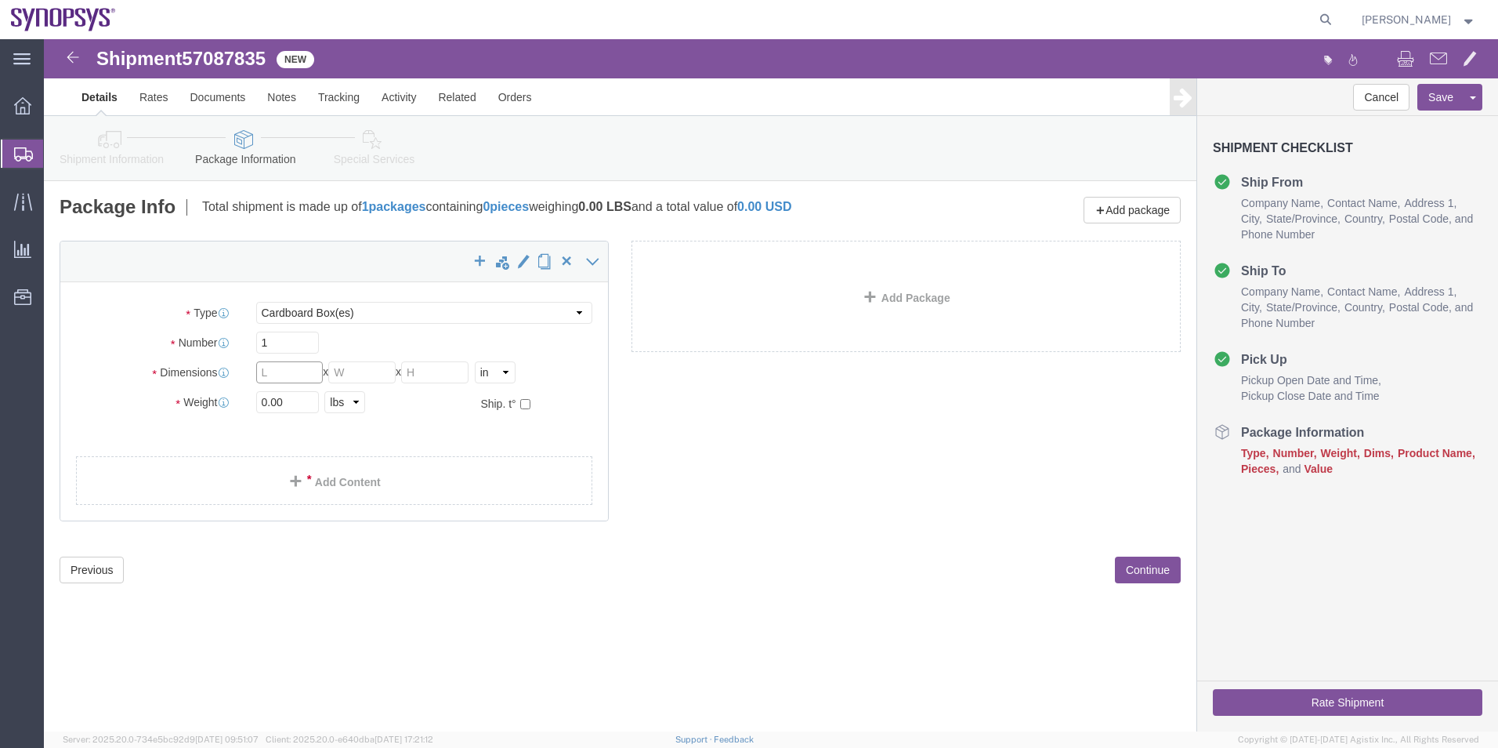
drag, startPoint x: 247, startPoint y: 329, endPoint x: 255, endPoint y: 342, distance: 15.9
click input "text"
type input "15"
type input "11"
type input "7"
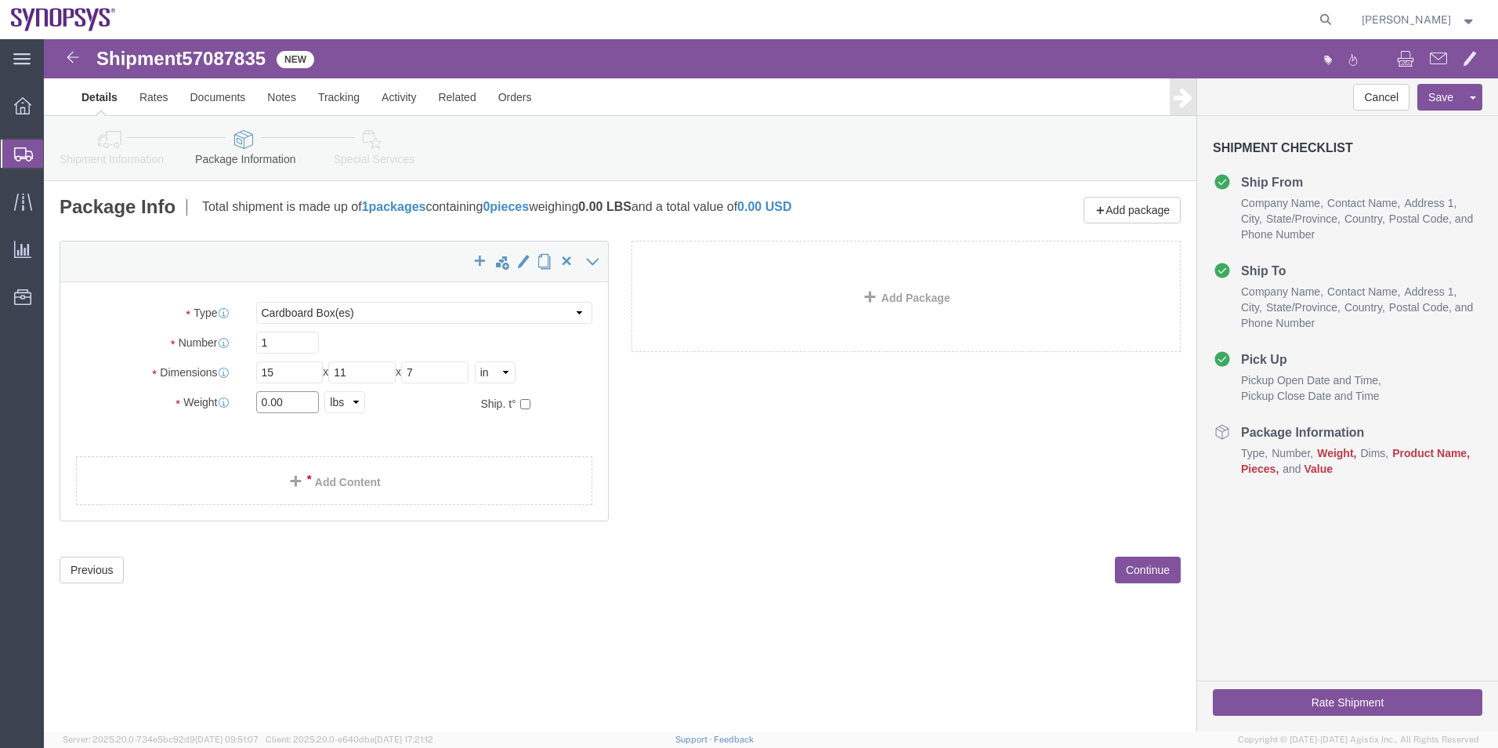
drag, startPoint x: 258, startPoint y: 361, endPoint x: 181, endPoint y: 361, distance: 76.8
click div "Weight 0.00 Select kgs lbs Ship. t°"
type input "0"
type input "1"
click link "Add Content"
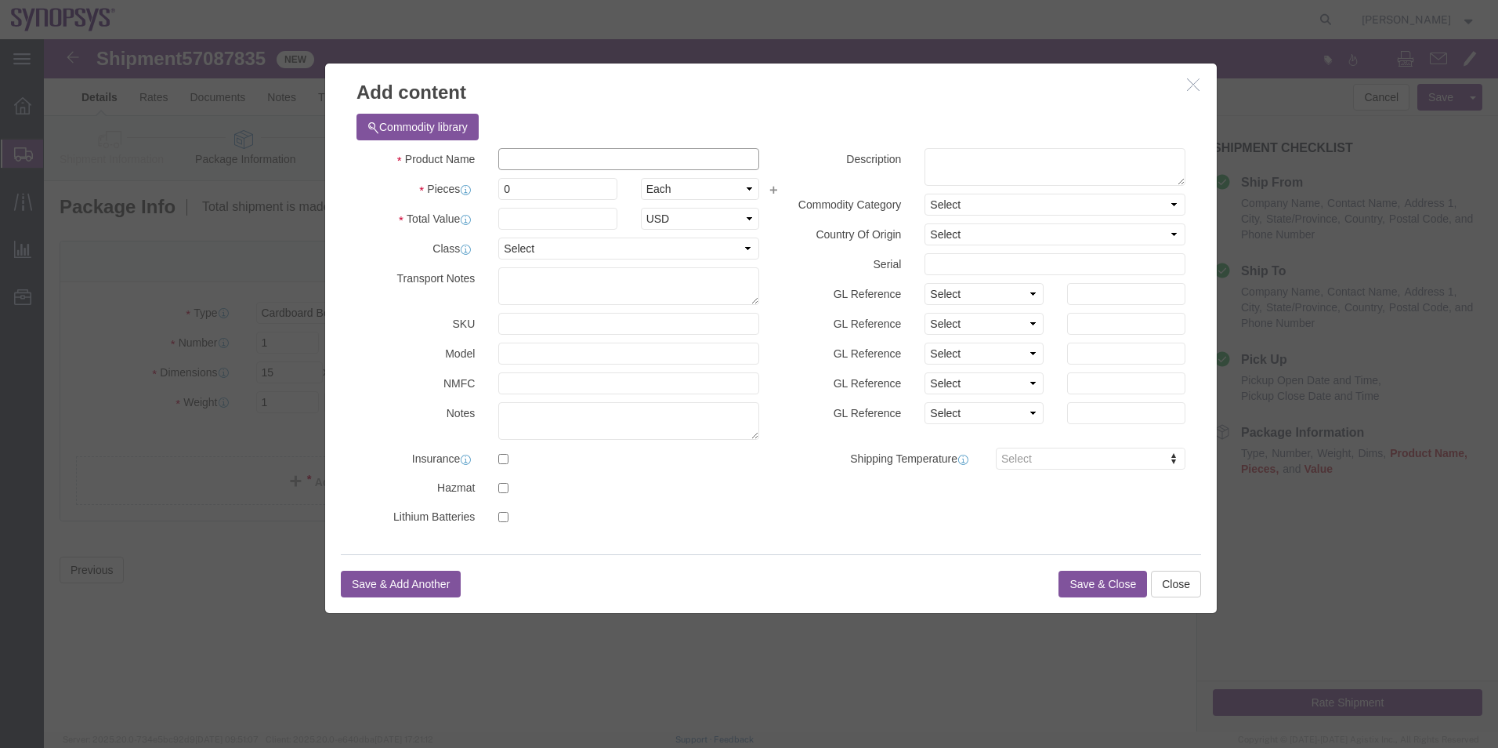
click input "text"
drag, startPoint x: 592, startPoint y: 128, endPoint x: 331, endPoint y: 111, distance: 261.5
click div "Product Name Computer products"
type input "Computer products"
click textarea
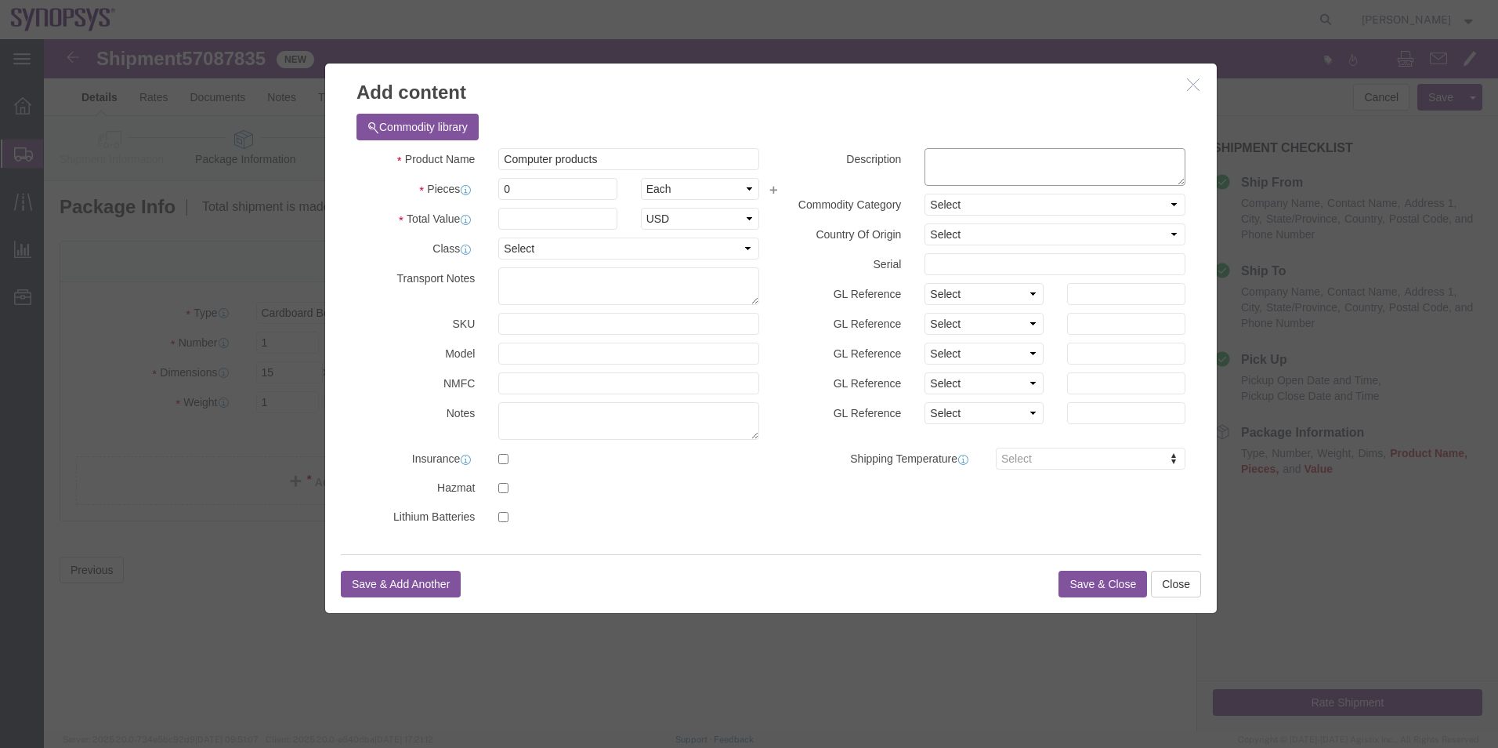
paste textarea "Computer products"
type textarea "Computer products"
drag, startPoint x: 490, startPoint y: 151, endPoint x: 467, endPoint y: 151, distance: 22.7
click input "0"
type input "1"
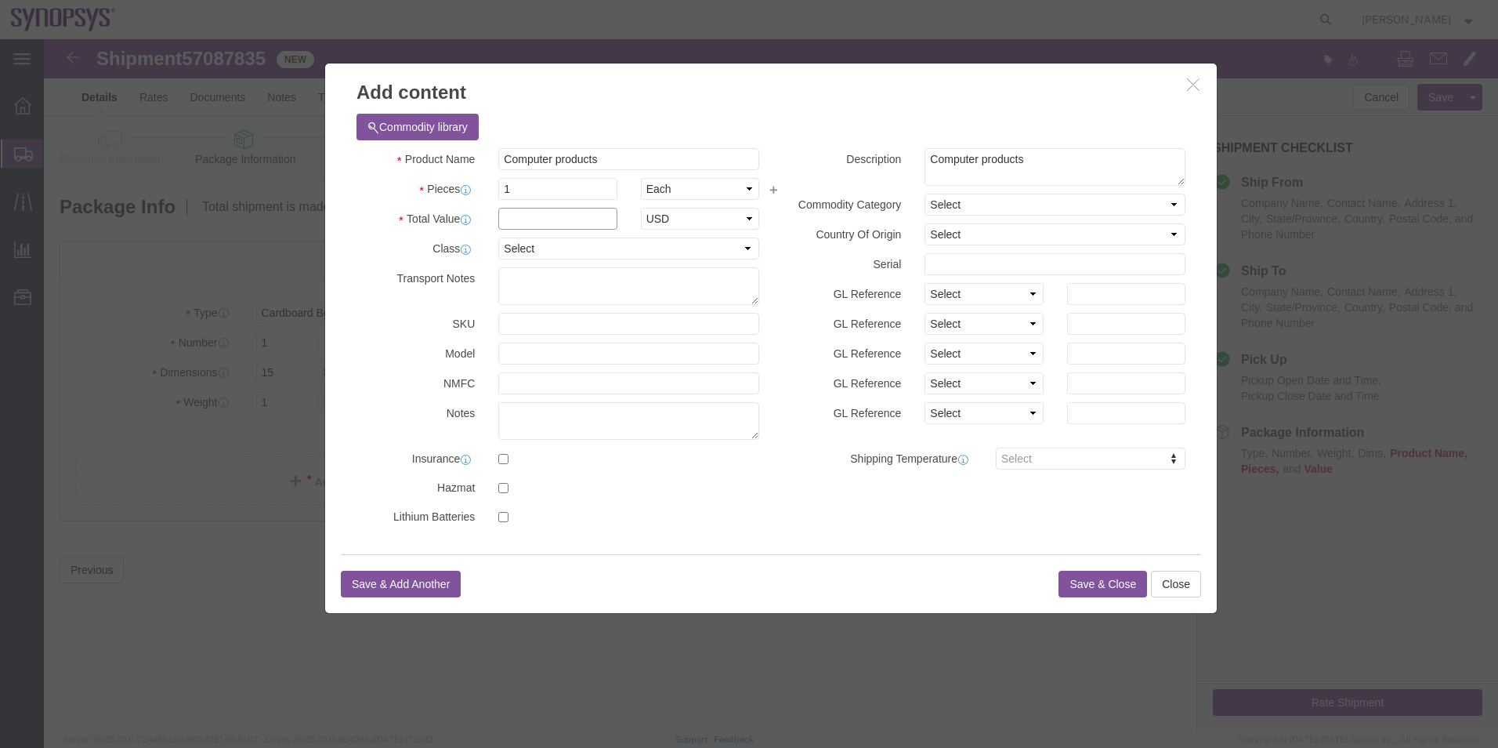
click input "text"
type input "1500"
click button "Save & Close"
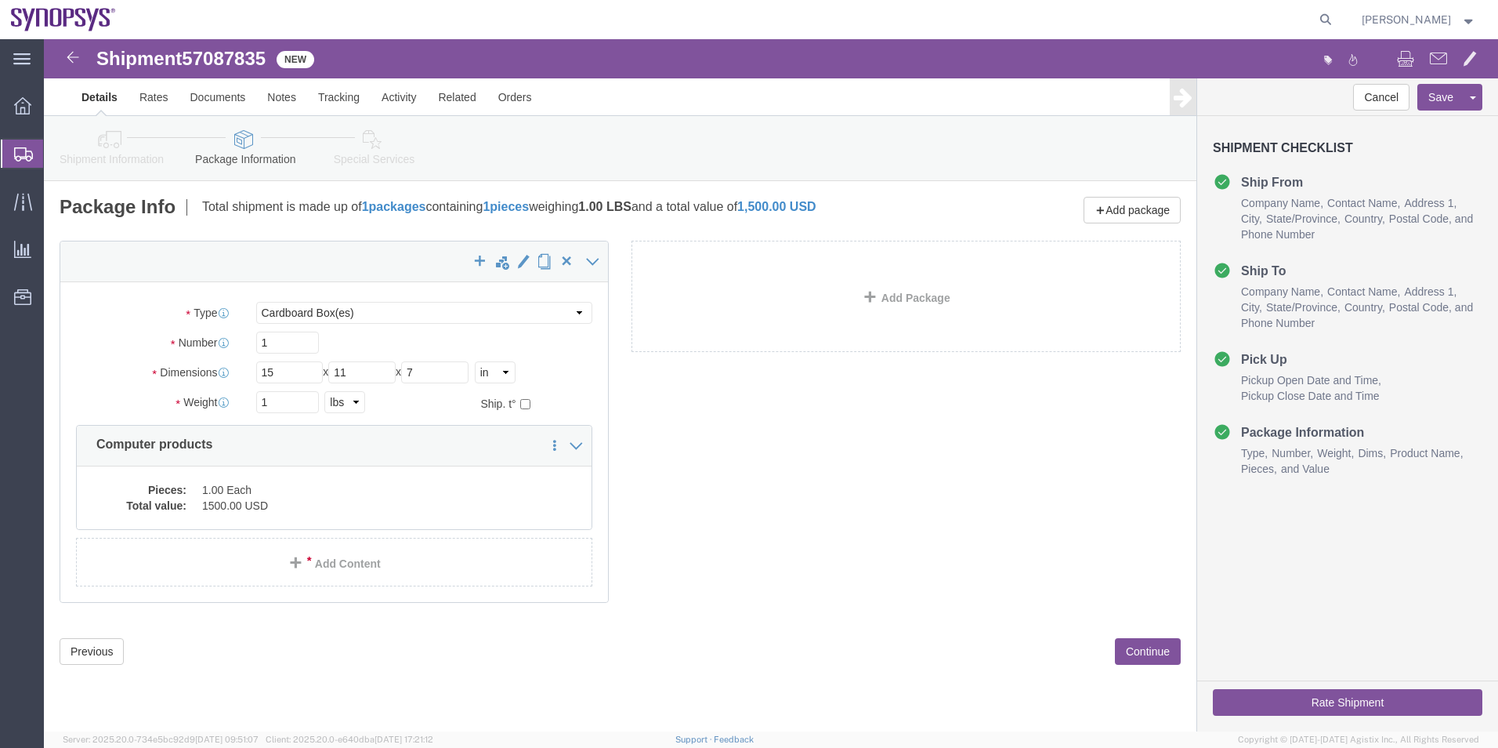
click icon
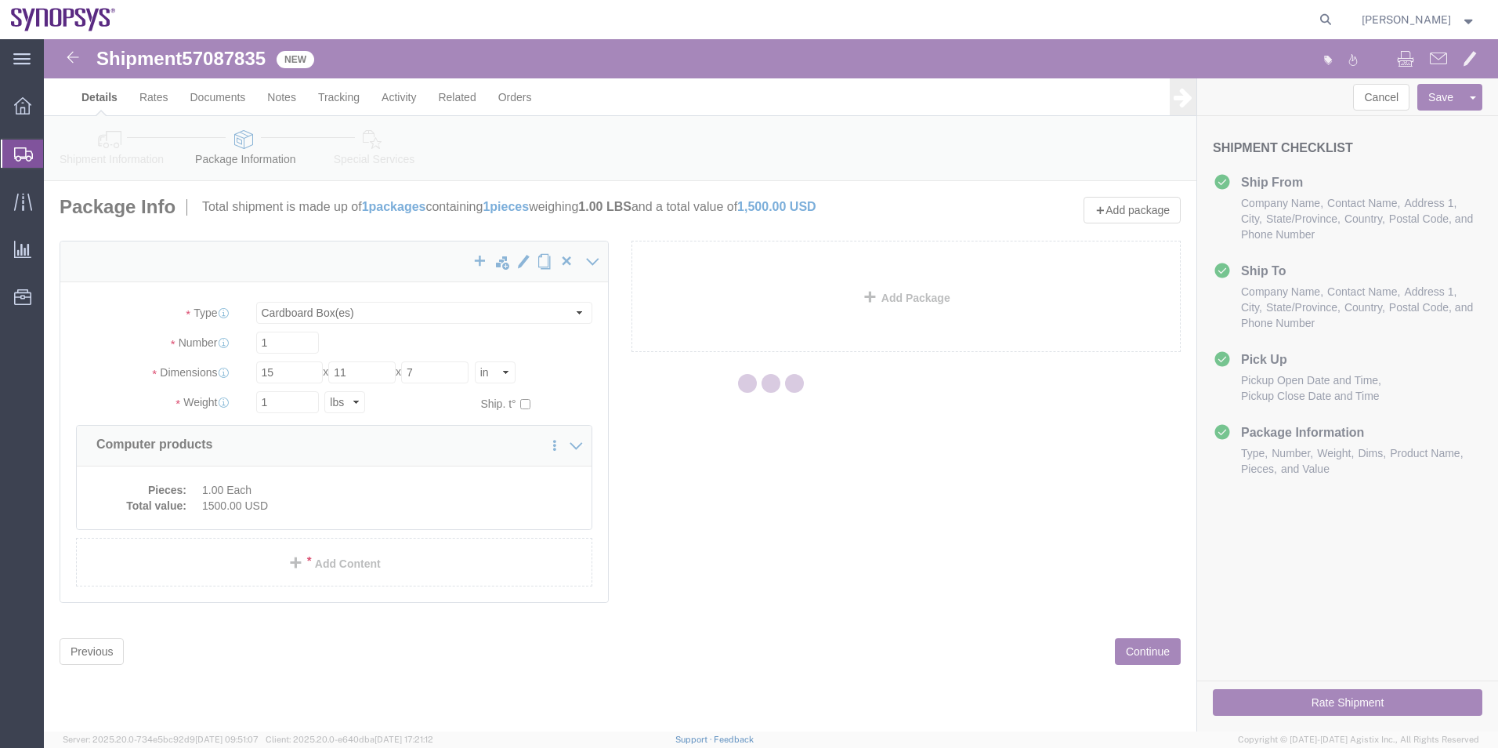
select select
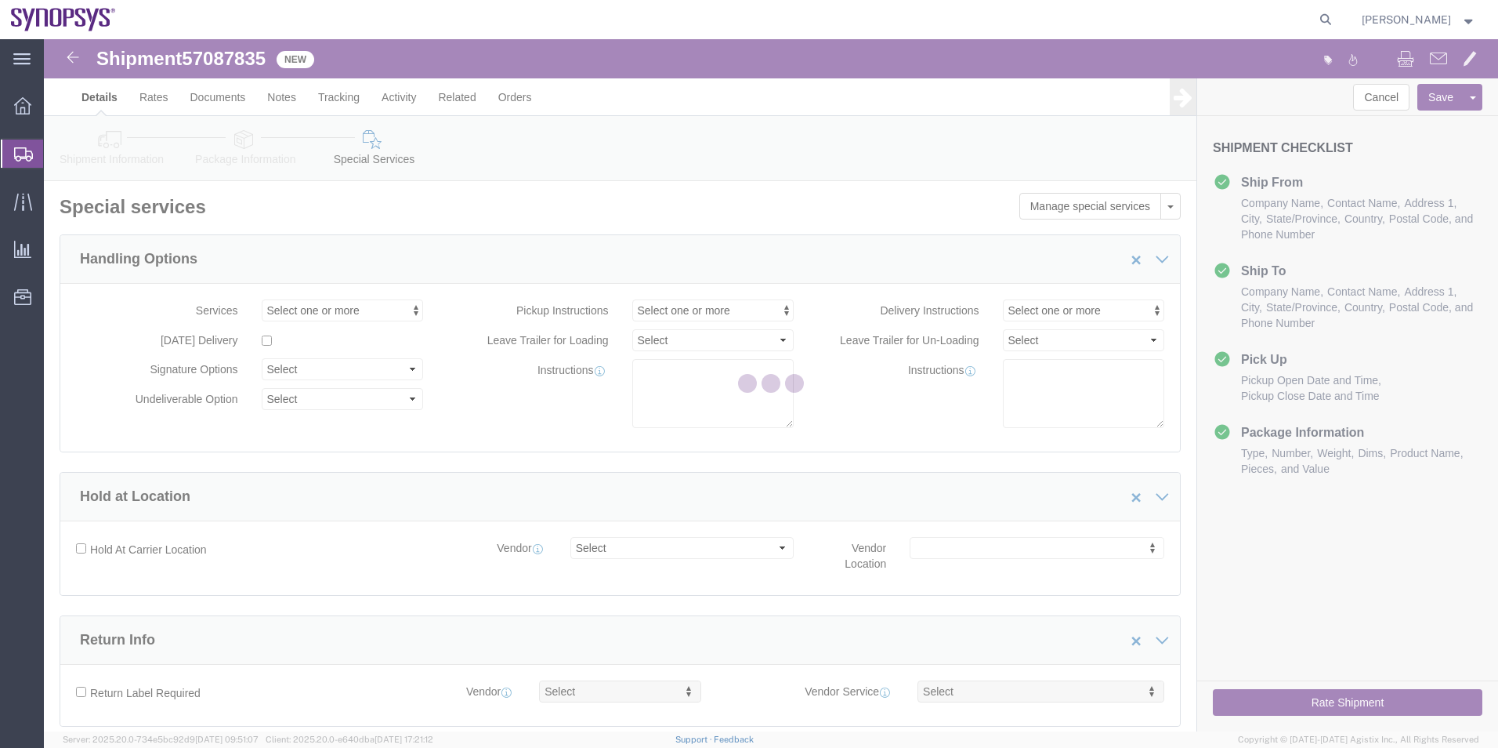
select select "COSTCENTER"
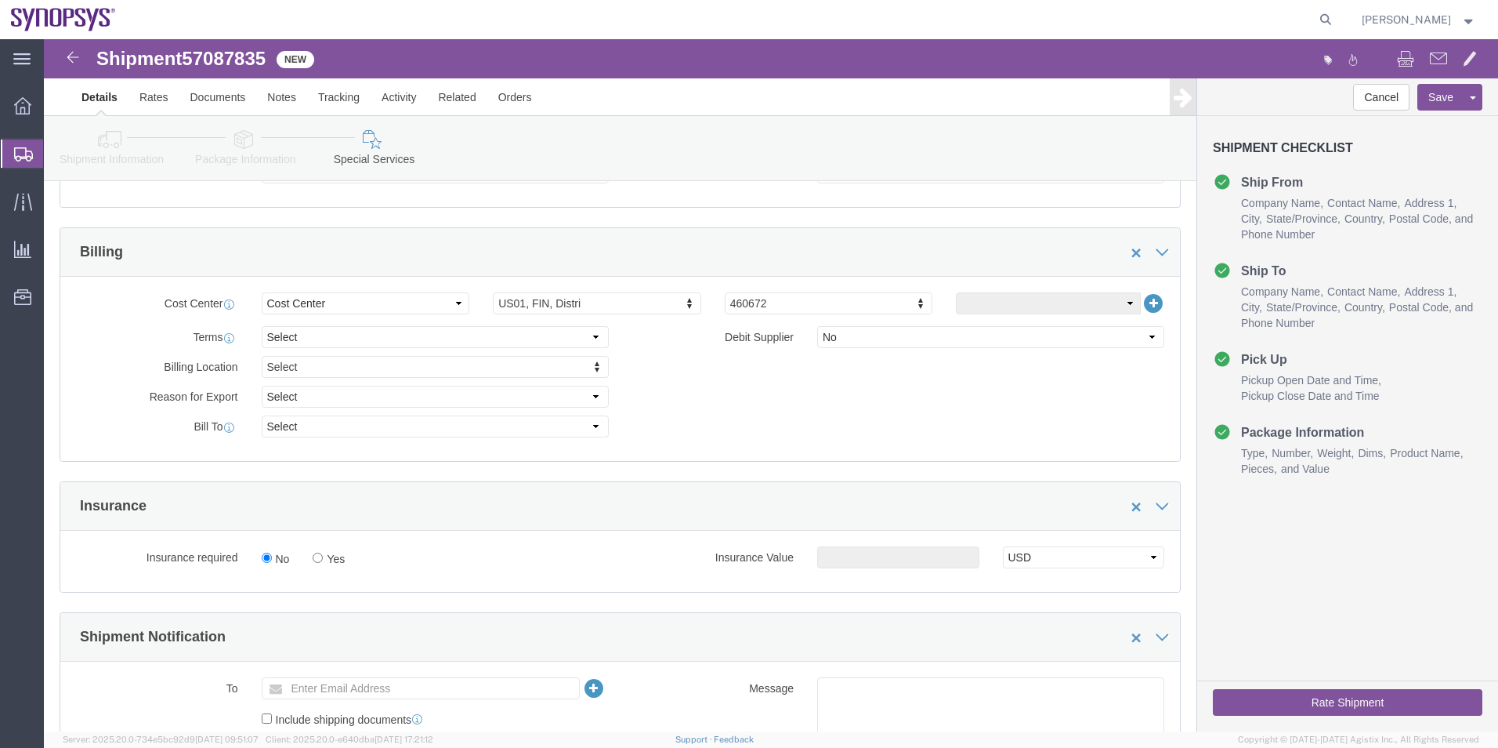
scroll to position [784, 0]
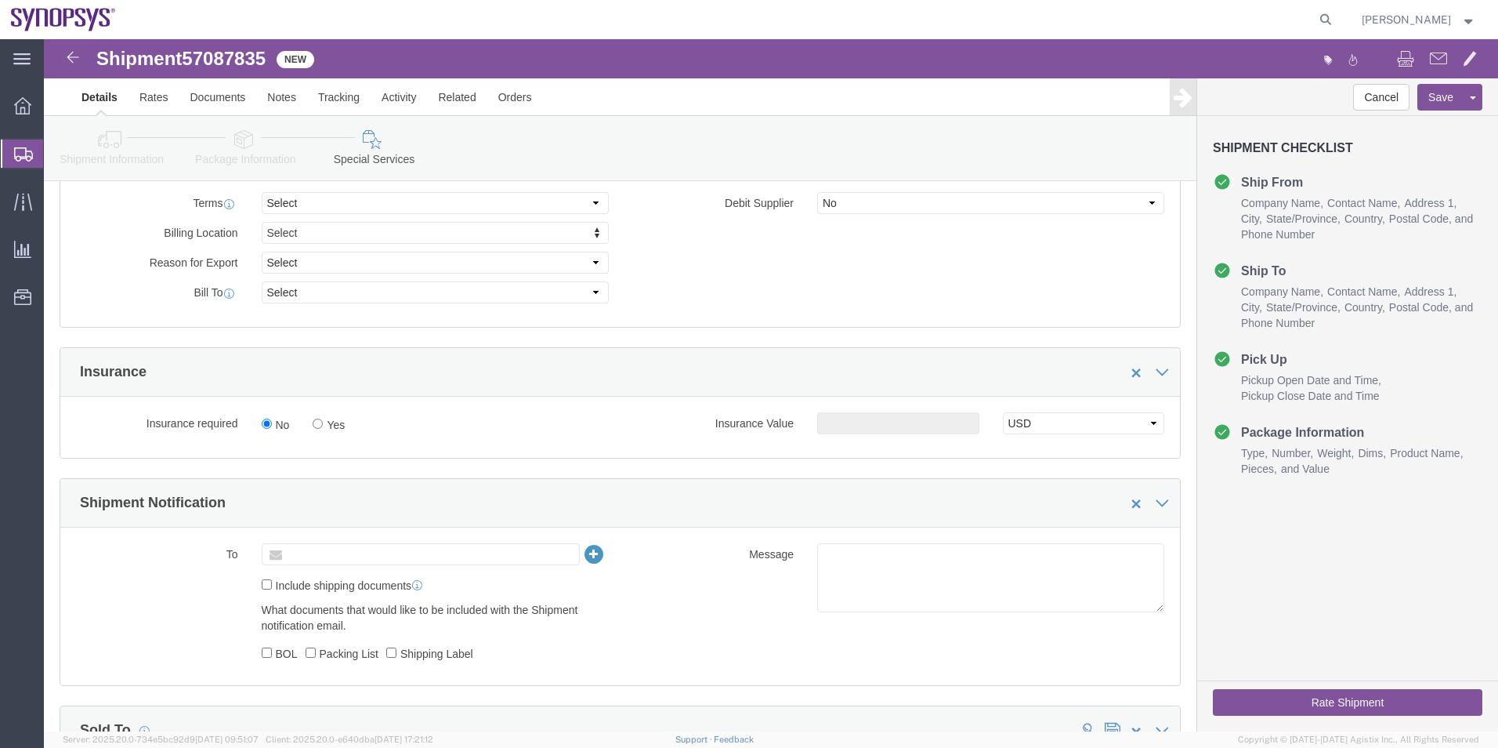
click input "text"
paste input "demarco@synopsys.com"
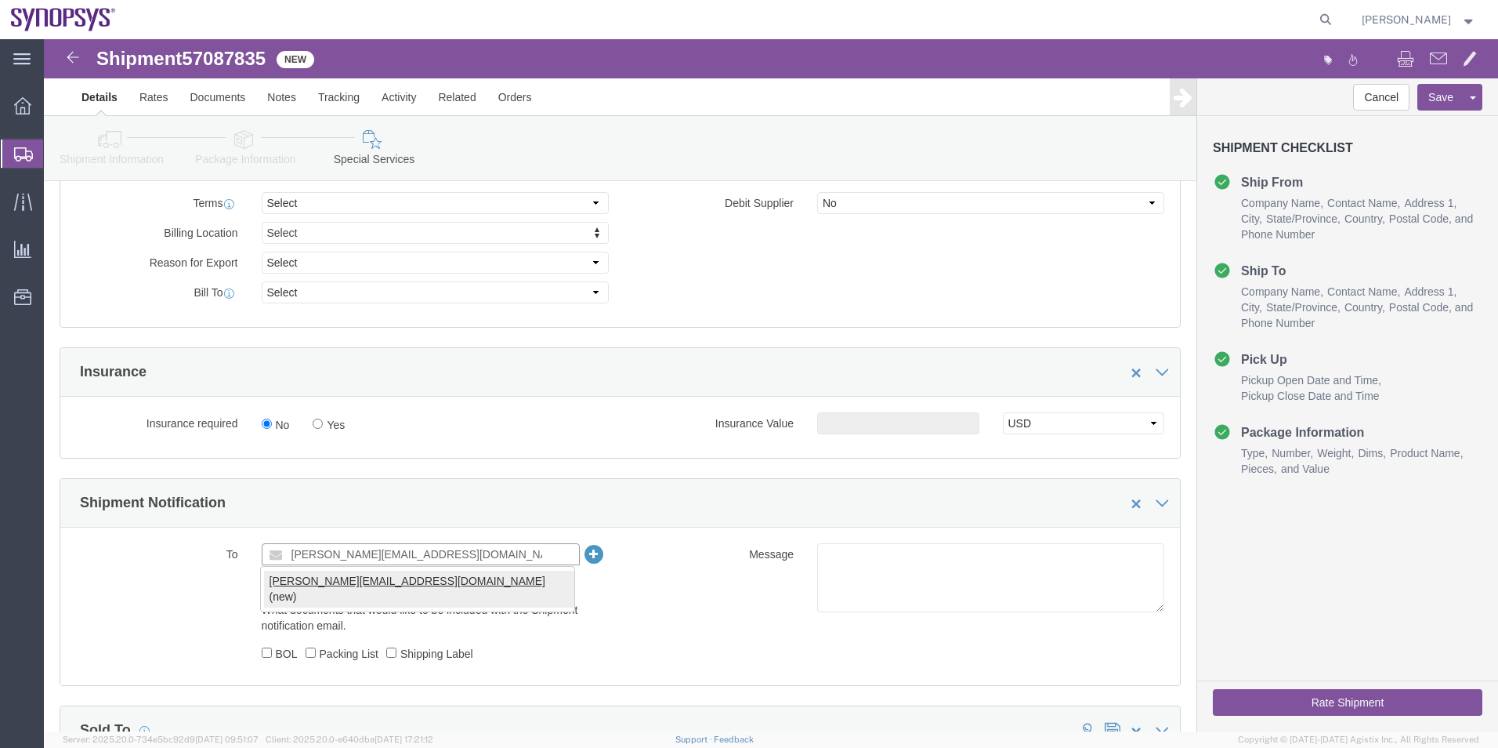
type input "demarco@synopsys.com"
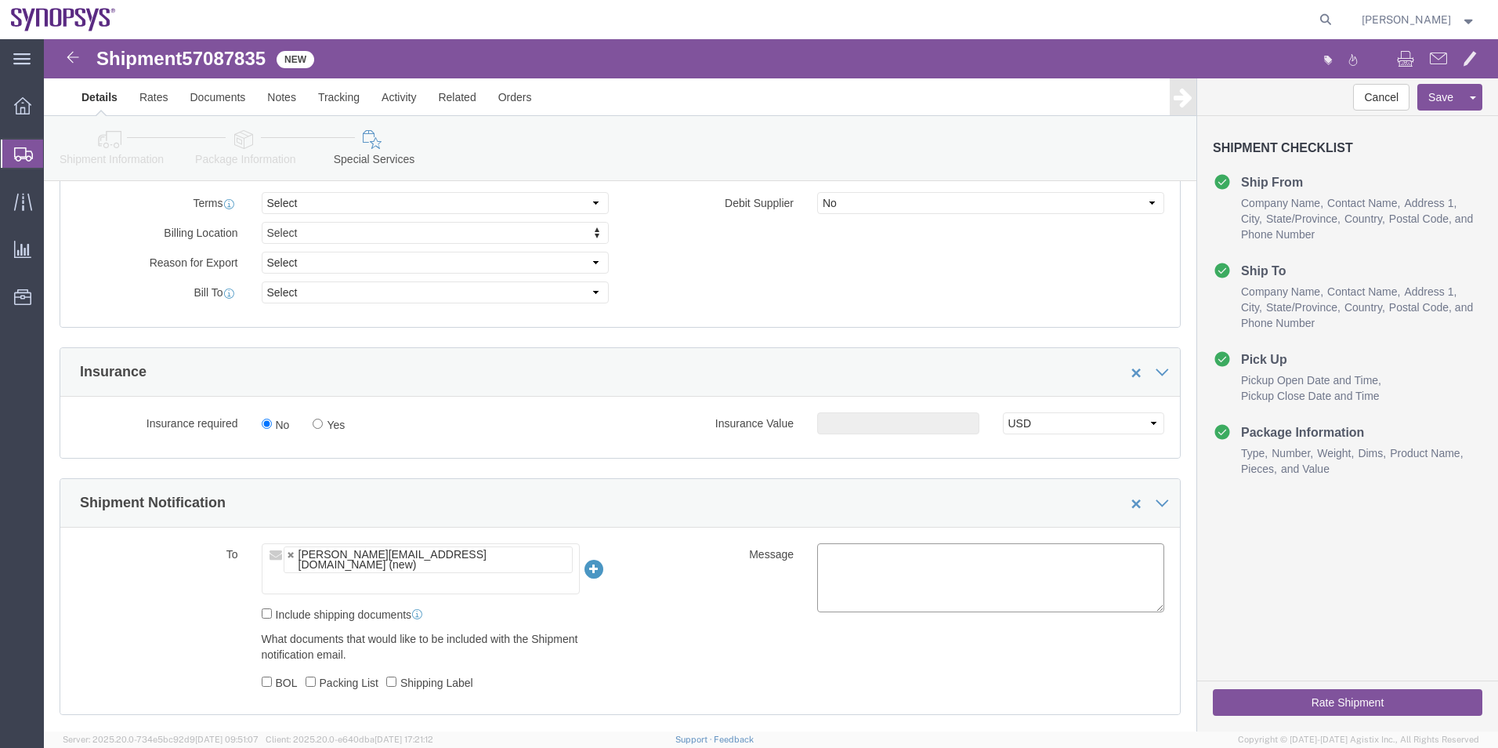
click textarea
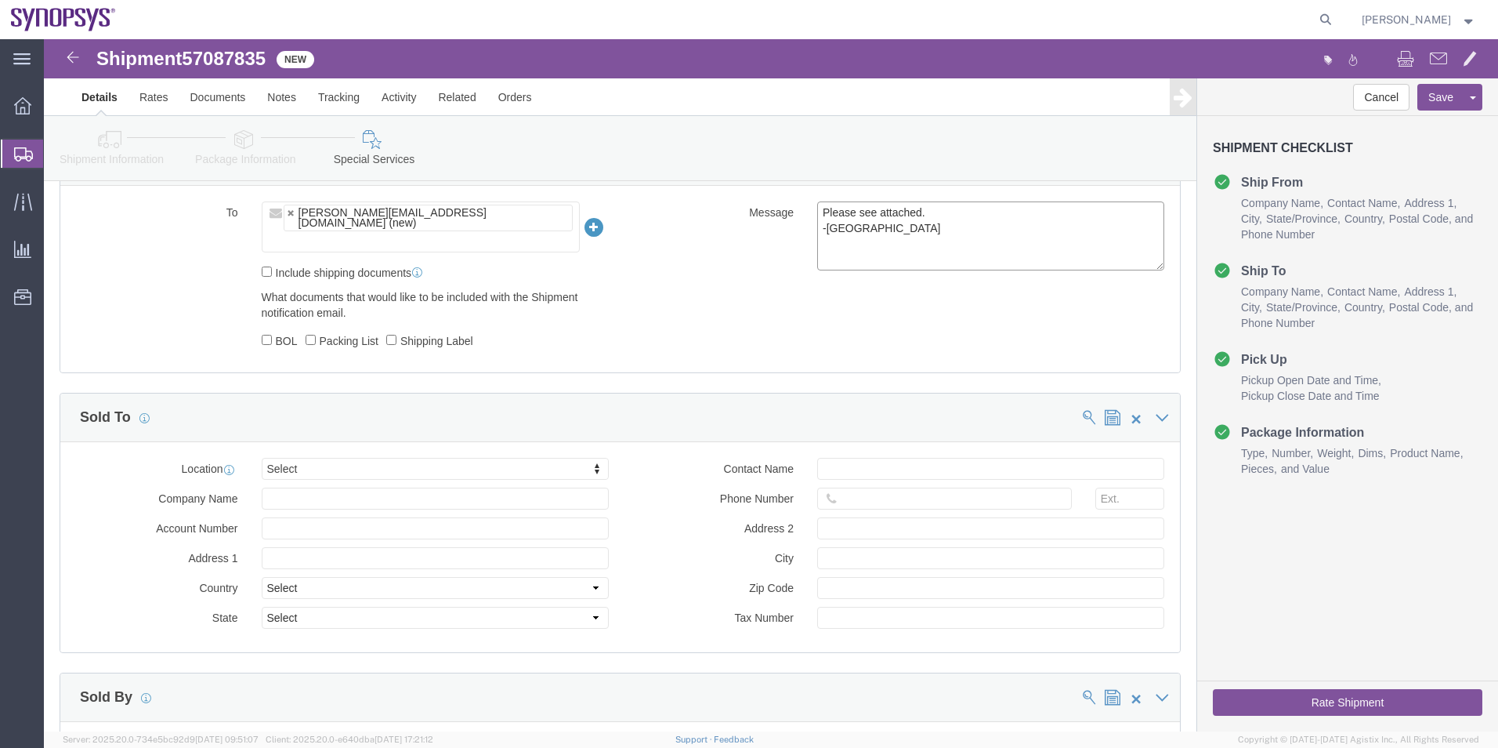
scroll to position [1176, 0]
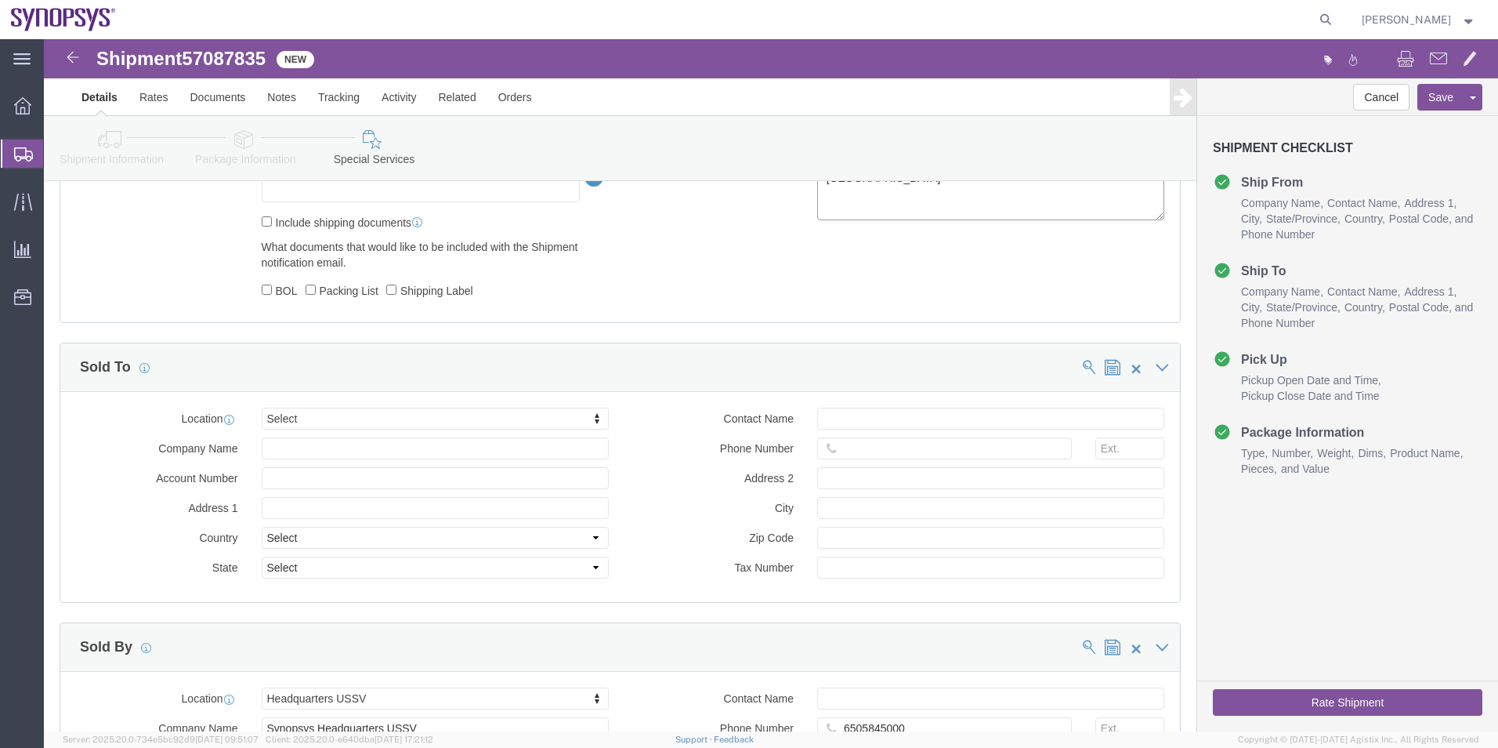
type textarea "Please see attached. -Kaelen"
click button "Rate Shipment"
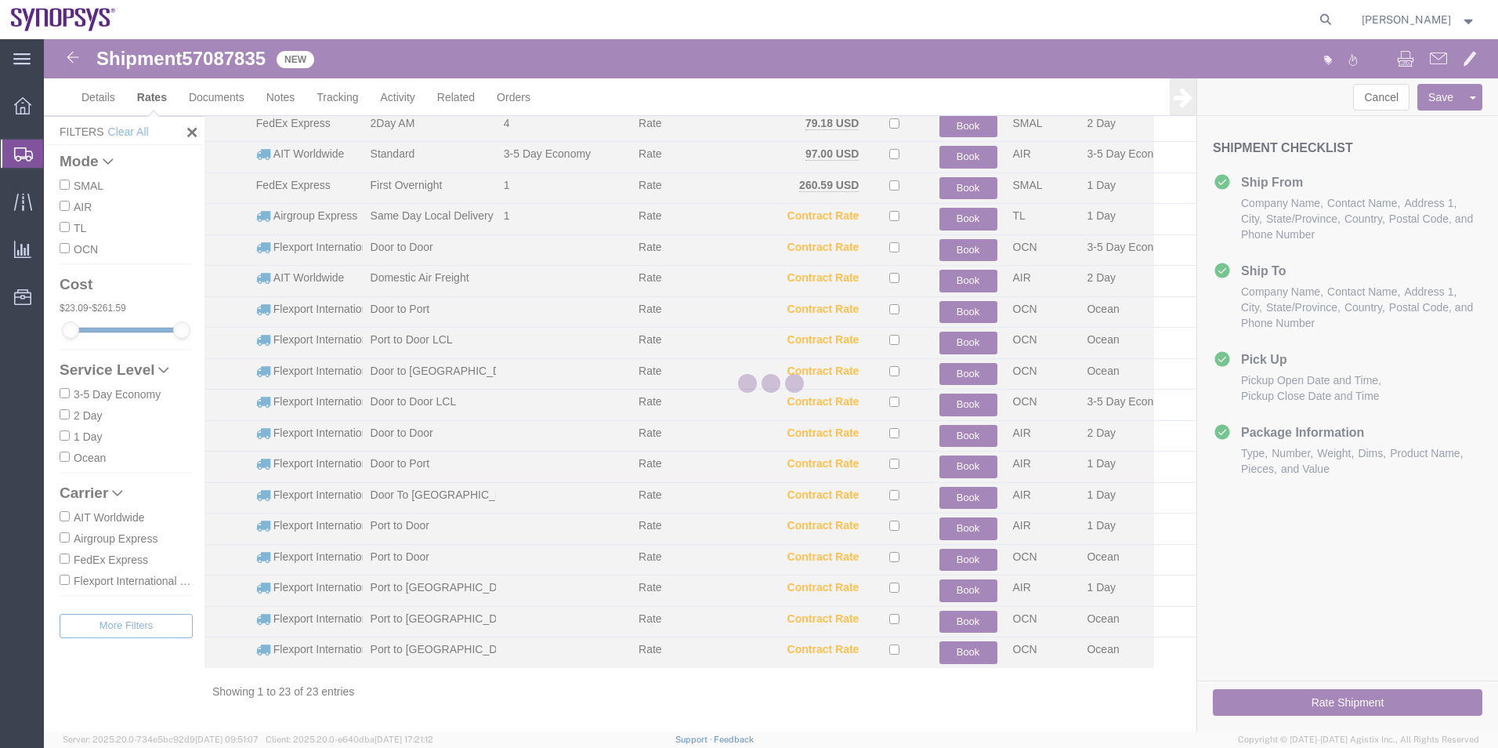
scroll to position [221, 0]
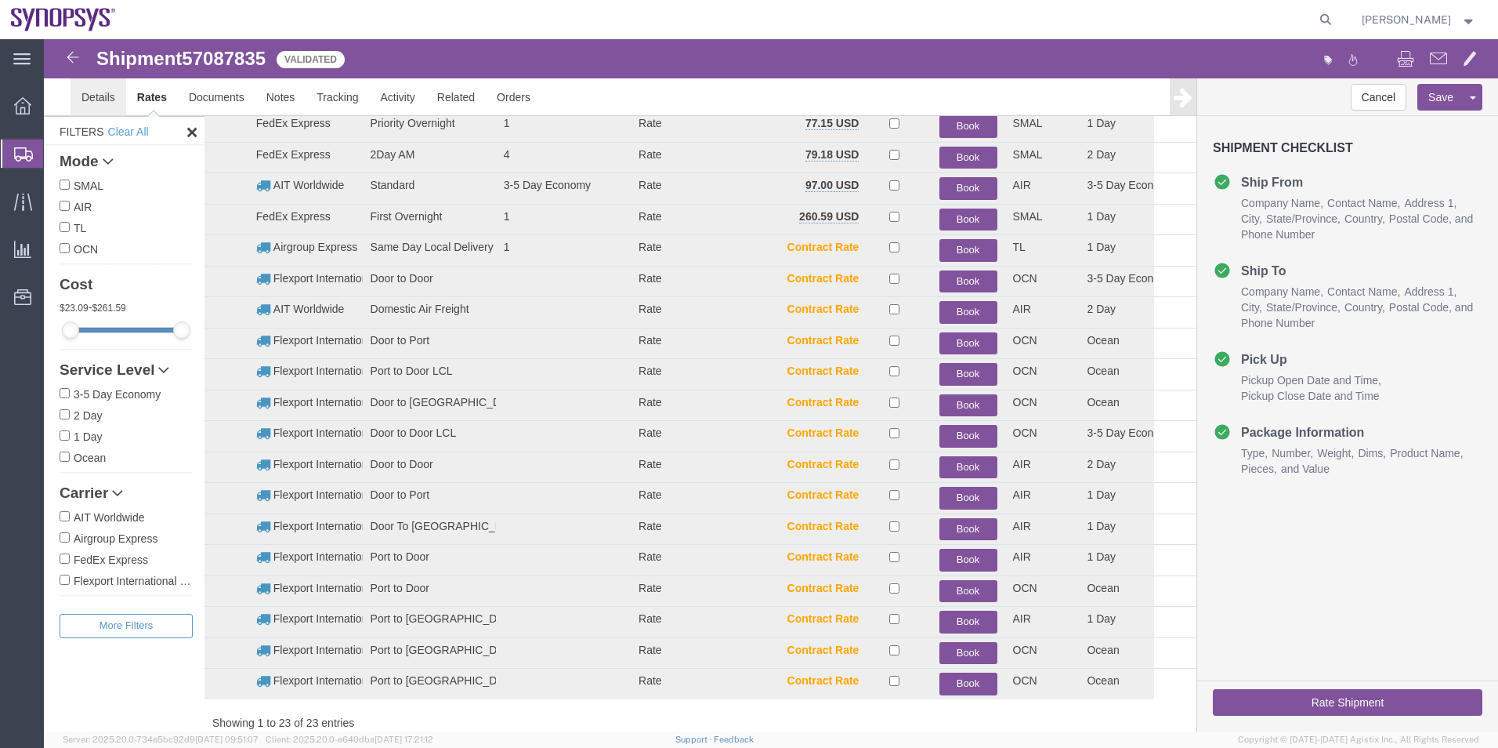
drag, startPoint x: 154, startPoint y: 138, endPoint x: 111, endPoint y: 99, distance: 58.8
click at [111, 99] on link "Details" at bounding box center [99, 97] width 56 height 38
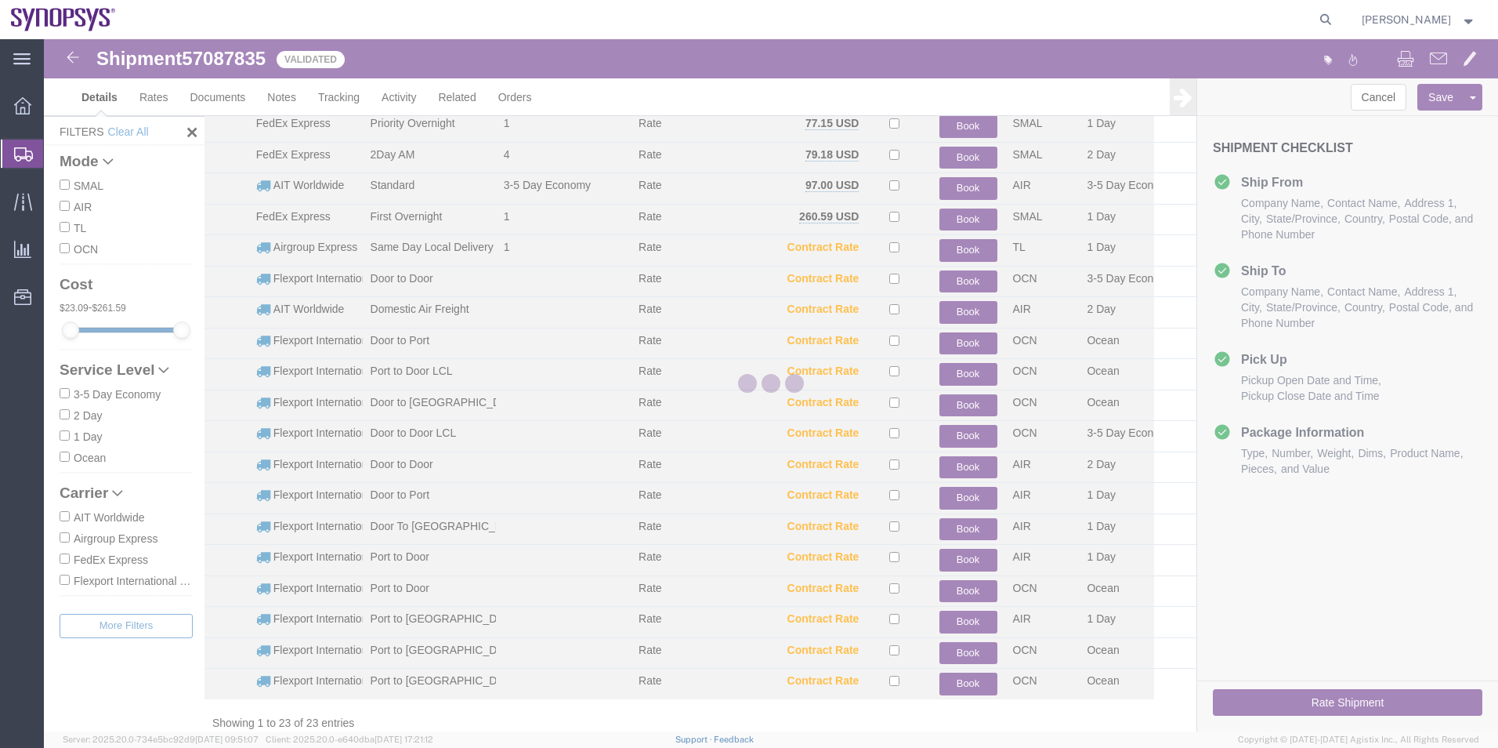
select select "63204"
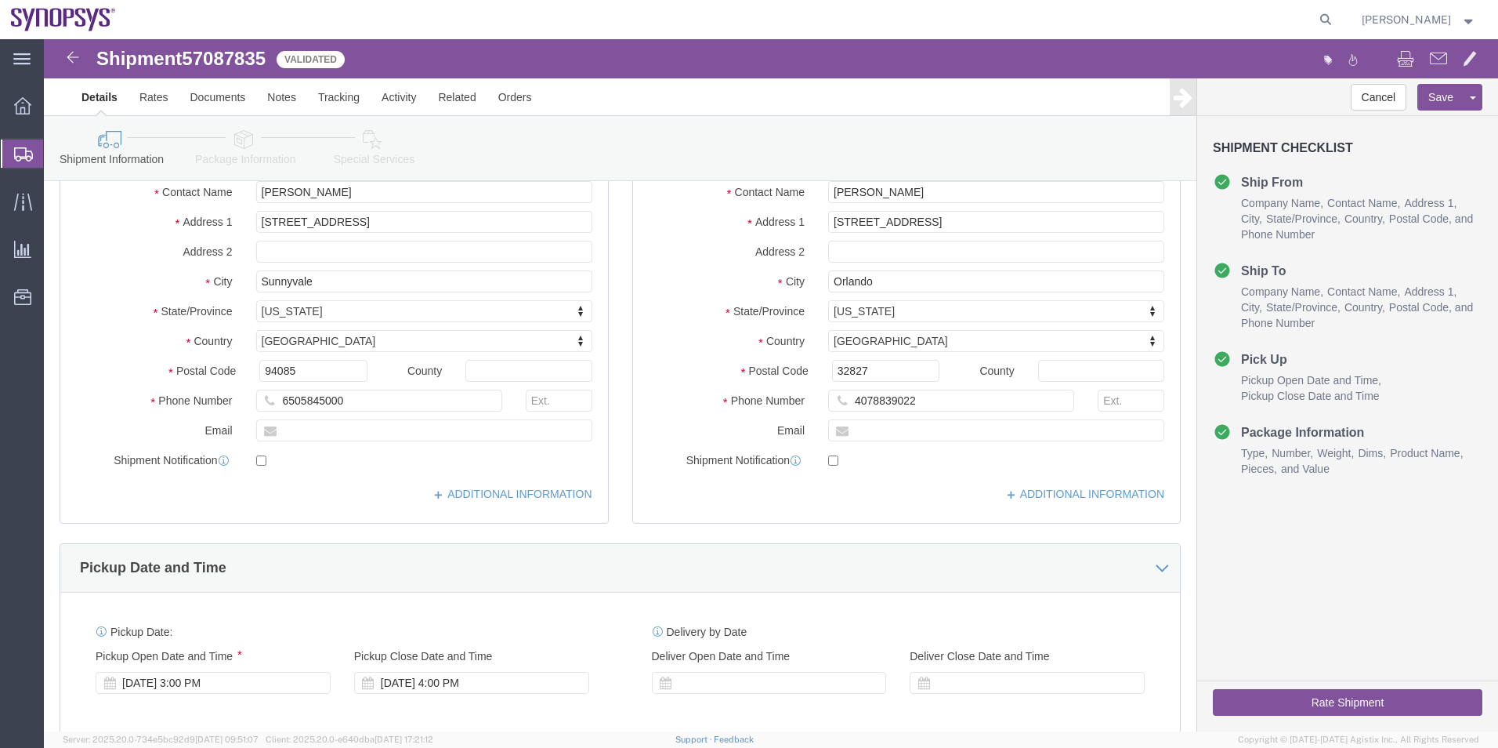
scroll to position [143, 0]
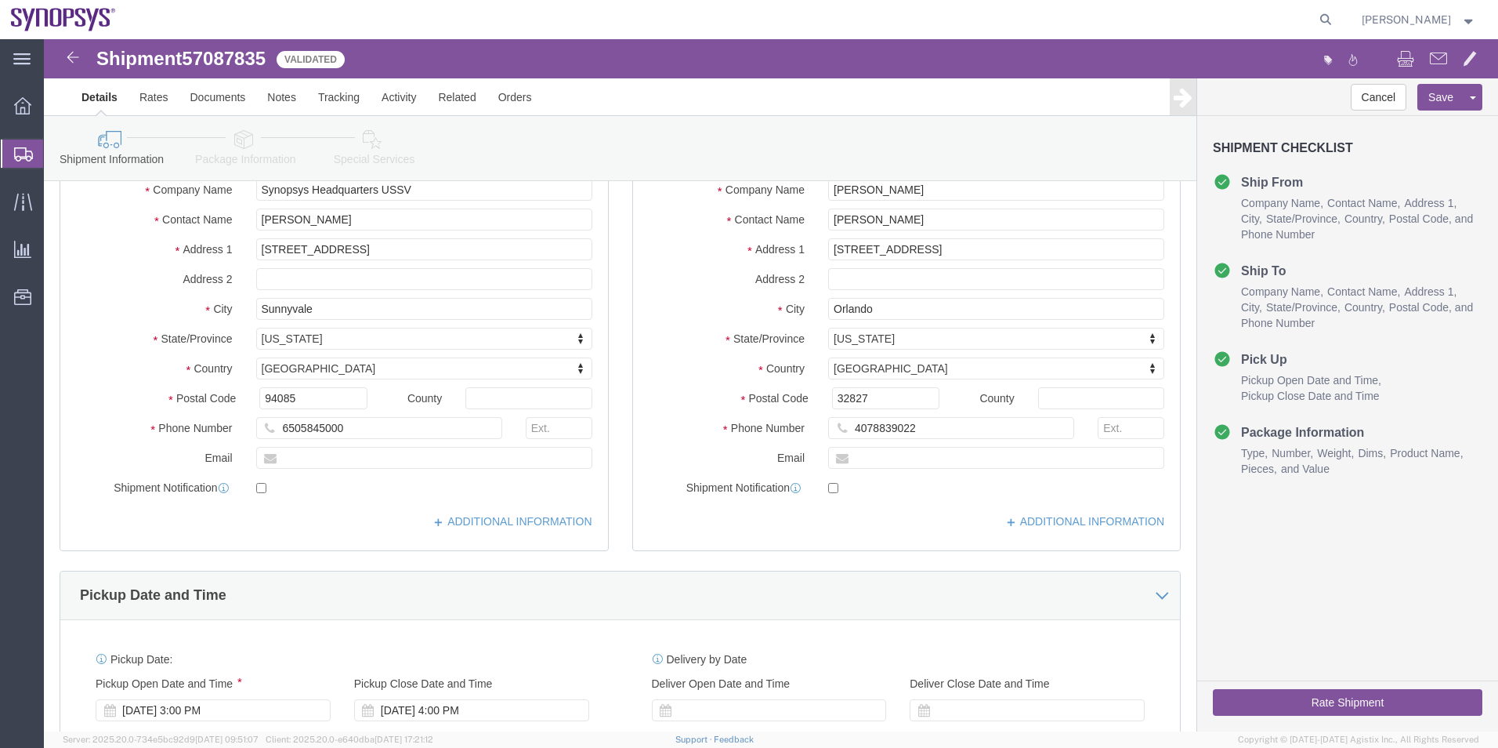
click icon
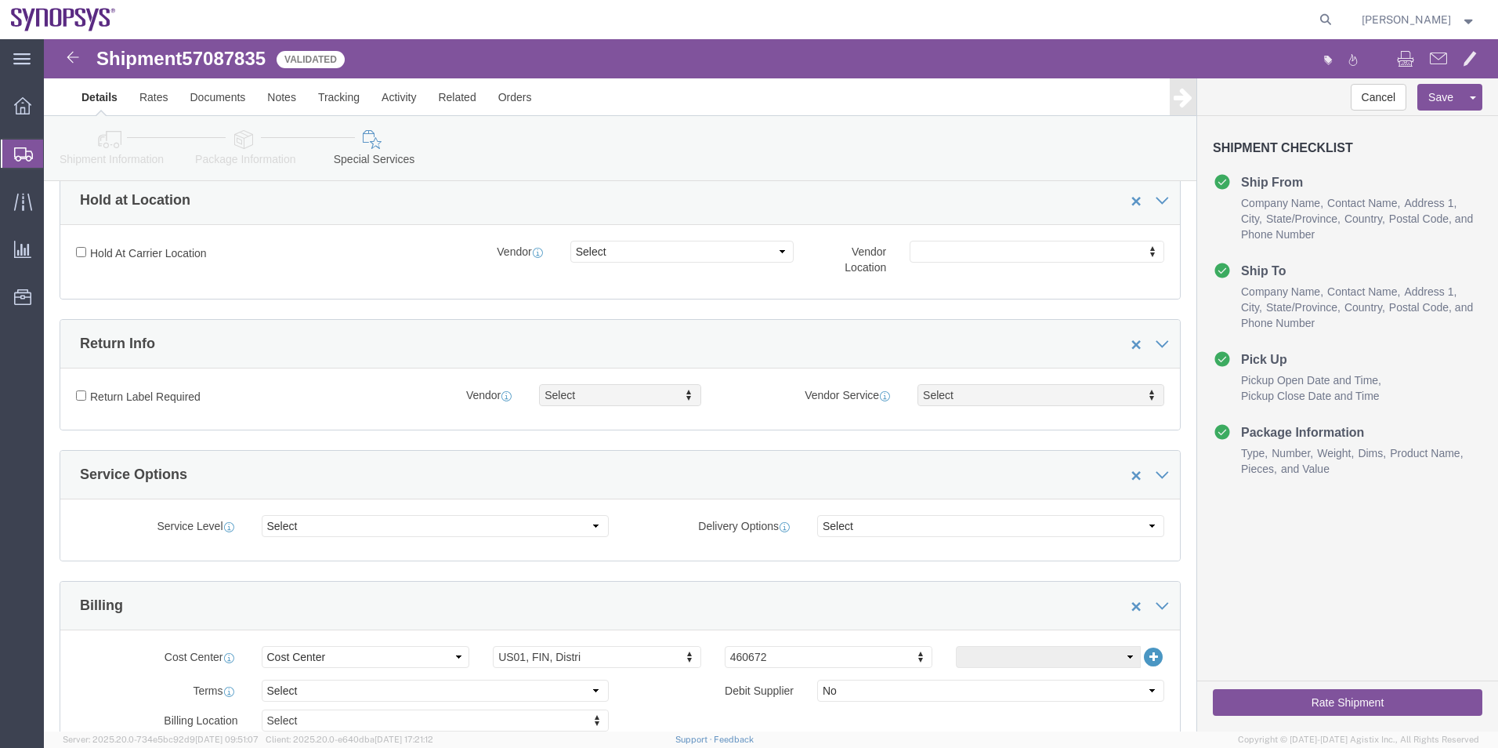
scroll to position [392, 0]
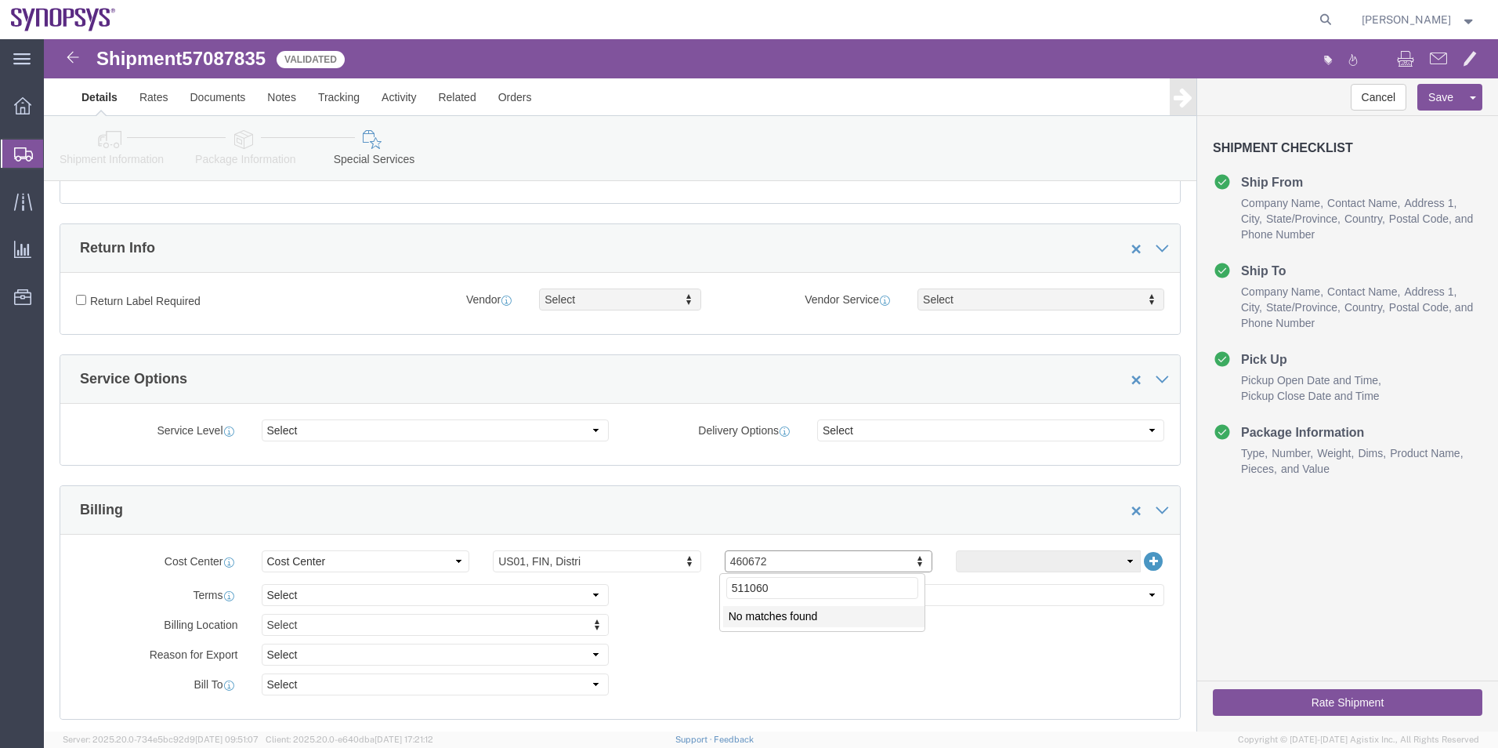
click input "511060"
type input "511060"
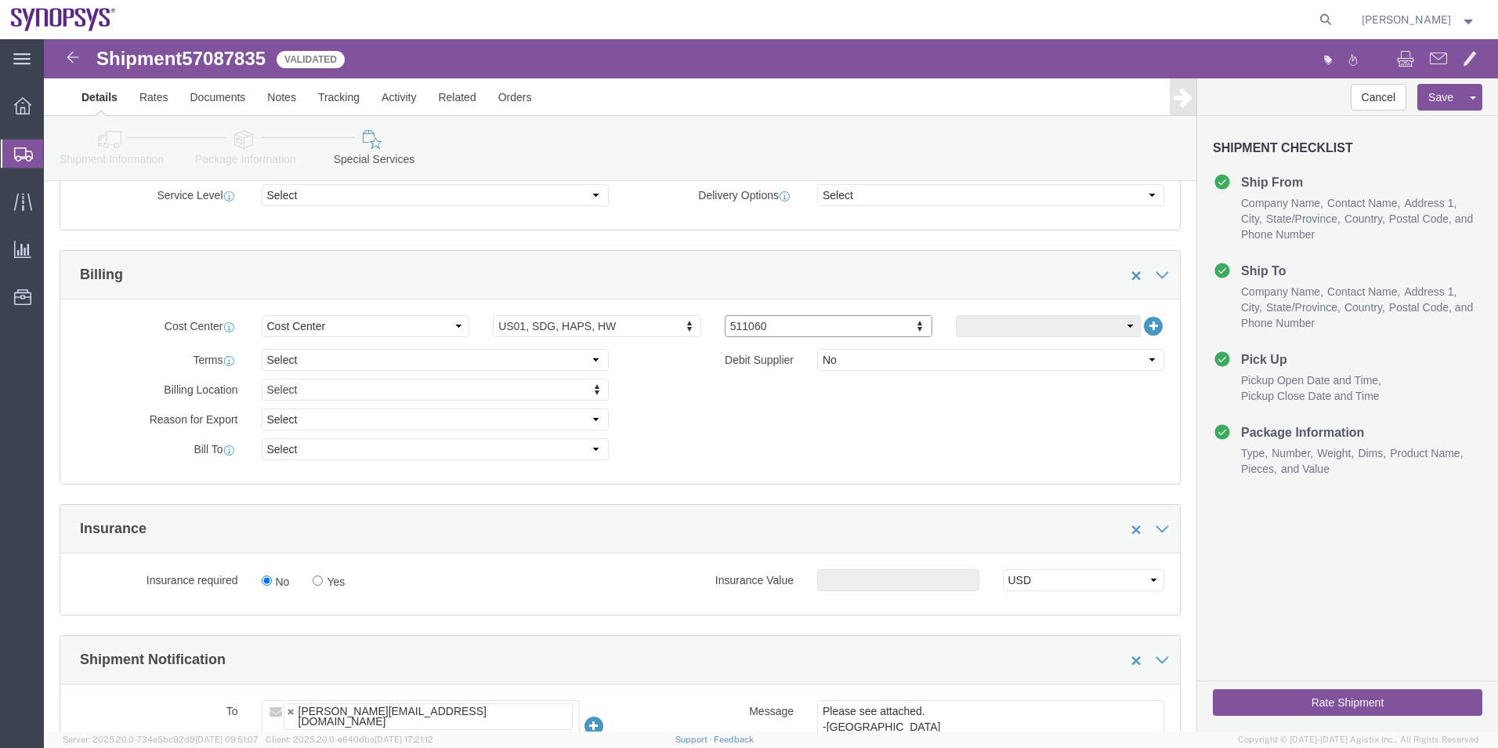
scroll to position [705, 0]
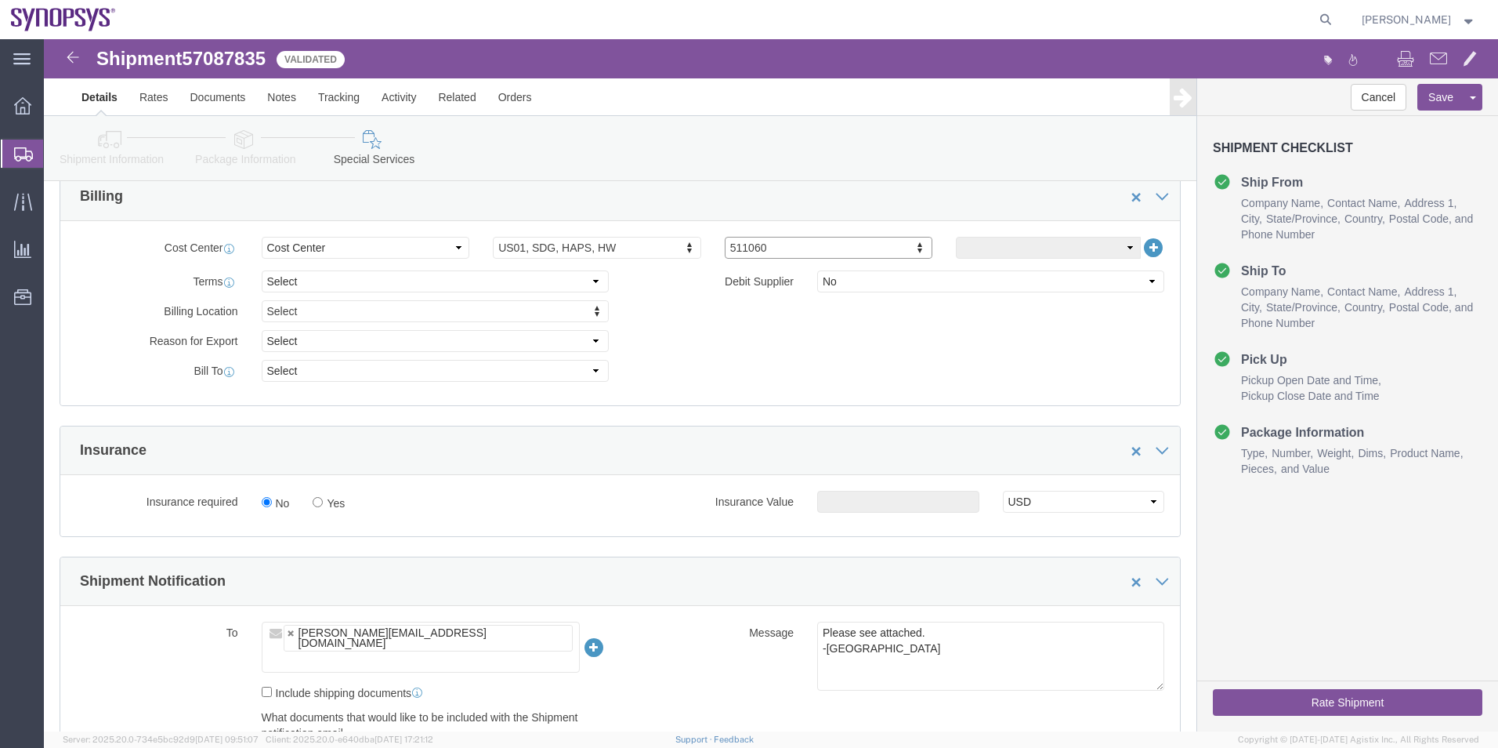
click button "Rate Shipment"
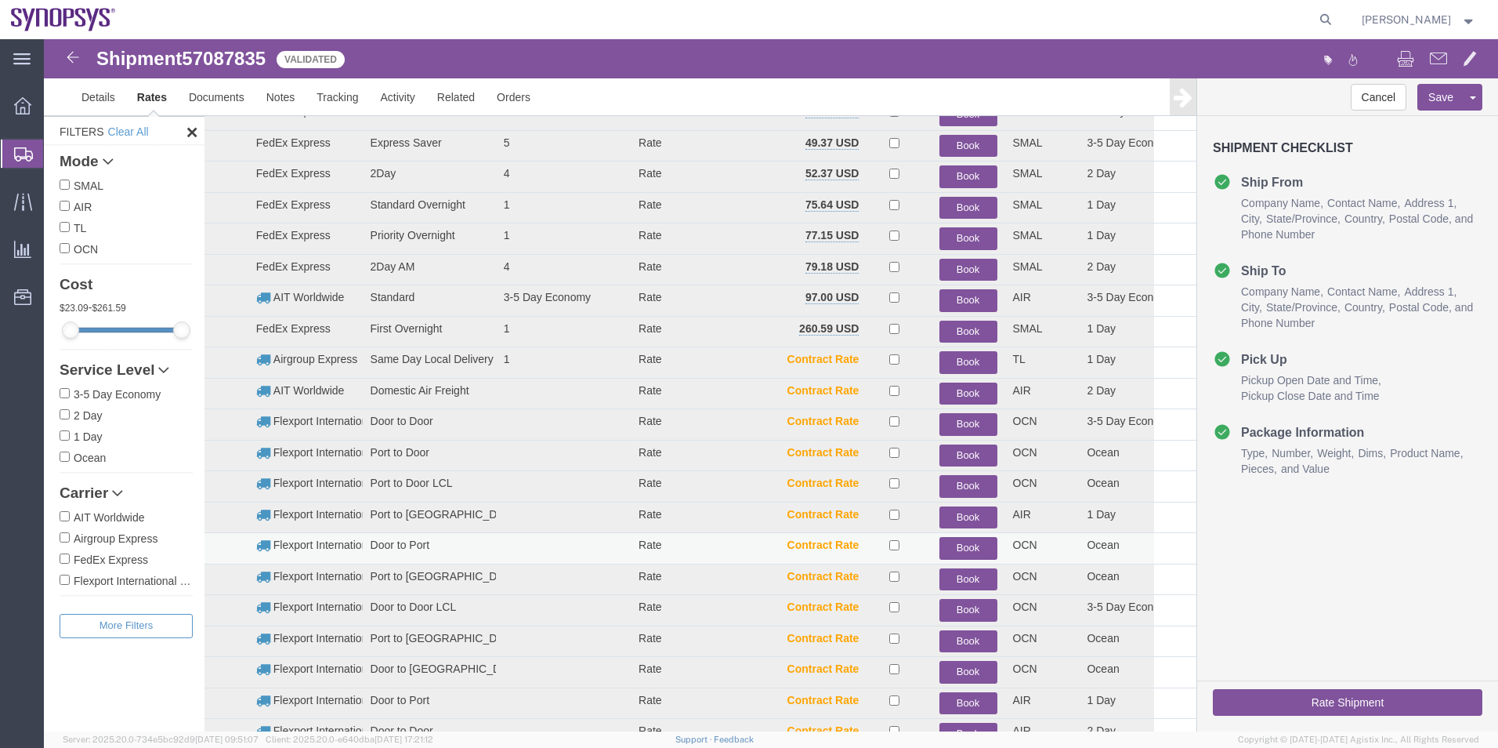
scroll to position [0, 0]
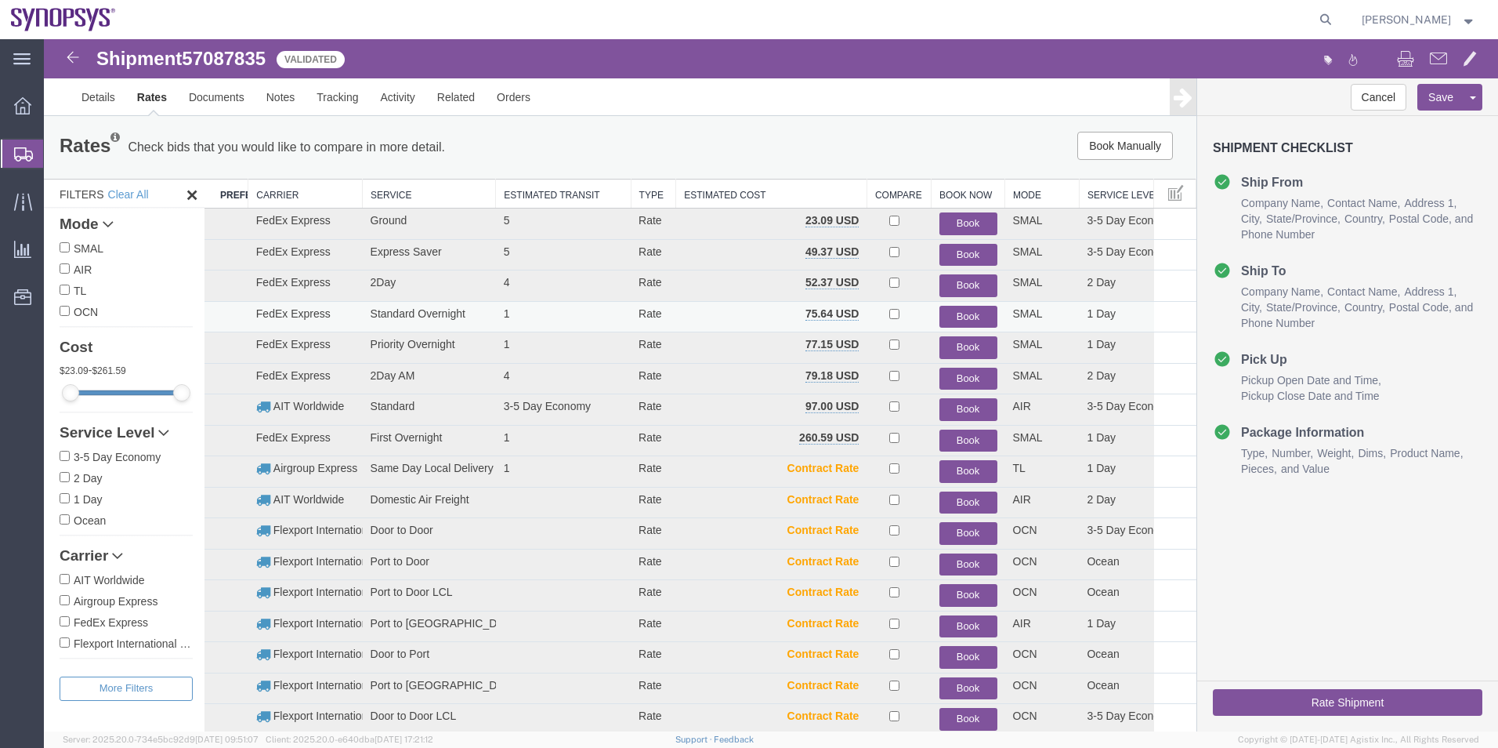
click at [969, 312] on button "Book" at bounding box center [969, 317] width 58 height 23
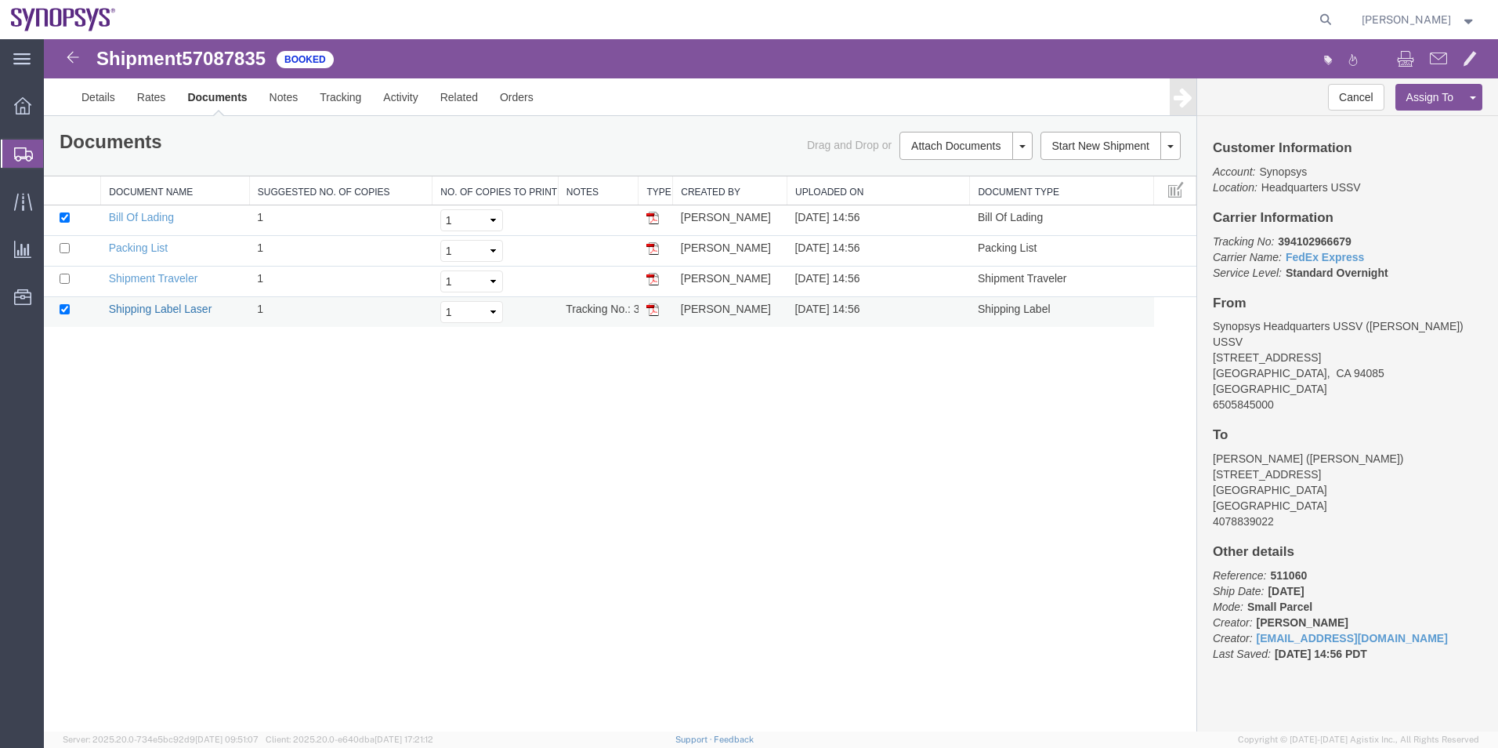
click at [177, 313] on link "Shipping Label Laser" at bounding box center [160, 309] width 103 height 13
click at [0, 0] on span "Shipment Manager" at bounding box center [0, 0] width 0 height 0
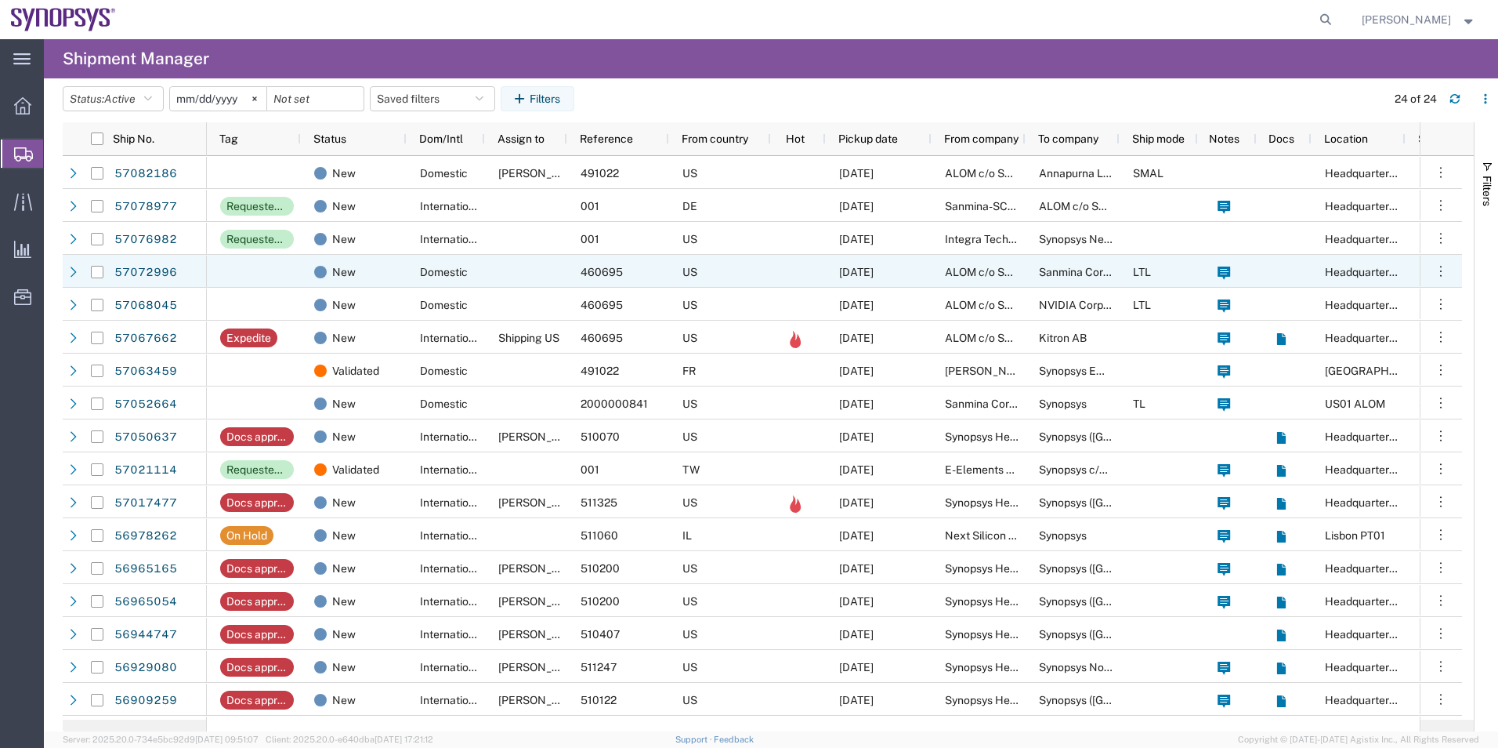
click at [513, 271] on div at bounding box center [526, 271] width 82 height 33
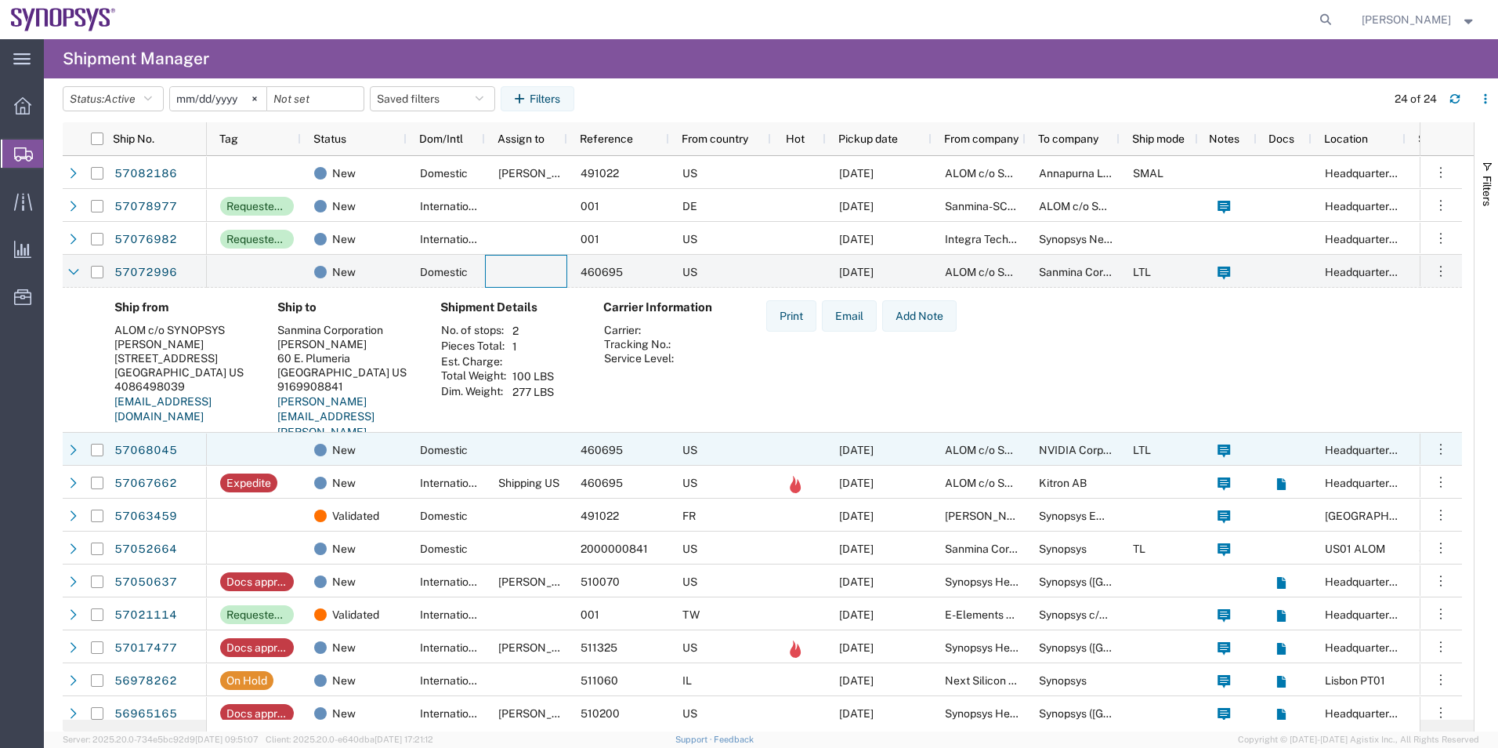
click at [497, 450] on div at bounding box center [526, 449] width 82 height 33
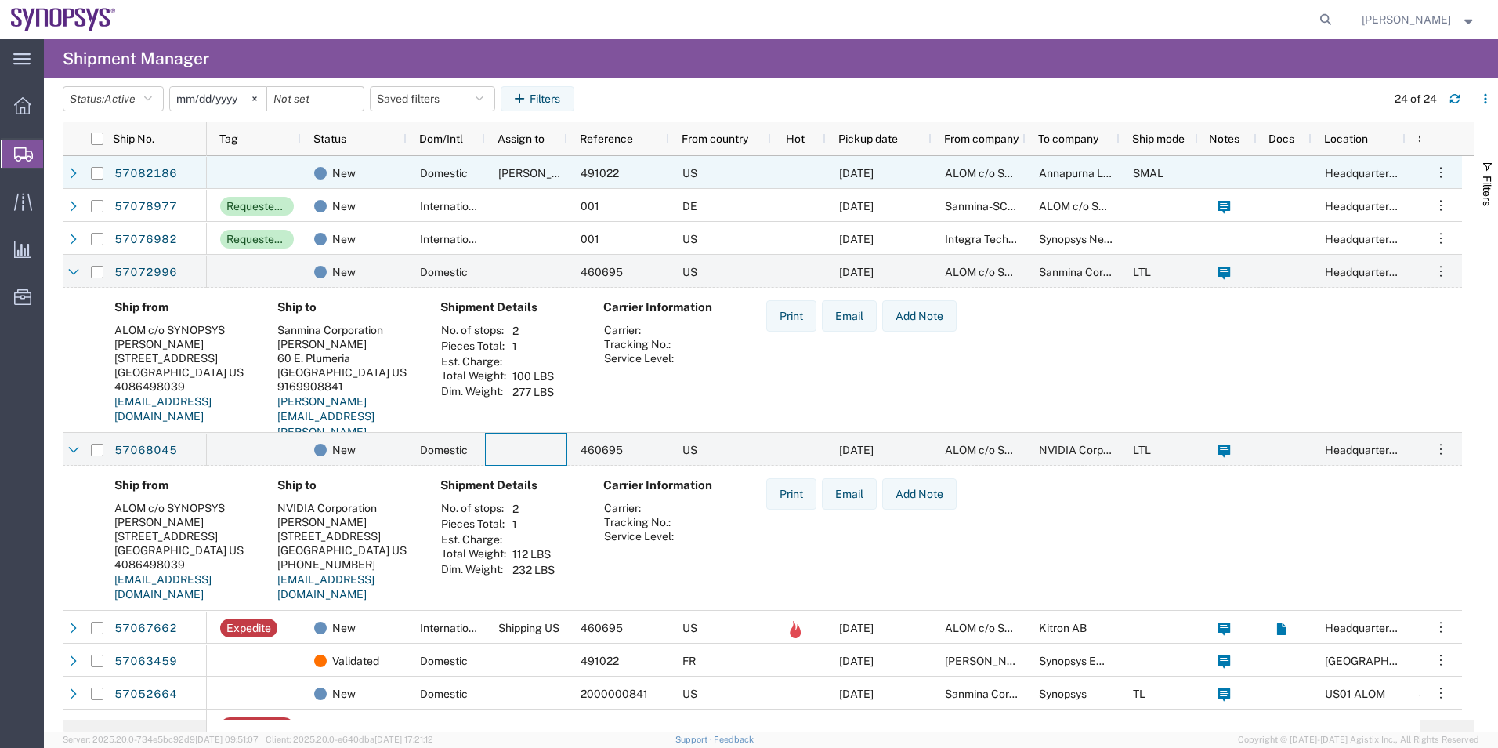
click at [282, 185] on div at bounding box center [254, 172] width 94 height 33
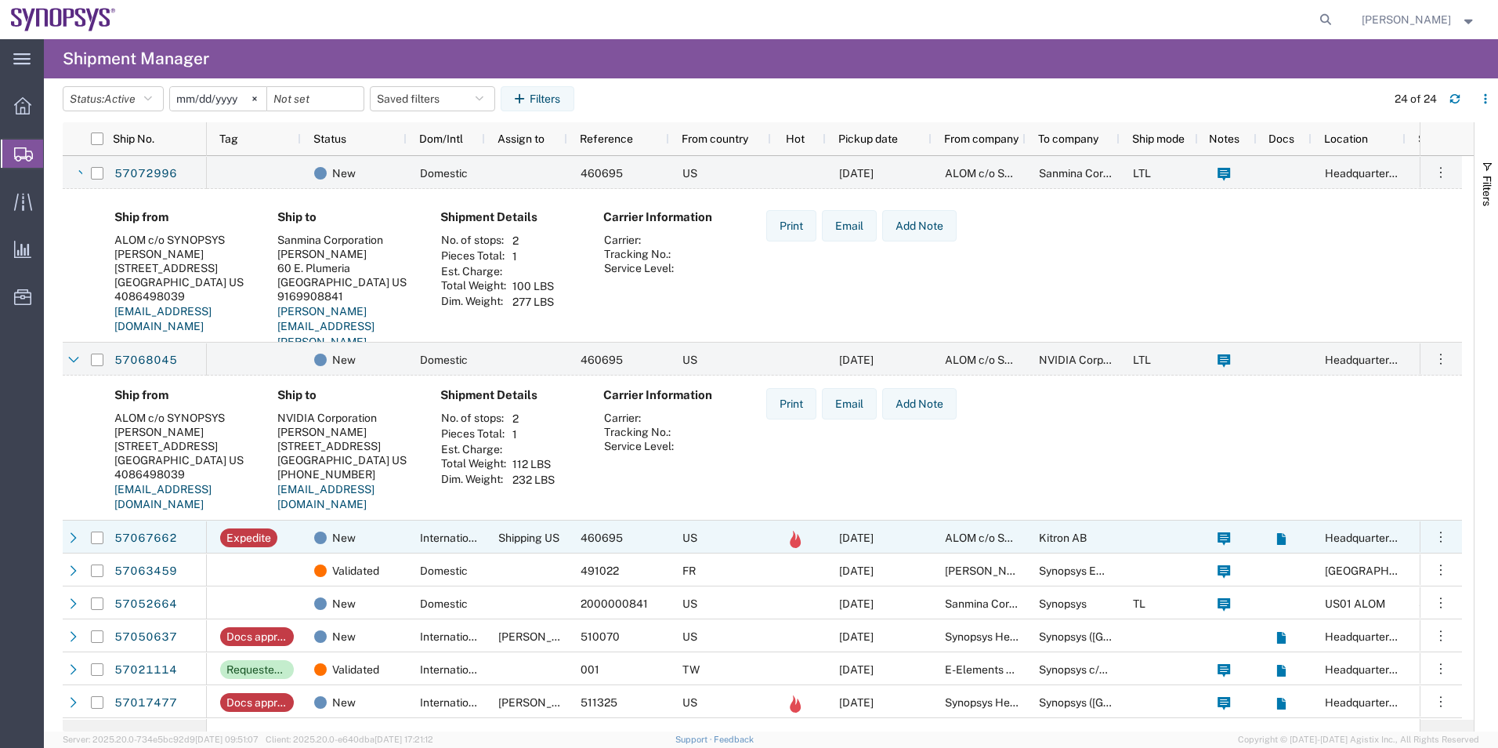
scroll to position [392, 0]
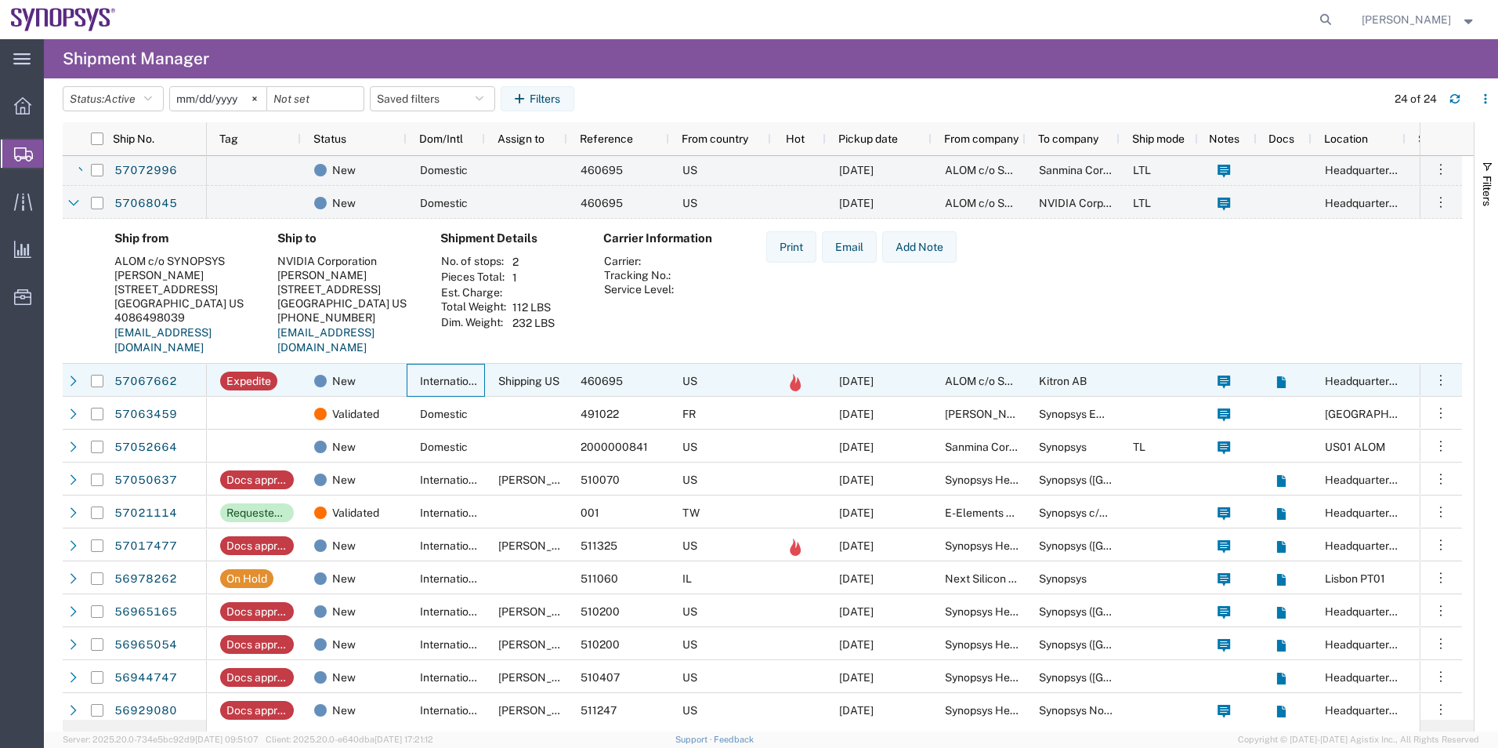
click at [427, 378] on span "International" at bounding box center [452, 381] width 64 height 13
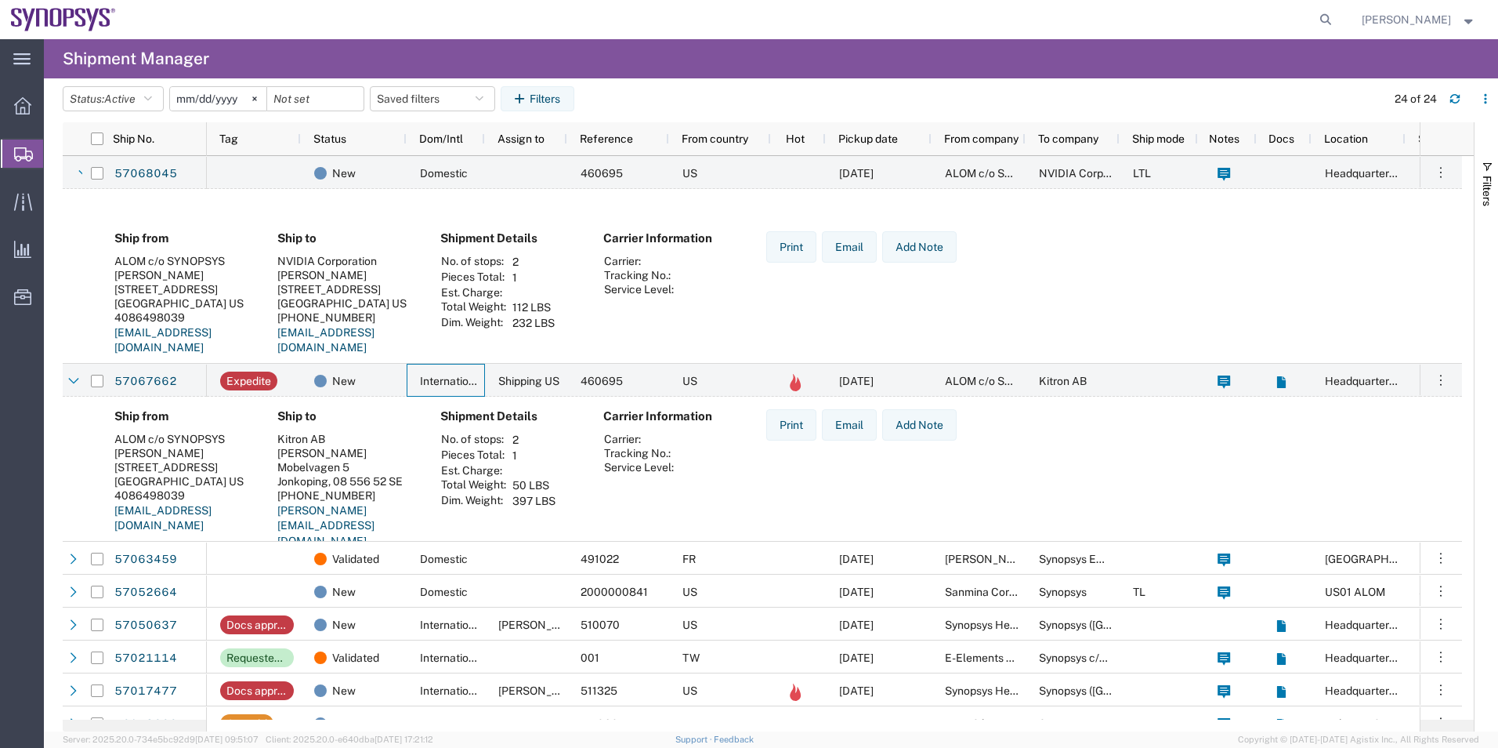
scroll to position [549, 0]
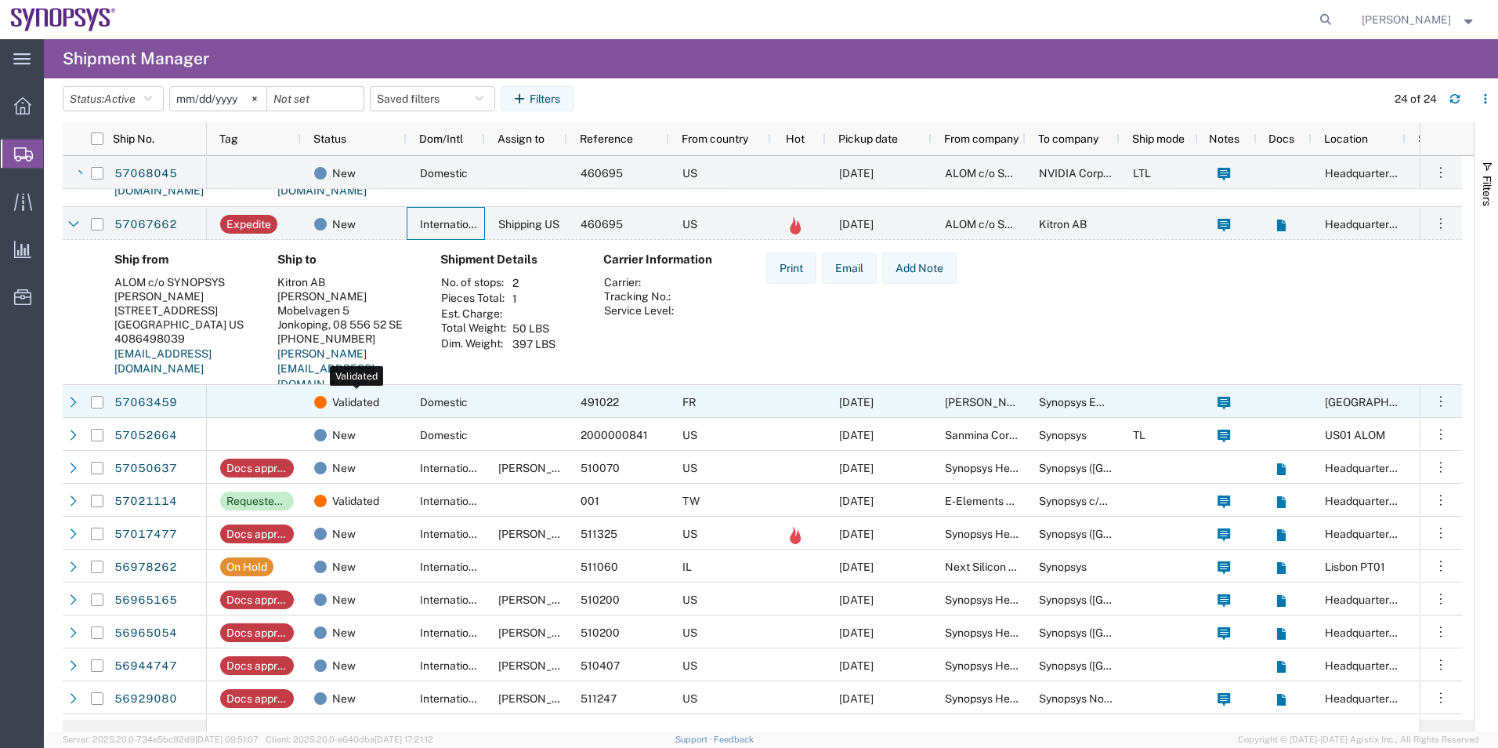
click at [385, 389] on div "Validated" at bounding box center [356, 402] width 85 height 33
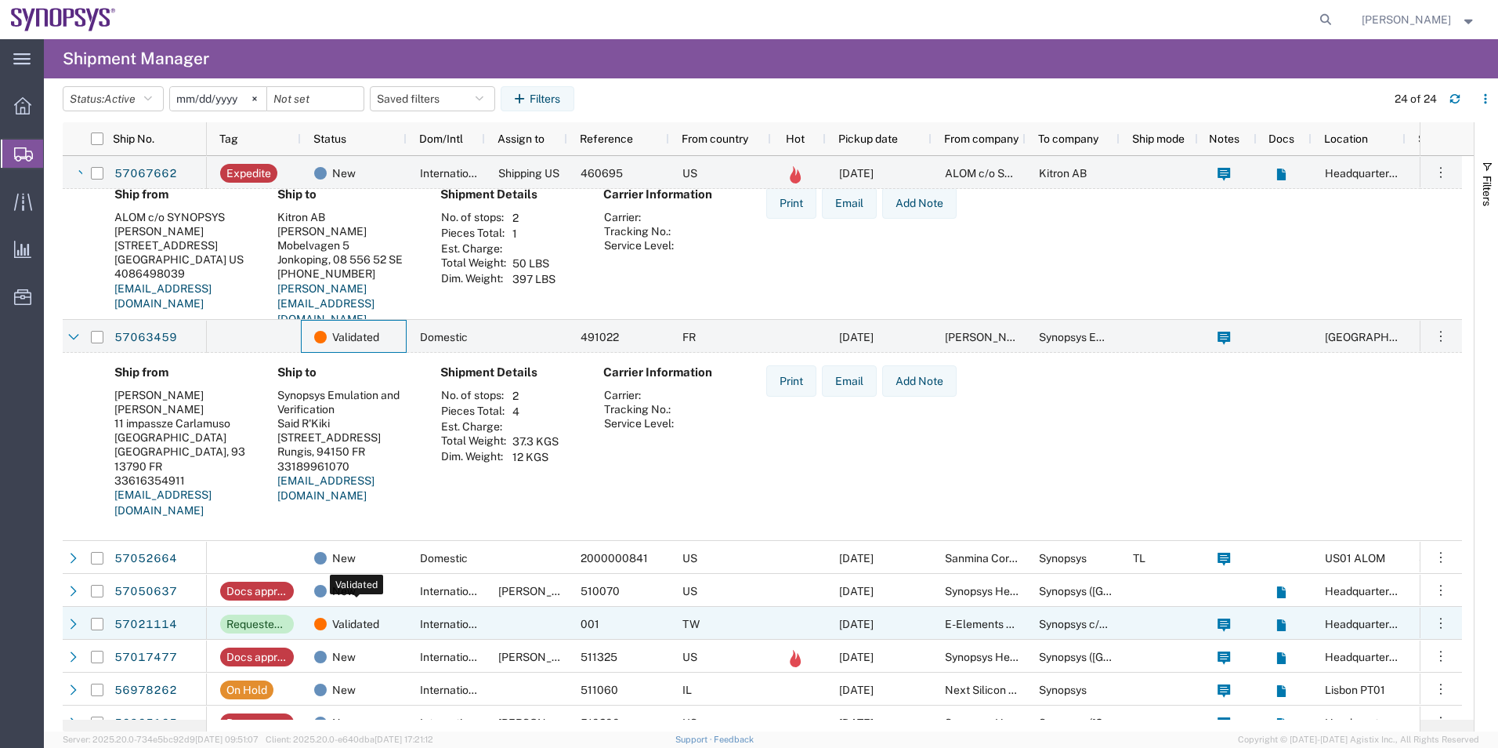
scroll to position [627, 0]
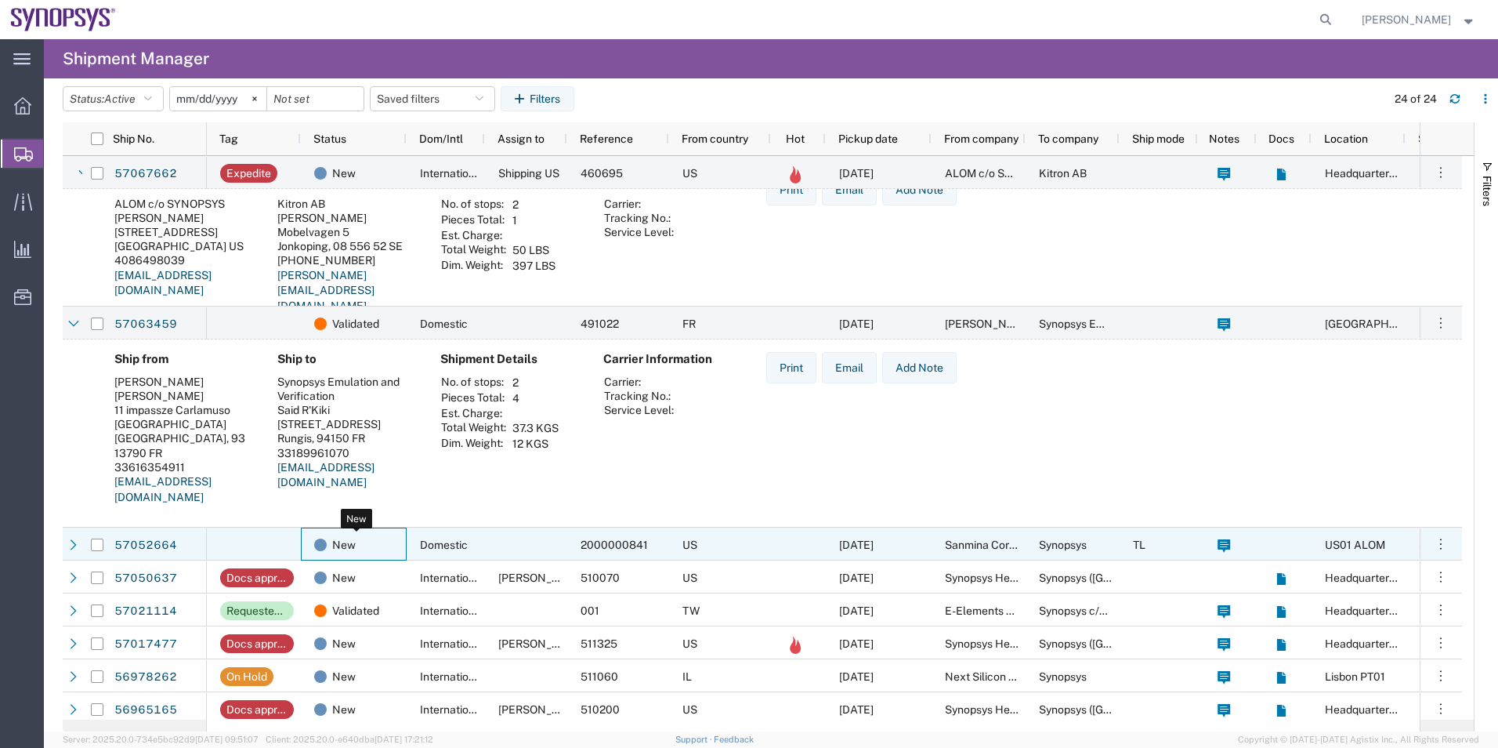
click at [336, 555] on span "New" at bounding box center [344, 544] width 24 height 33
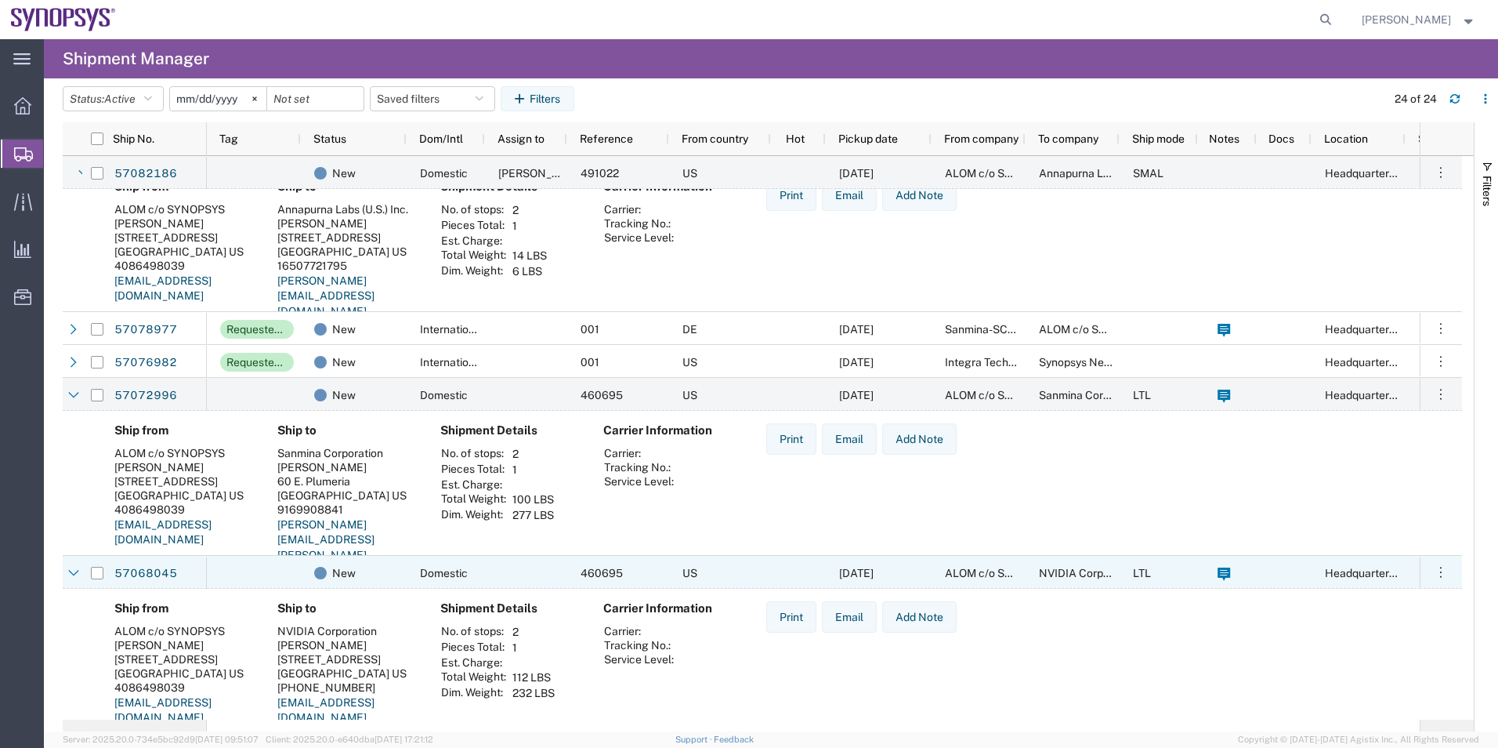
scroll to position [0, 0]
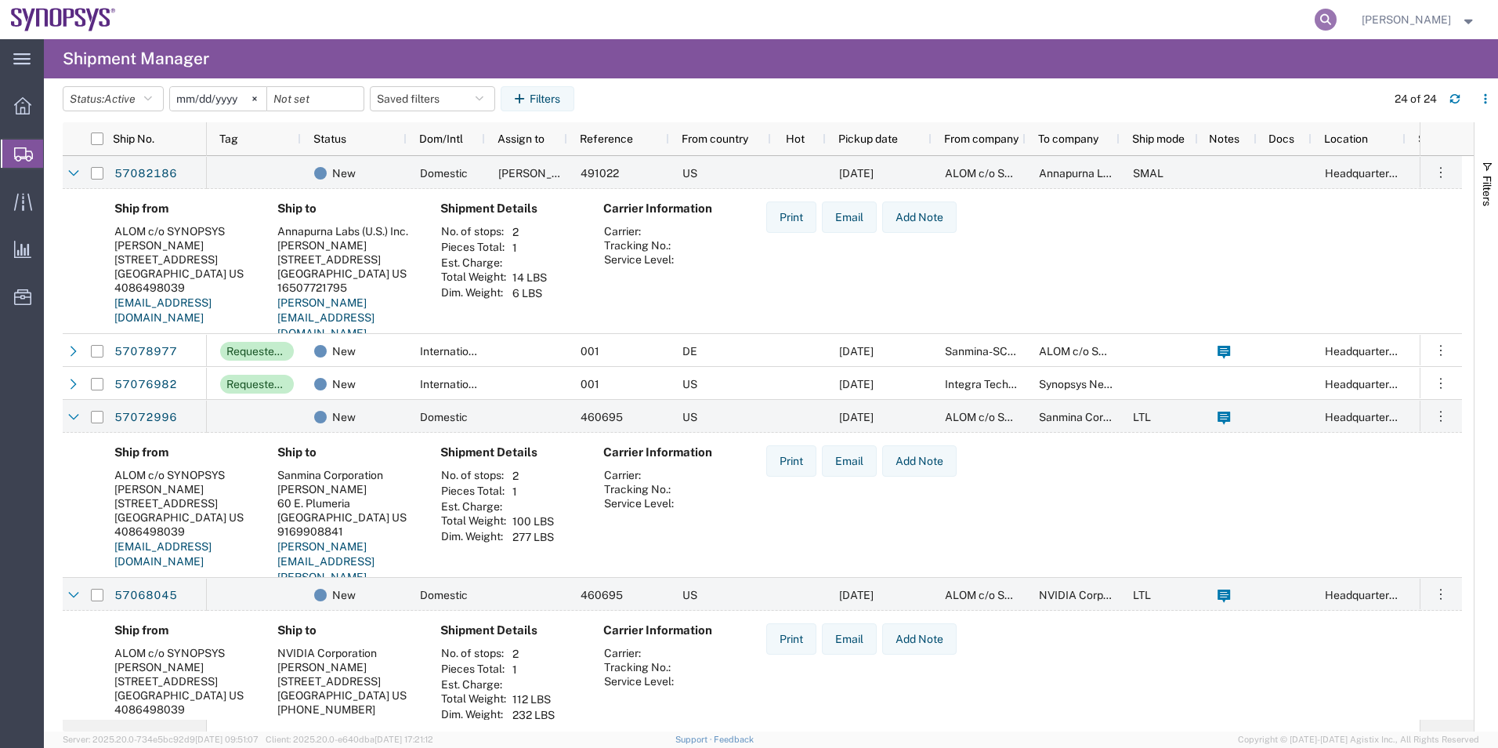
click at [1328, 17] on icon at bounding box center [1326, 20] width 22 height 22
paste input "884936747409"
type input "884936747409"
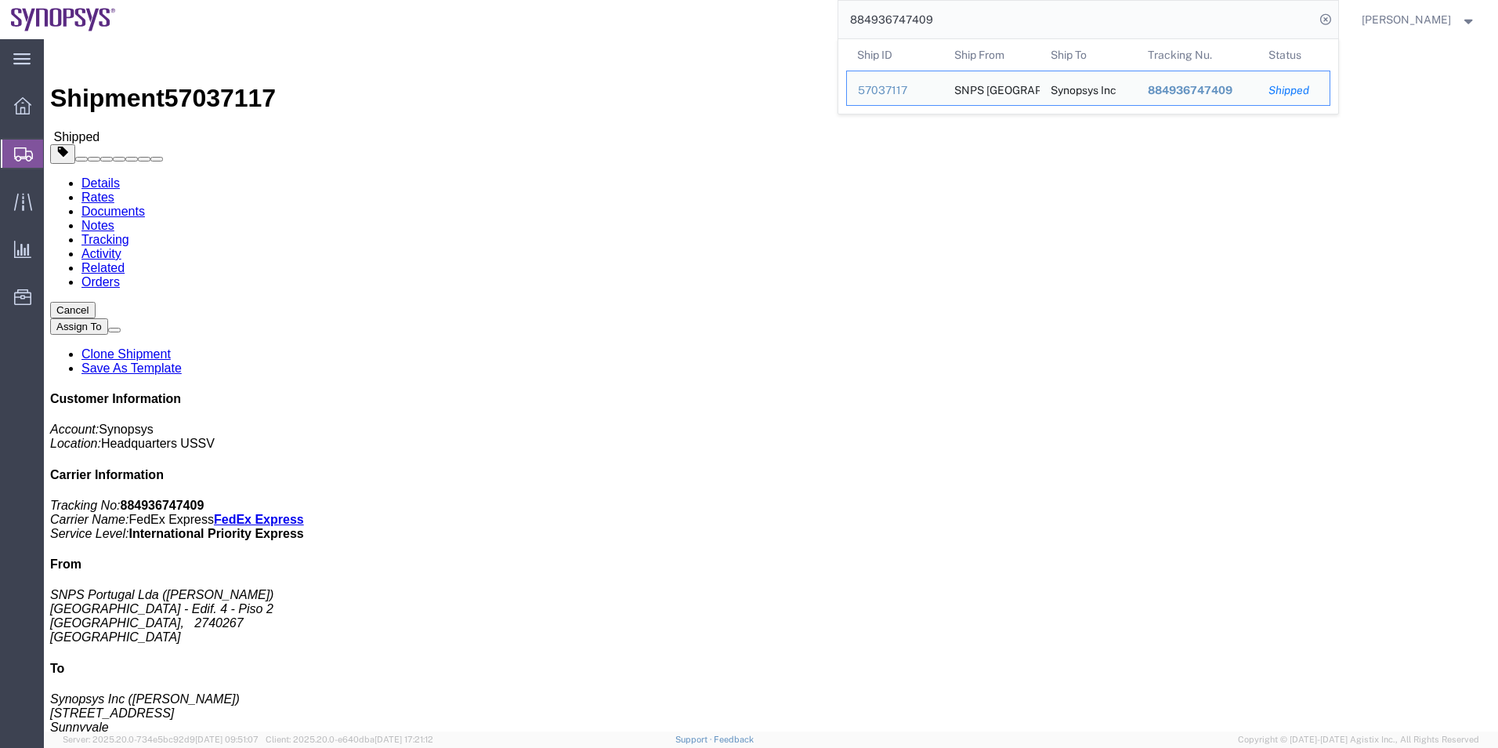
click at [0, 0] on span "Shipment Manager" at bounding box center [0, 0] width 0 height 0
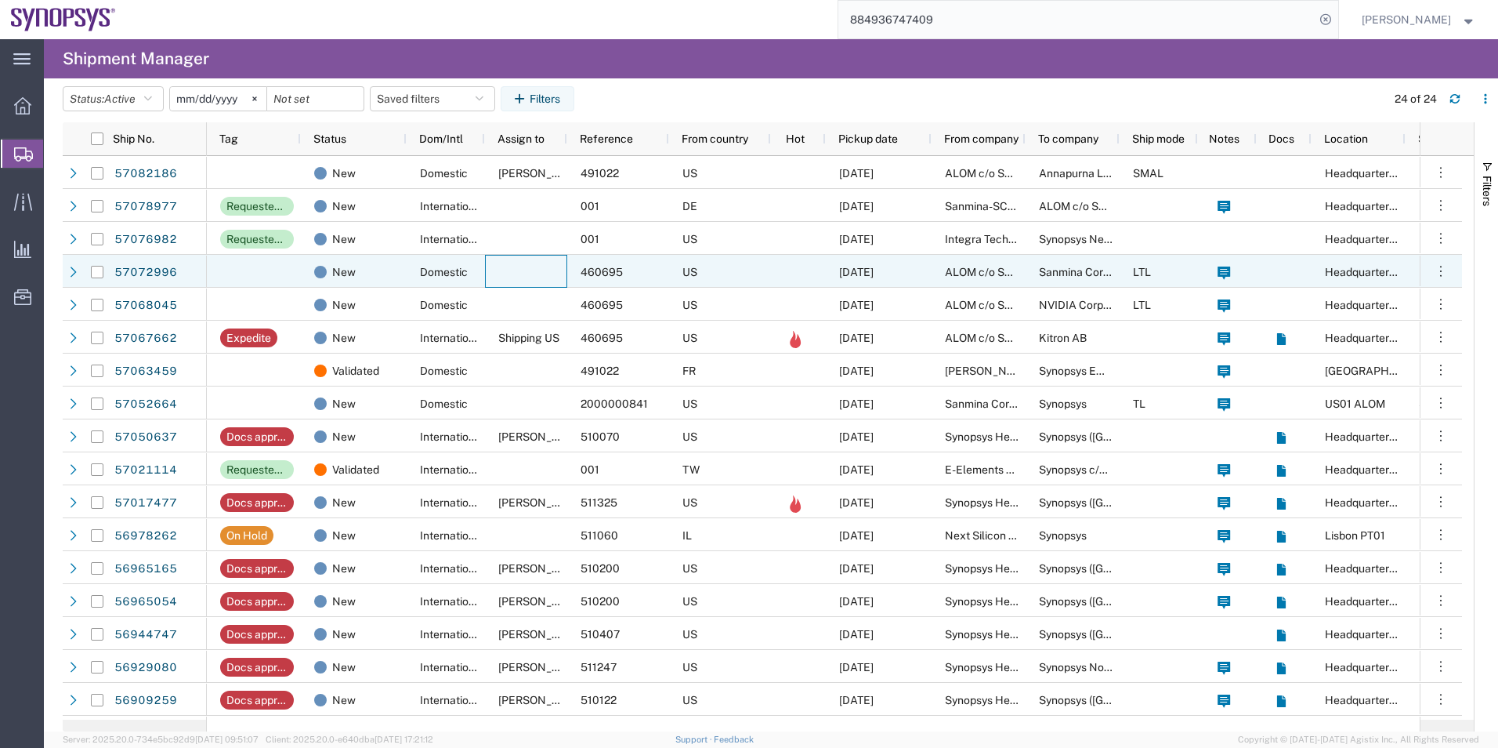
click at [540, 273] on div at bounding box center [526, 271] width 82 height 33
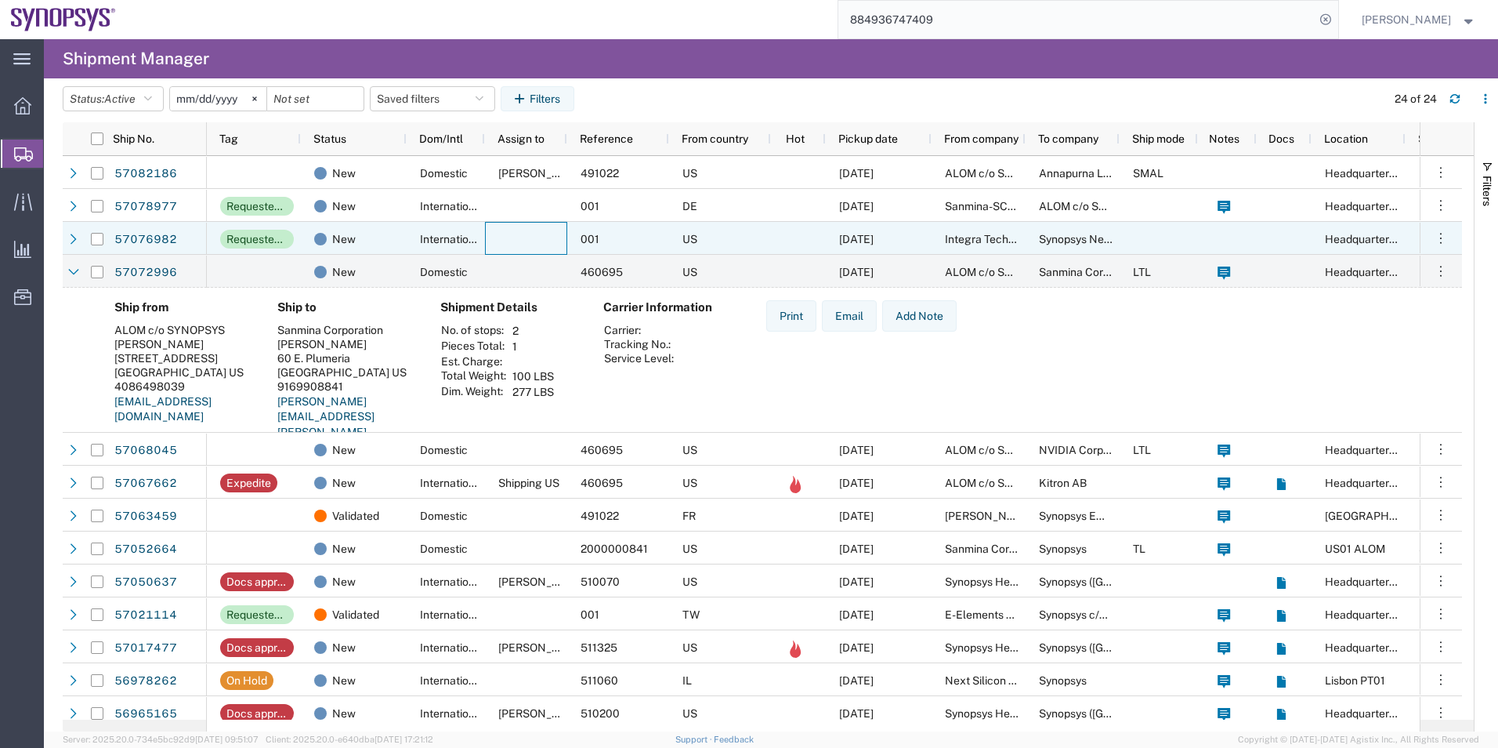
click at [520, 236] on div at bounding box center [526, 238] width 82 height 33
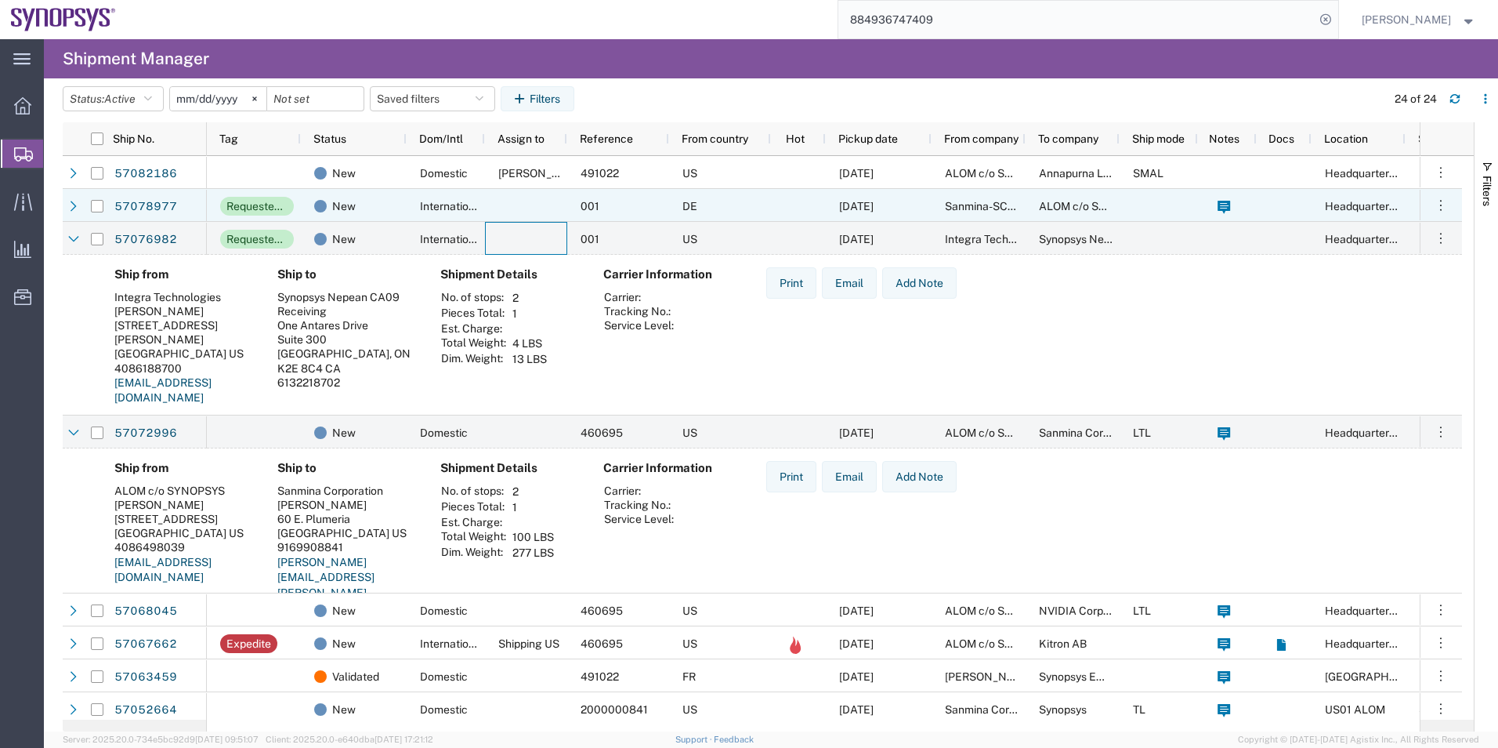
click at [520, 205] on div at bounding box center [526, 205] width 82 height 33
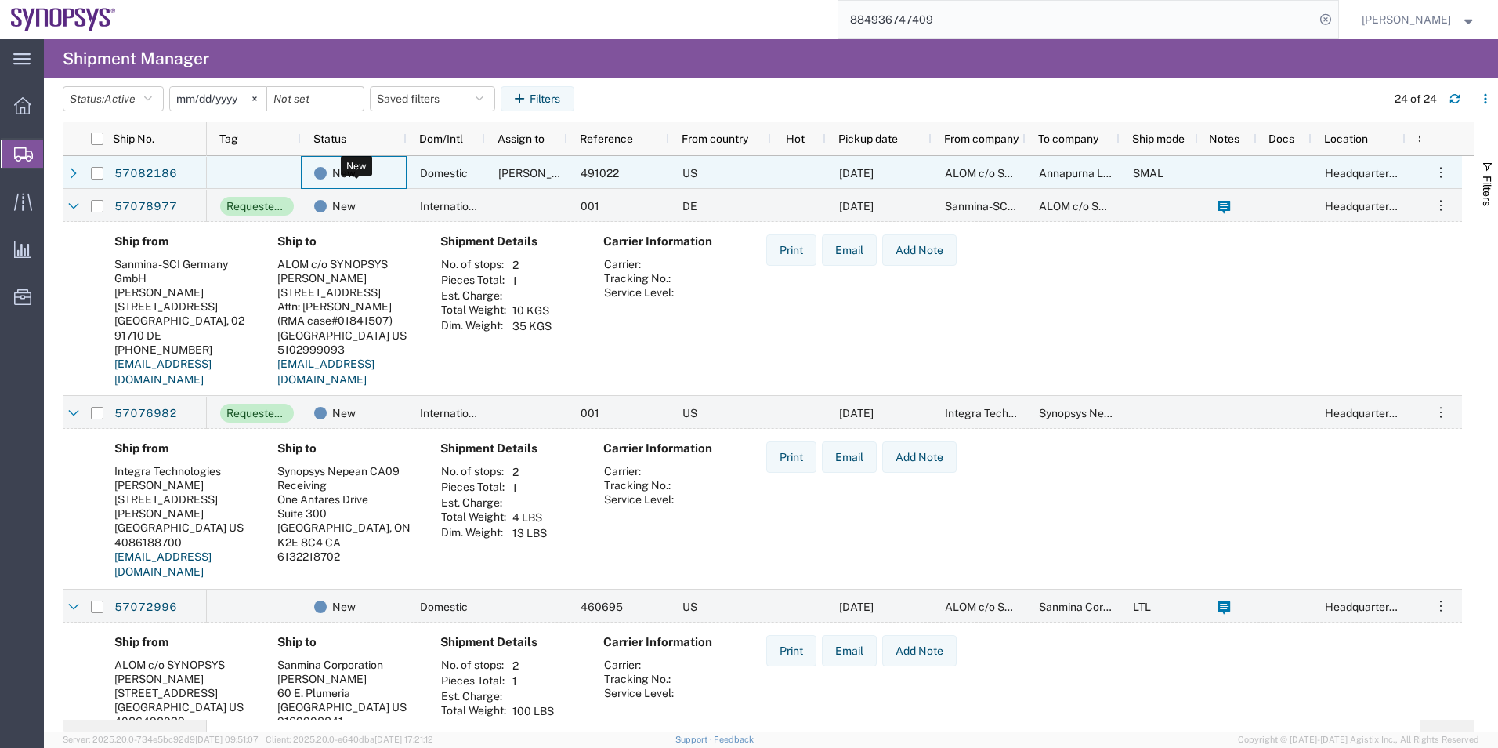
click at [398, 172] on div "New" at bounding box center [356, 173] width 85 height 33
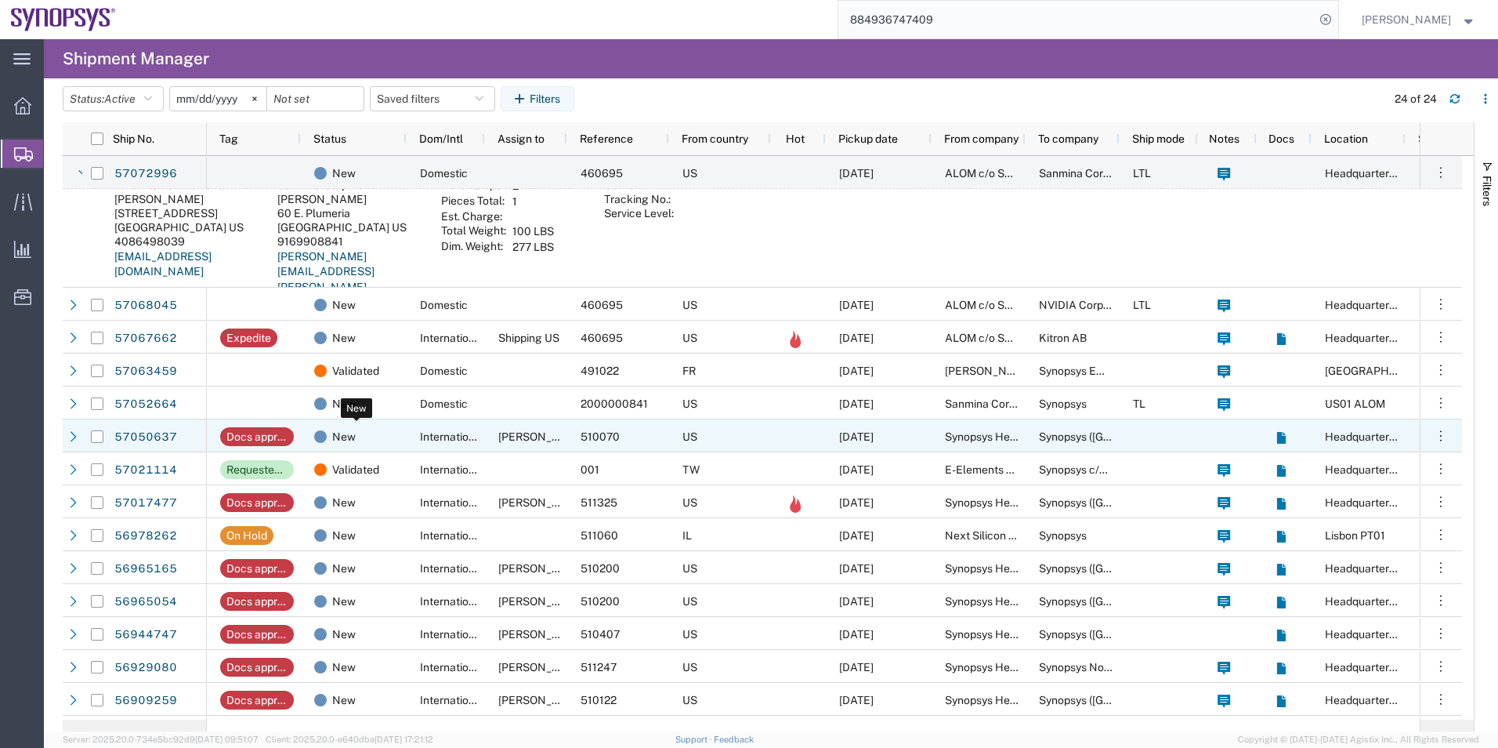
scroll to position [627, 0]
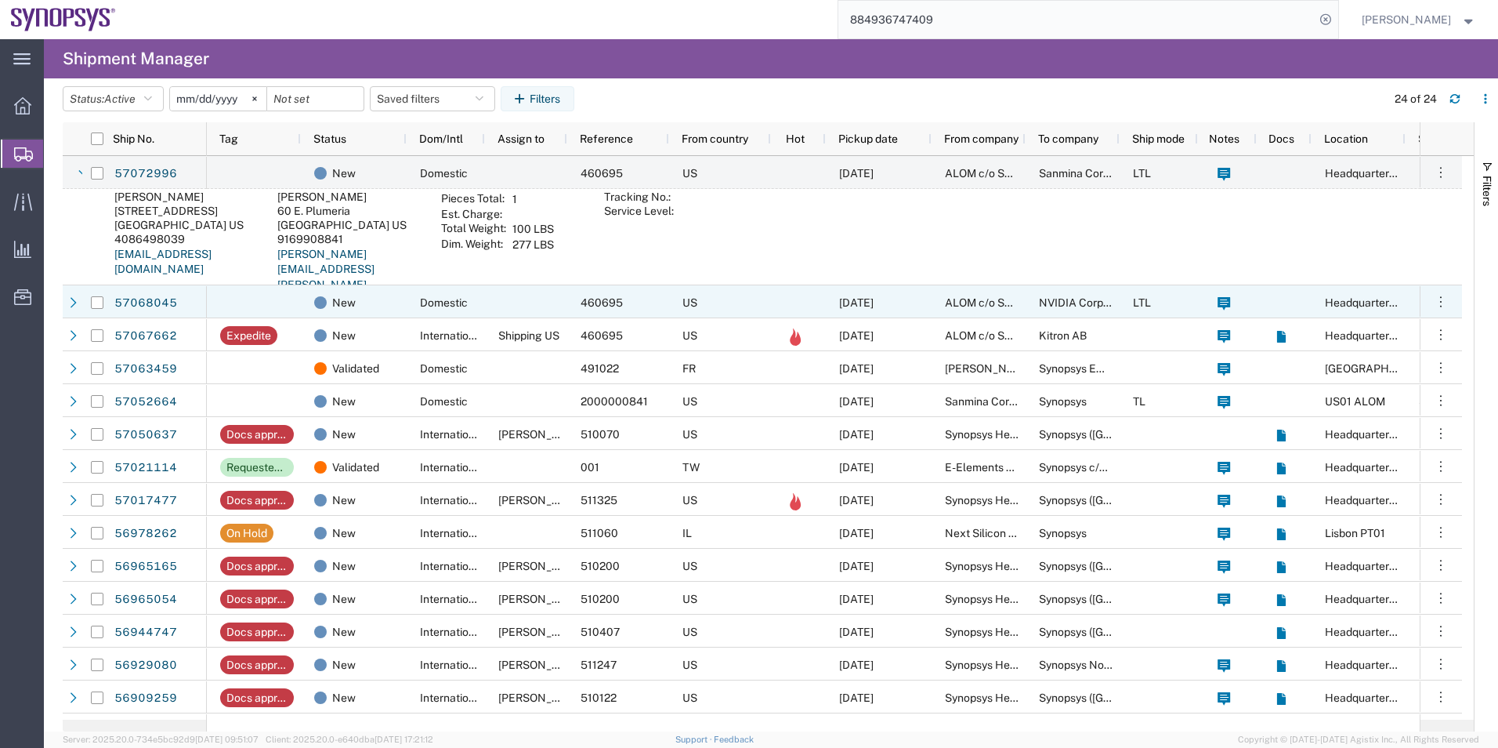
click at [303, 293] on div "New" at bounding box center [354, 301] width 106 height 33
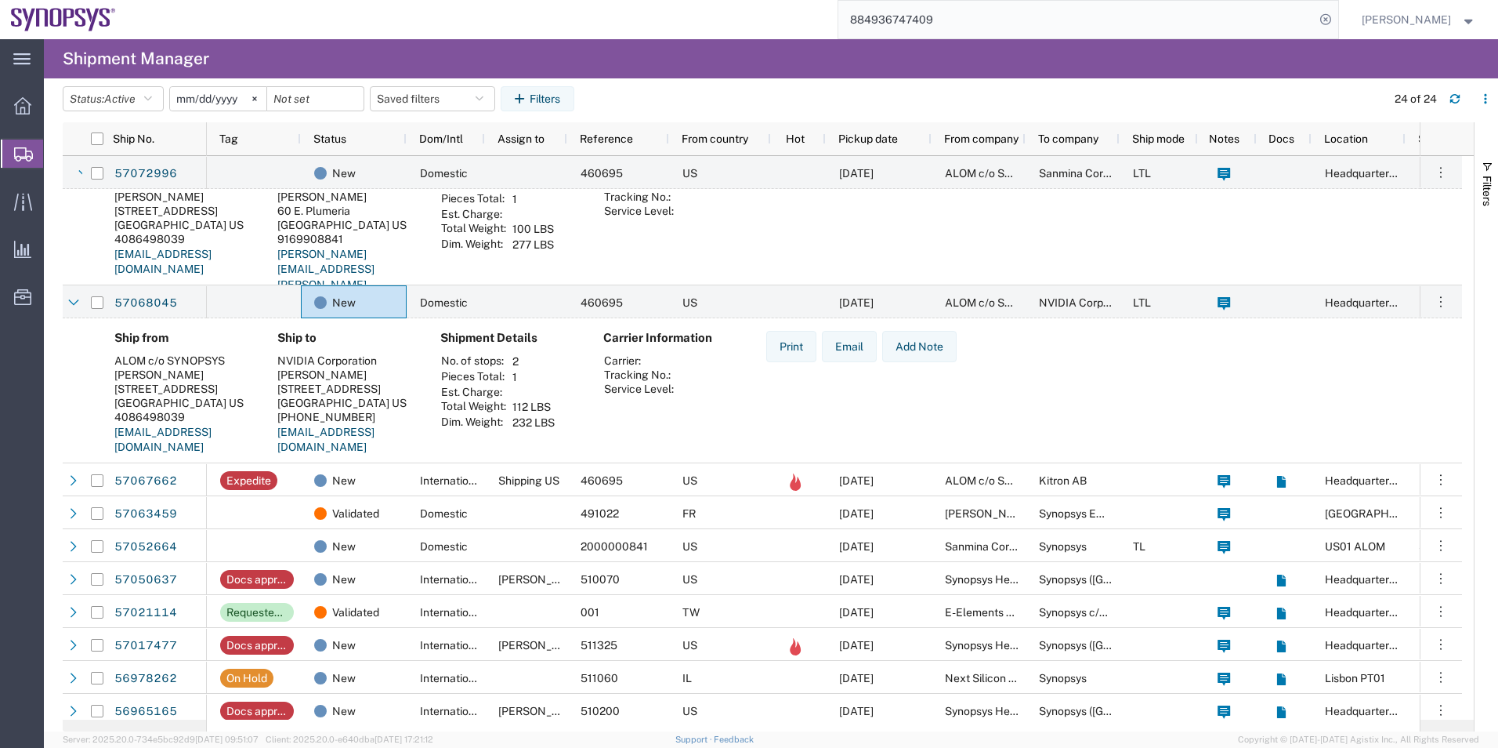
drag, startPoint x: 988, startPoint y: 24, endPoint x: 769, endPoint y: 20, distance: 219.5
click at [769, 20] on div "884936747409" at bounding box center [733, 19] width 1212 height 39
paste input "393967104649"
type input "393967104649"
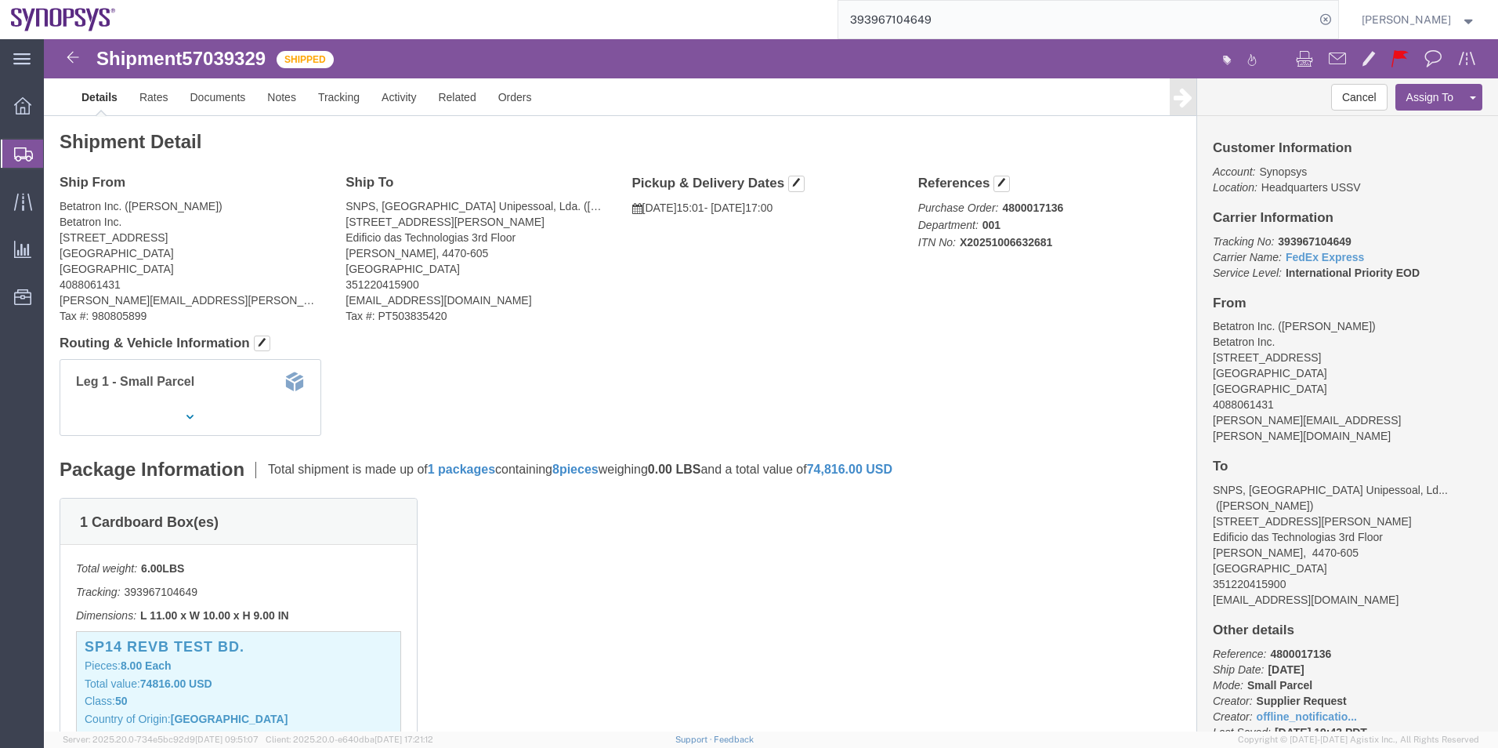
click span "57039329"
copy span "57039329"
click at [0, 0] on span "Shipment Manager" at bounding box center [0, 0] width 0 height 0
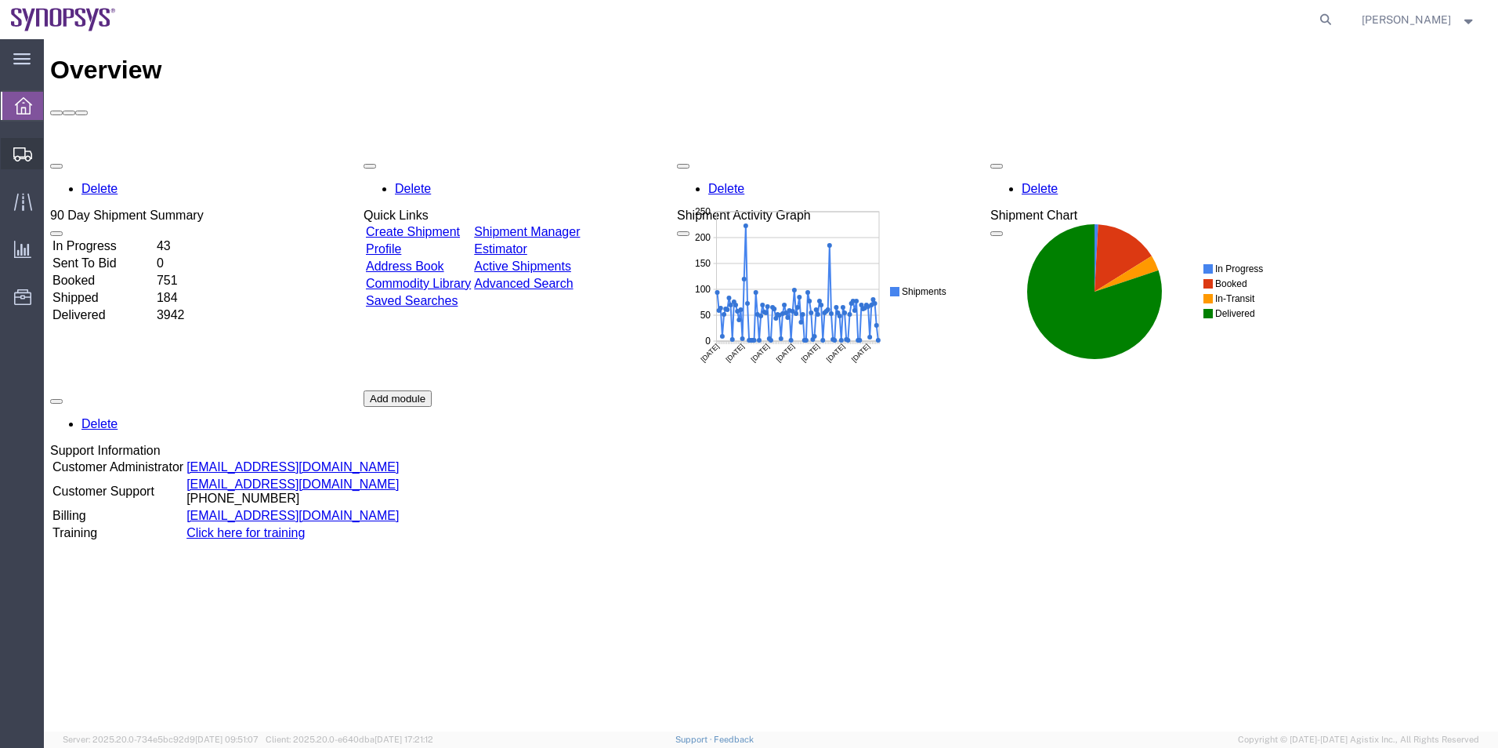
click at [0, 0] on span "Shipment Manager" at bounding box center [0, 0] width 0 height 0
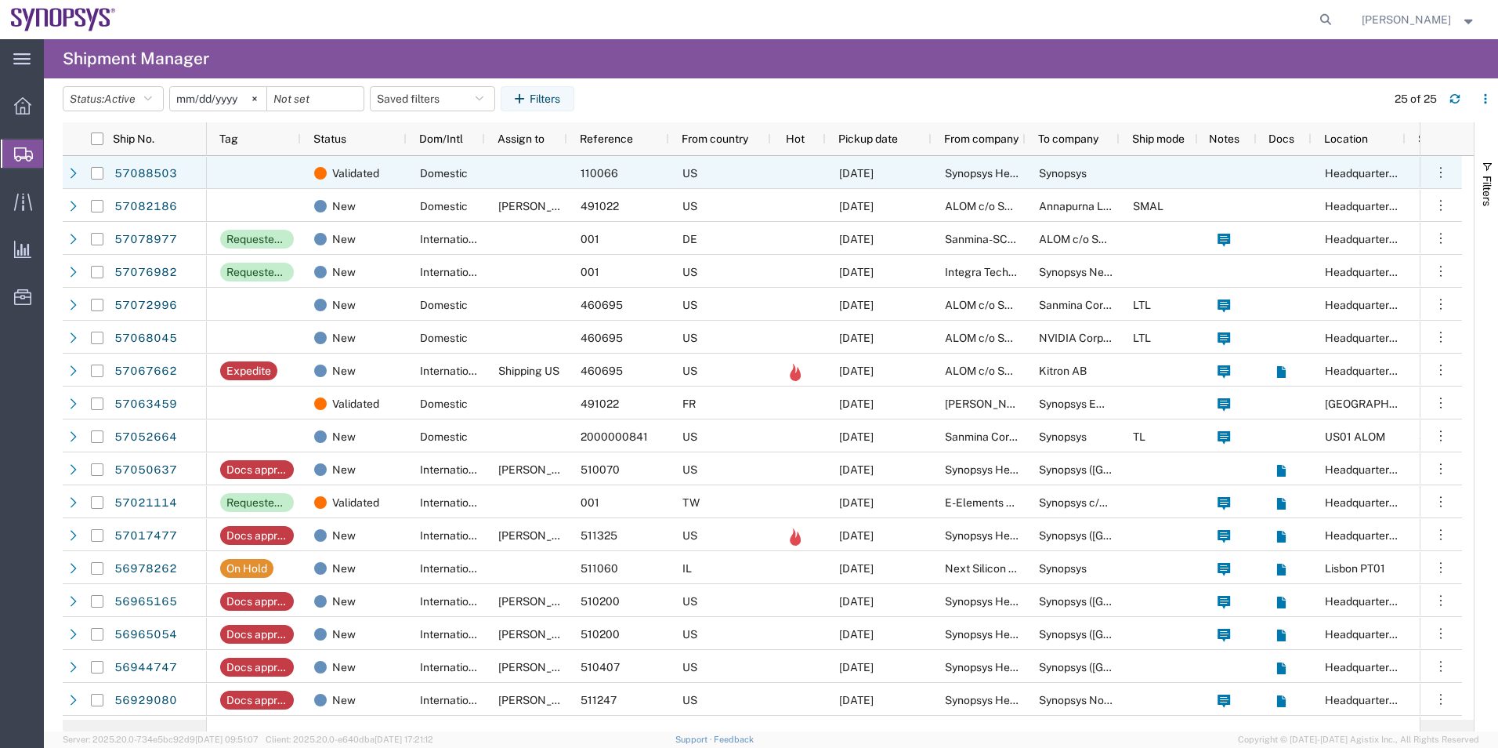
click at [231, 185] on div at bounding box center [254, 172] width 94 height 33
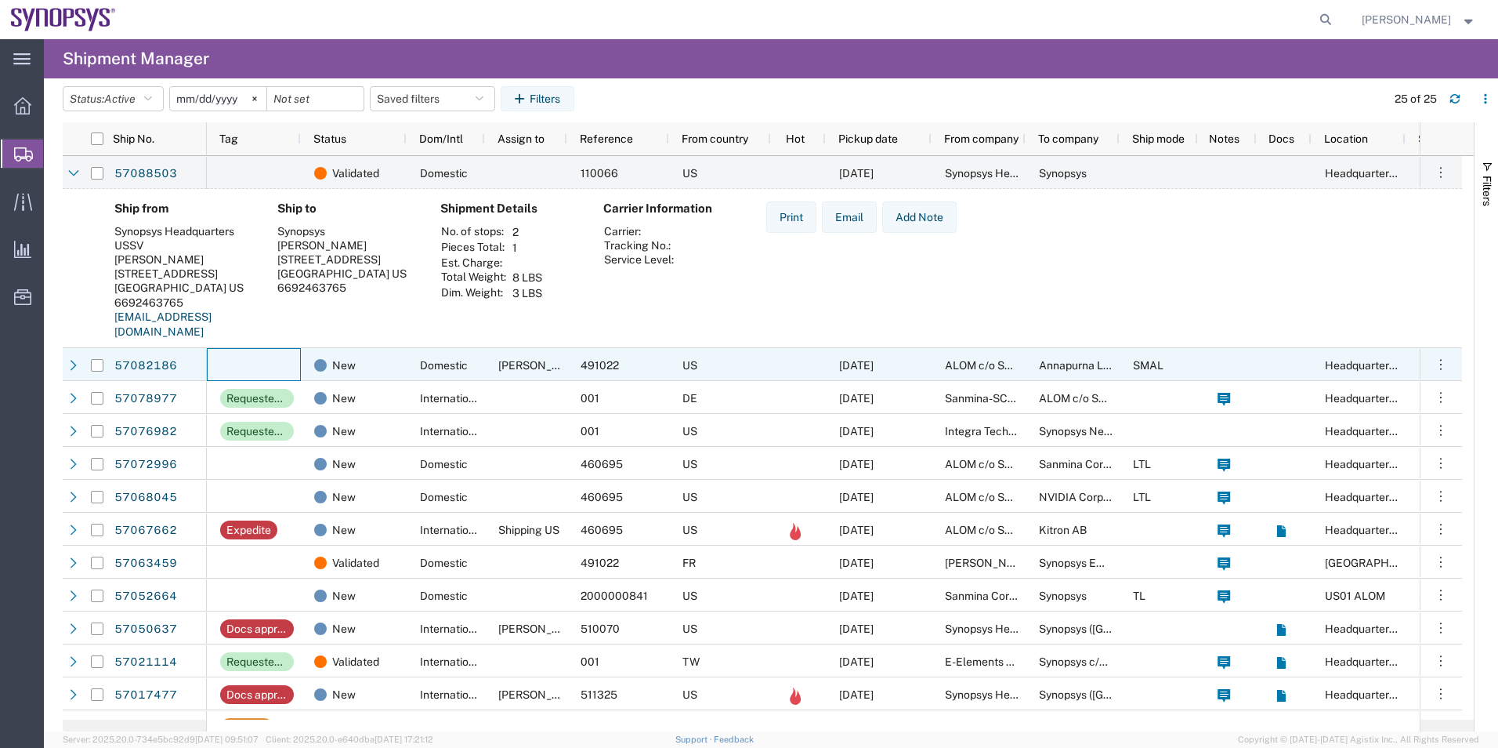
click at [244, 362] on div at bounding box center [254, 364] width 94 height 33
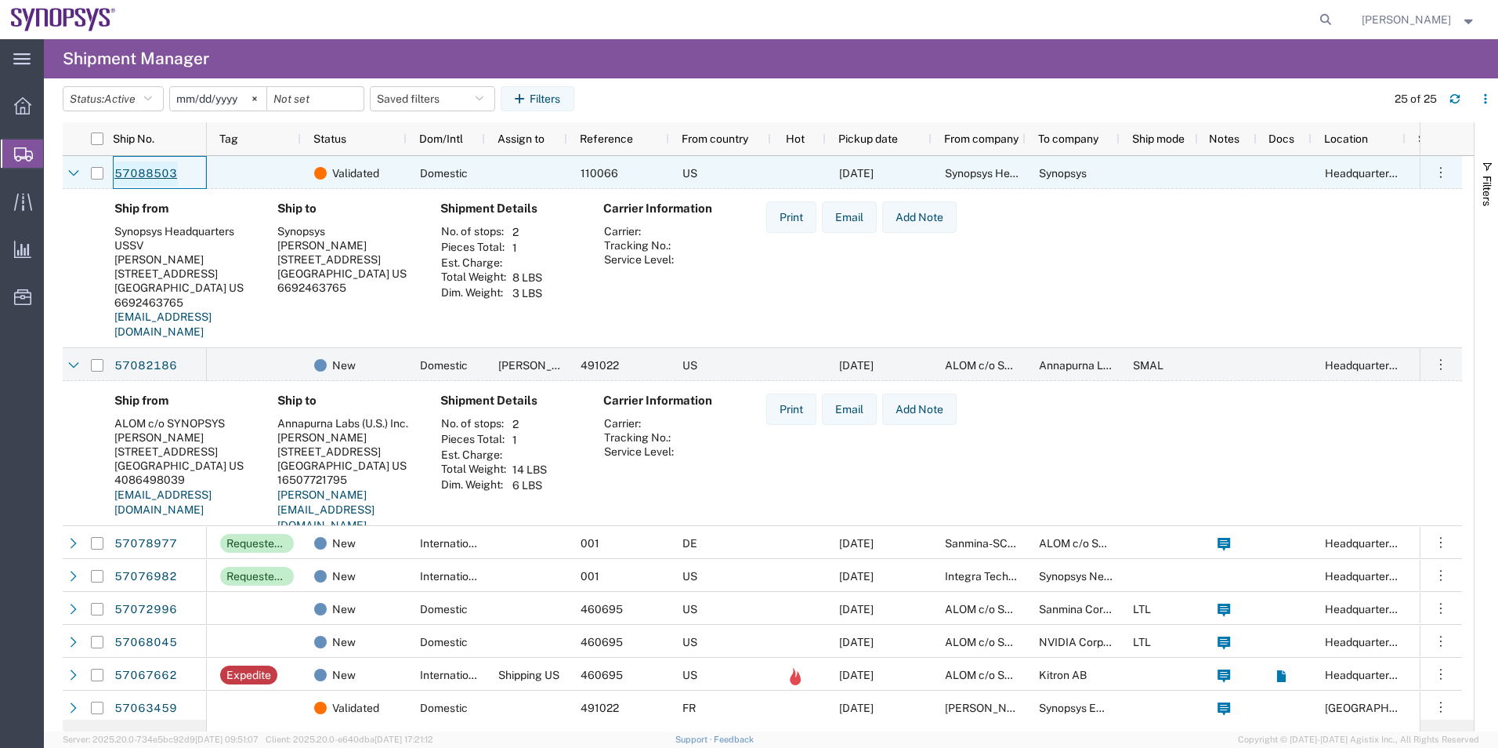
click at [150, 166] on link "57088503" at bounding box center [146, 173] width 64 height 25
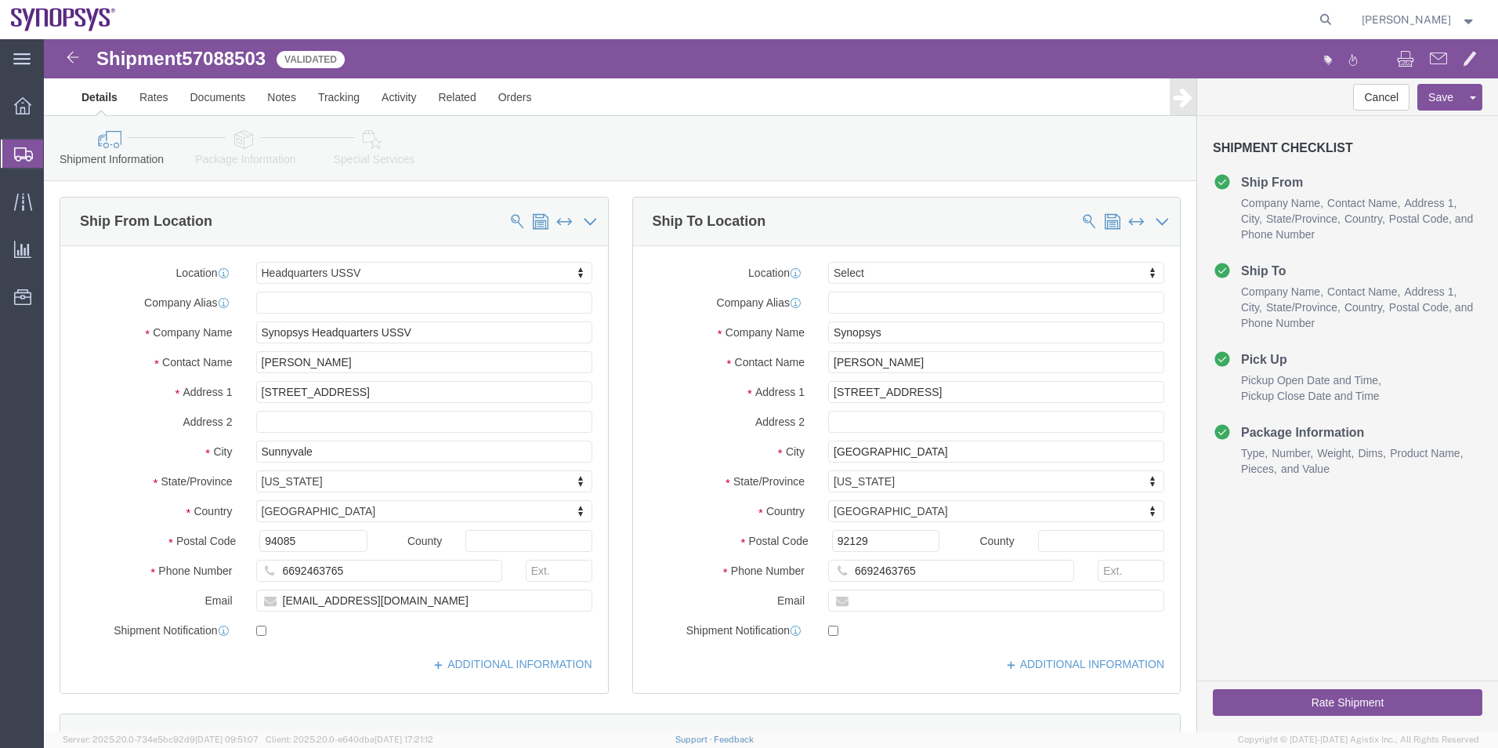
select select "63204"
select select
click icon
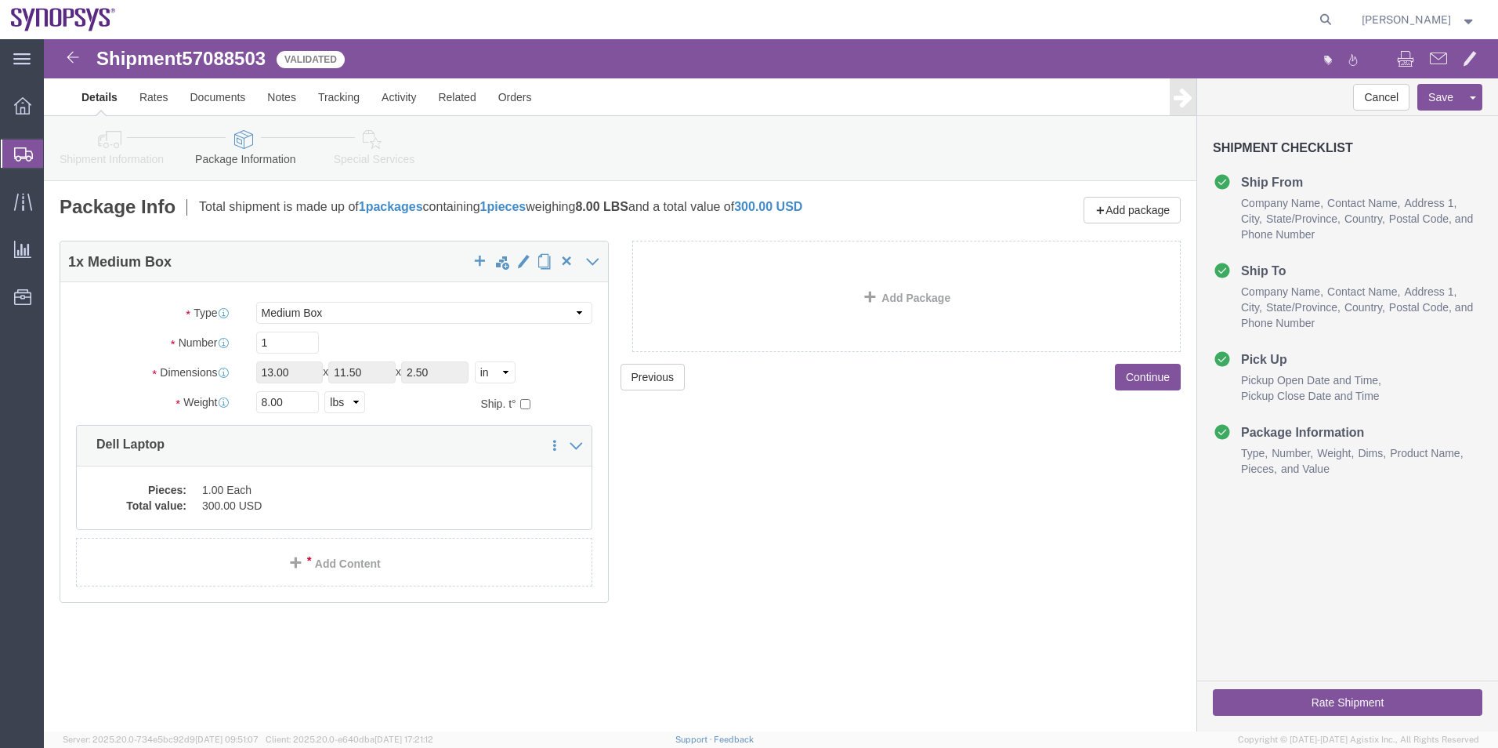
click icon
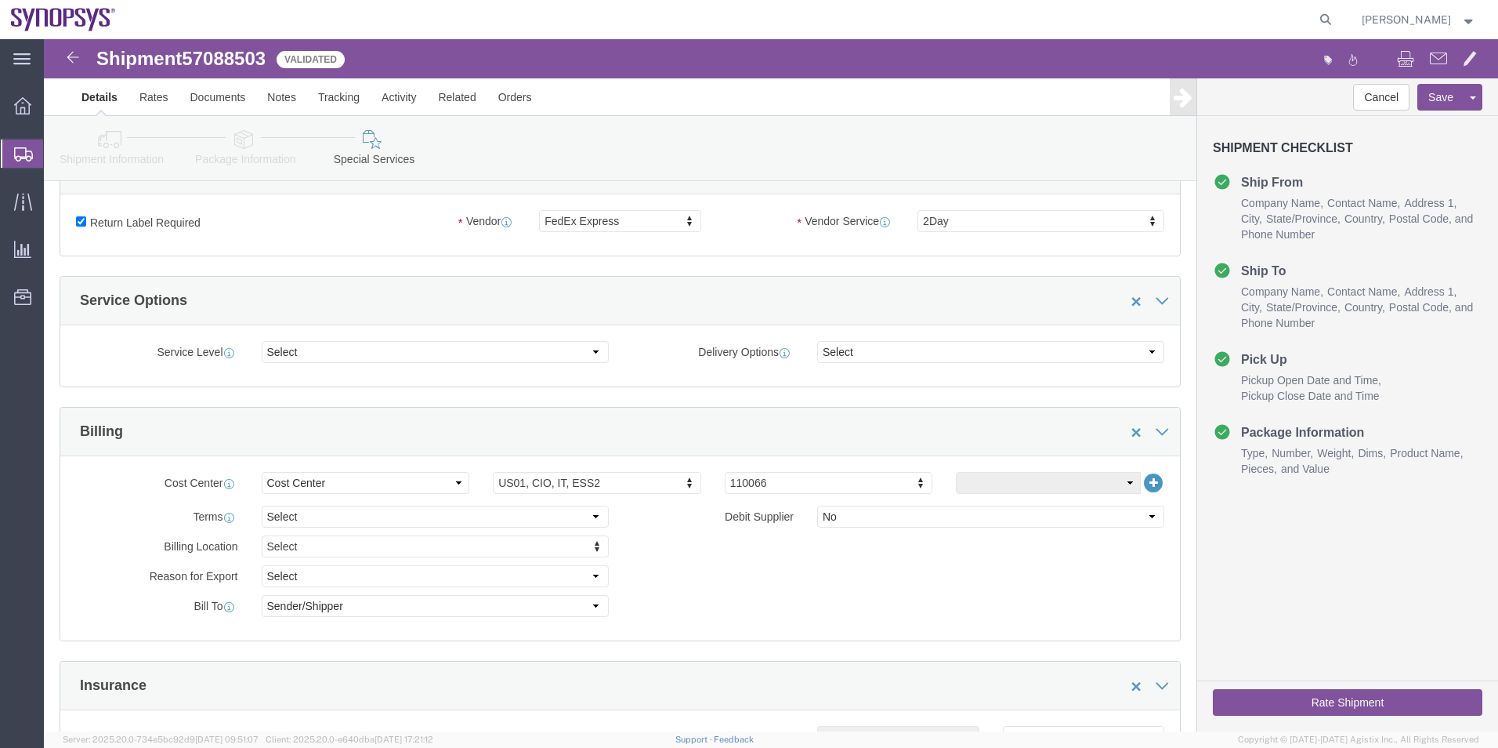
scroll to position [705, 0]
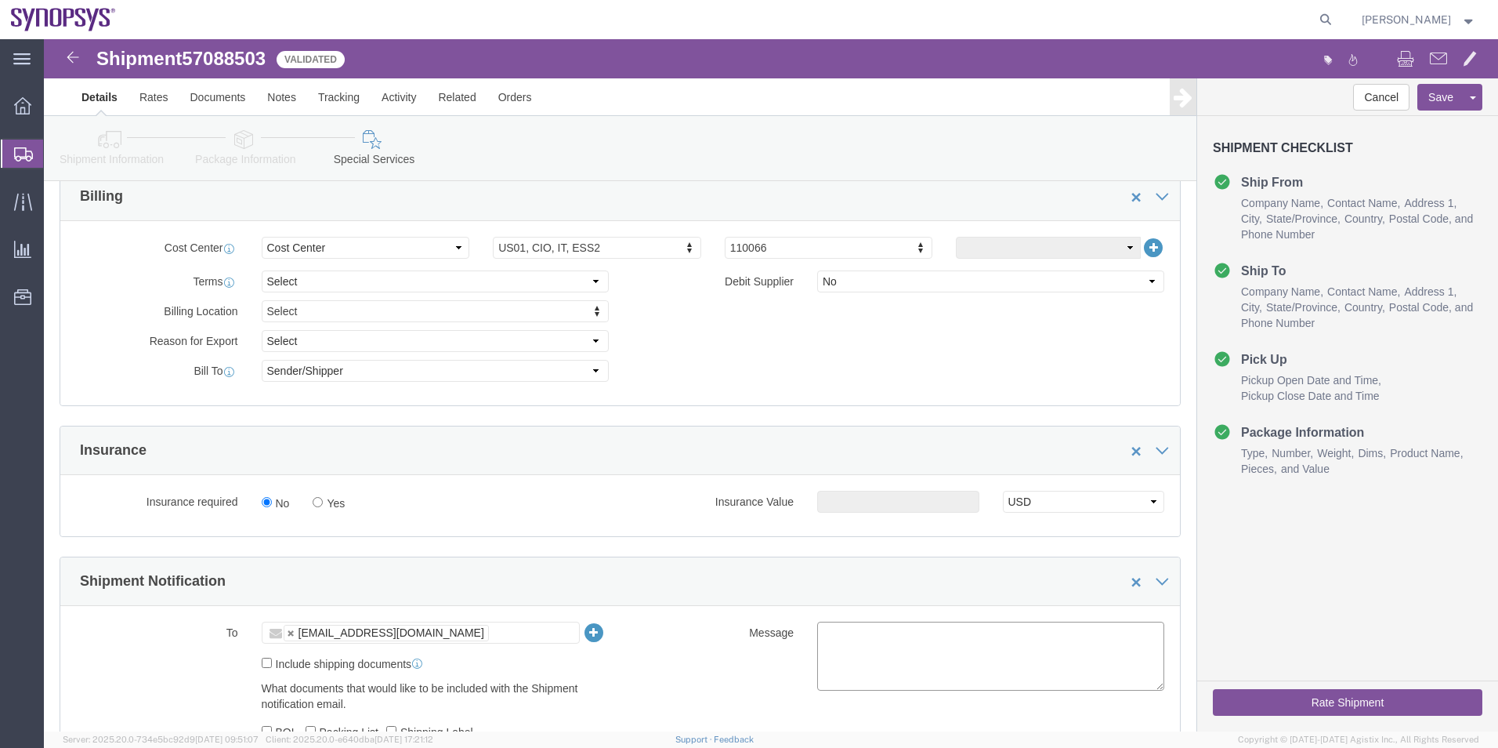
click textarea
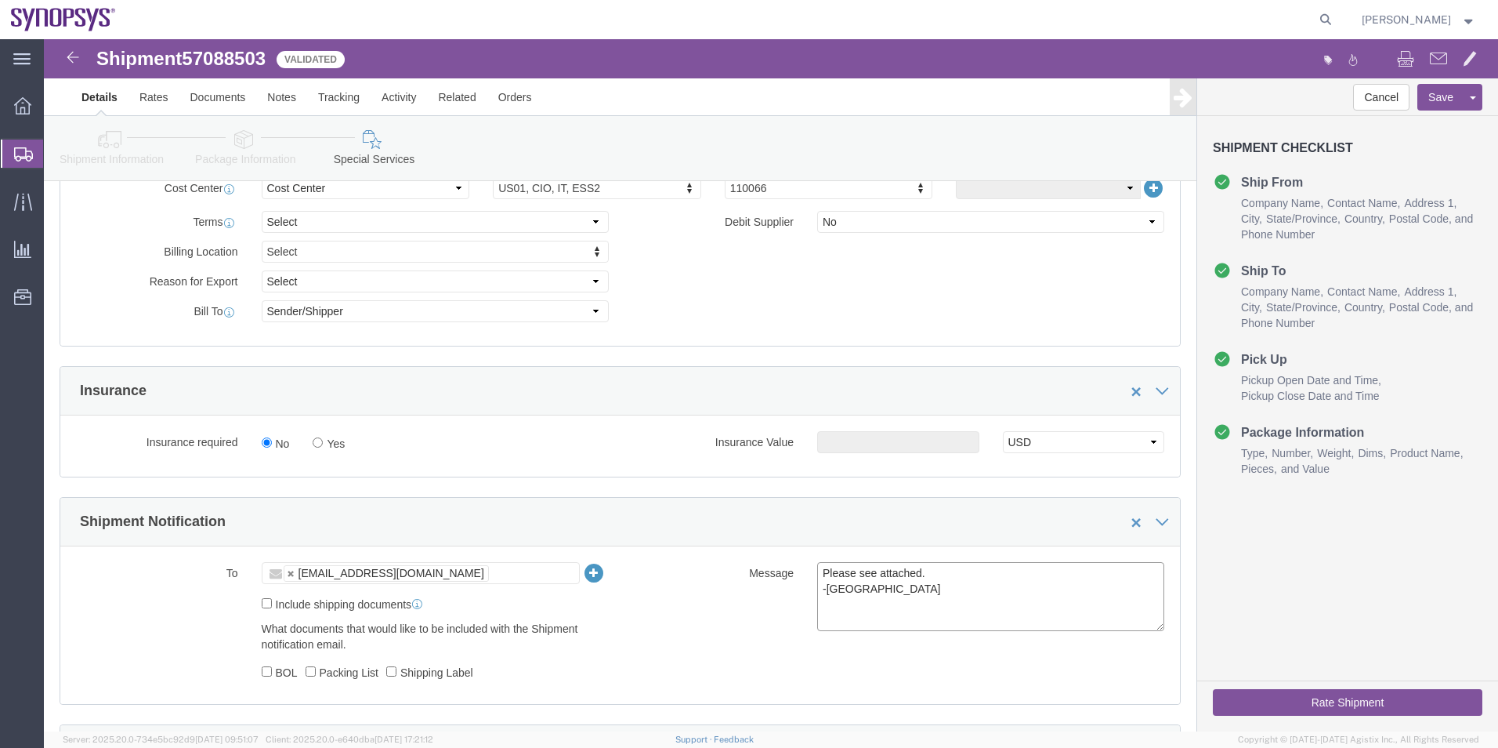
scroll to position [940, 0]
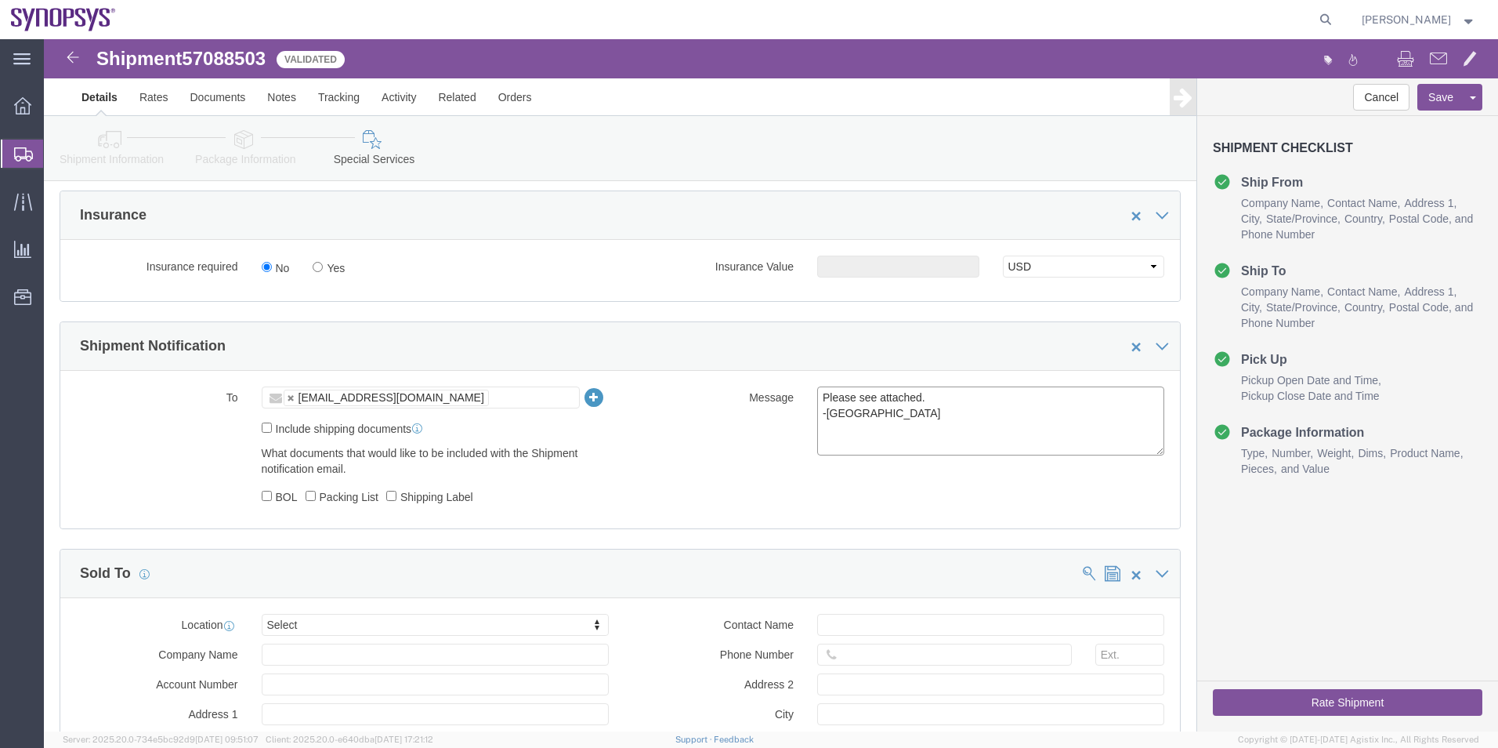
type textarea "Please see attached. -[GEOGRAPHIC_DATA]"
click button "Rate Shipment"
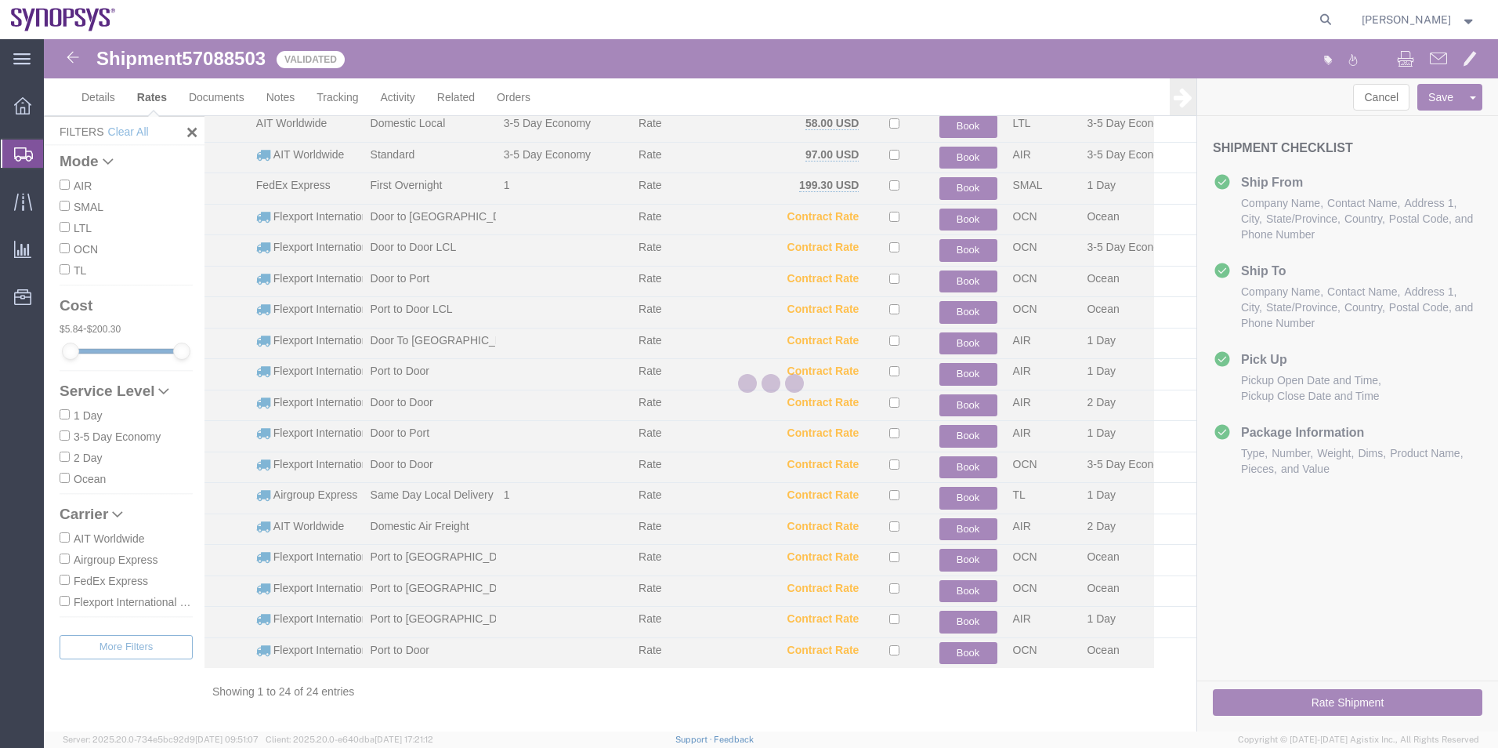
scroll to position [252, 0]
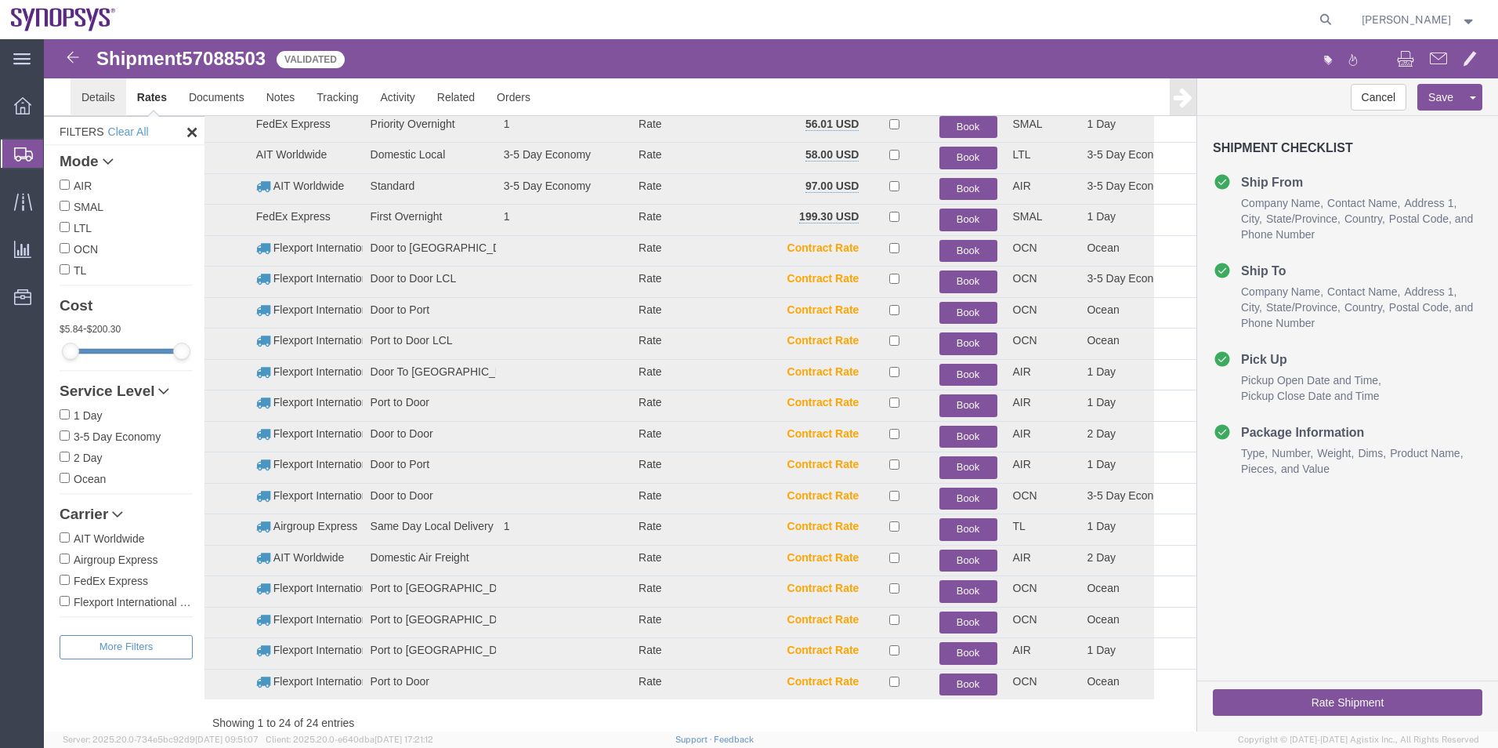
click at [85, 96] on link "Details" at bounding box center [99, 97] width 56 height 38
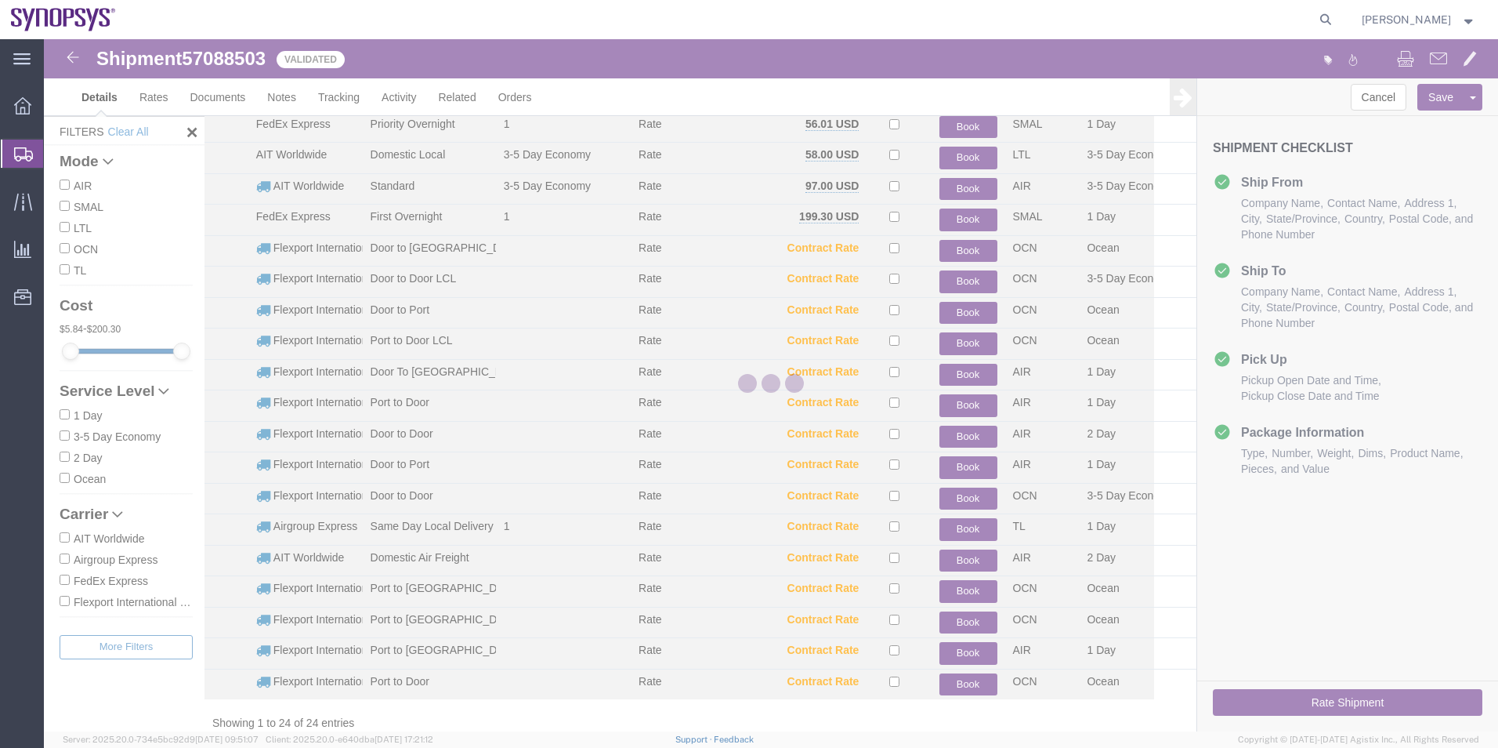
select select "63204"
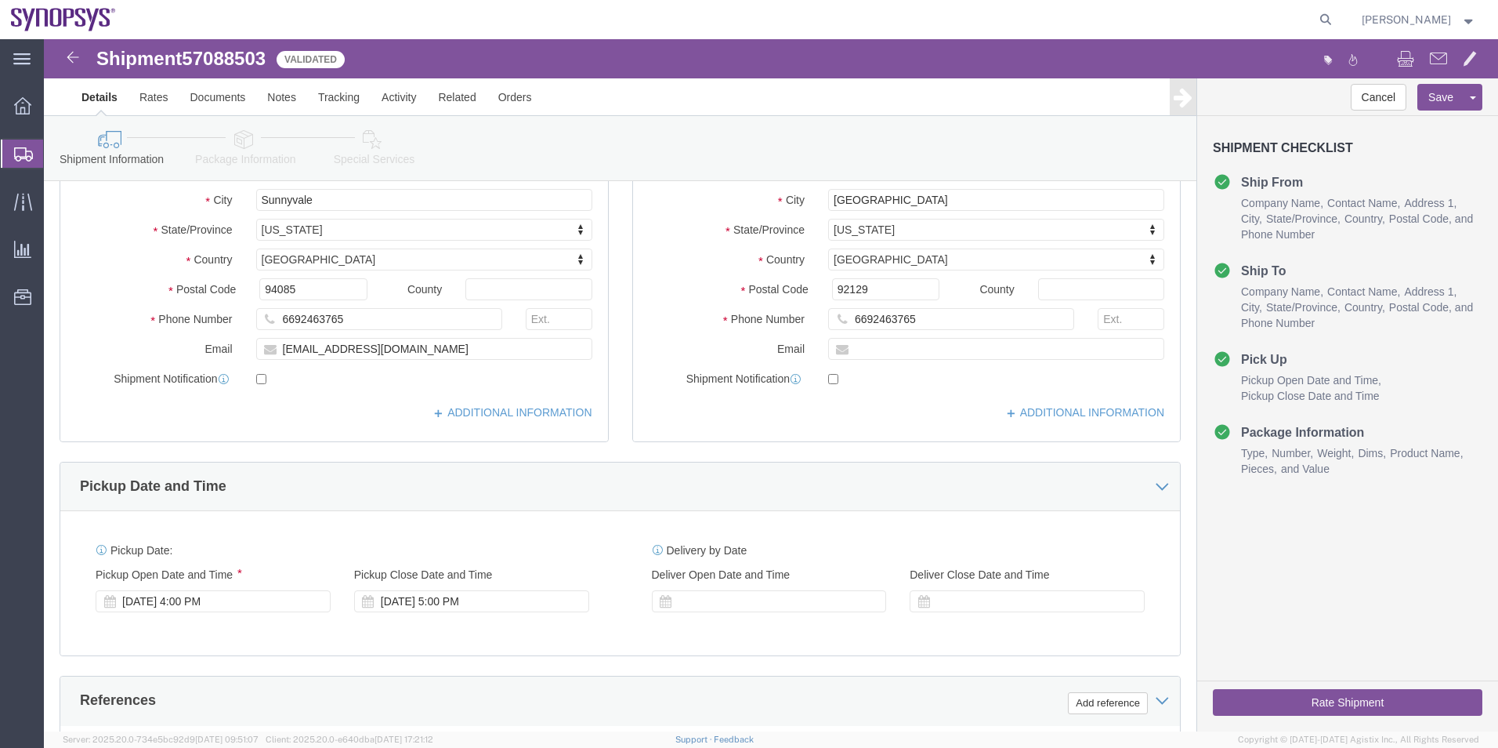
click icon
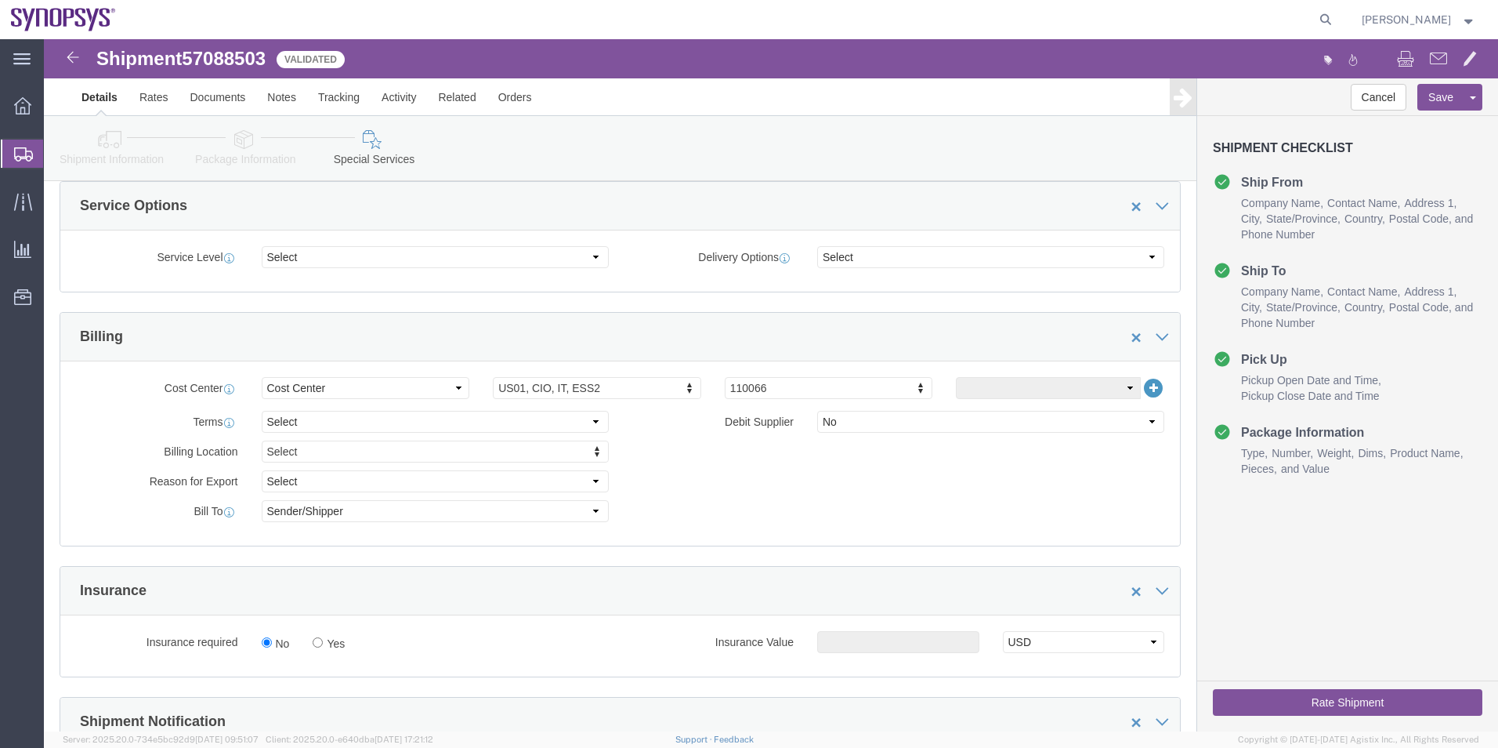
scroll to position [408, 0]
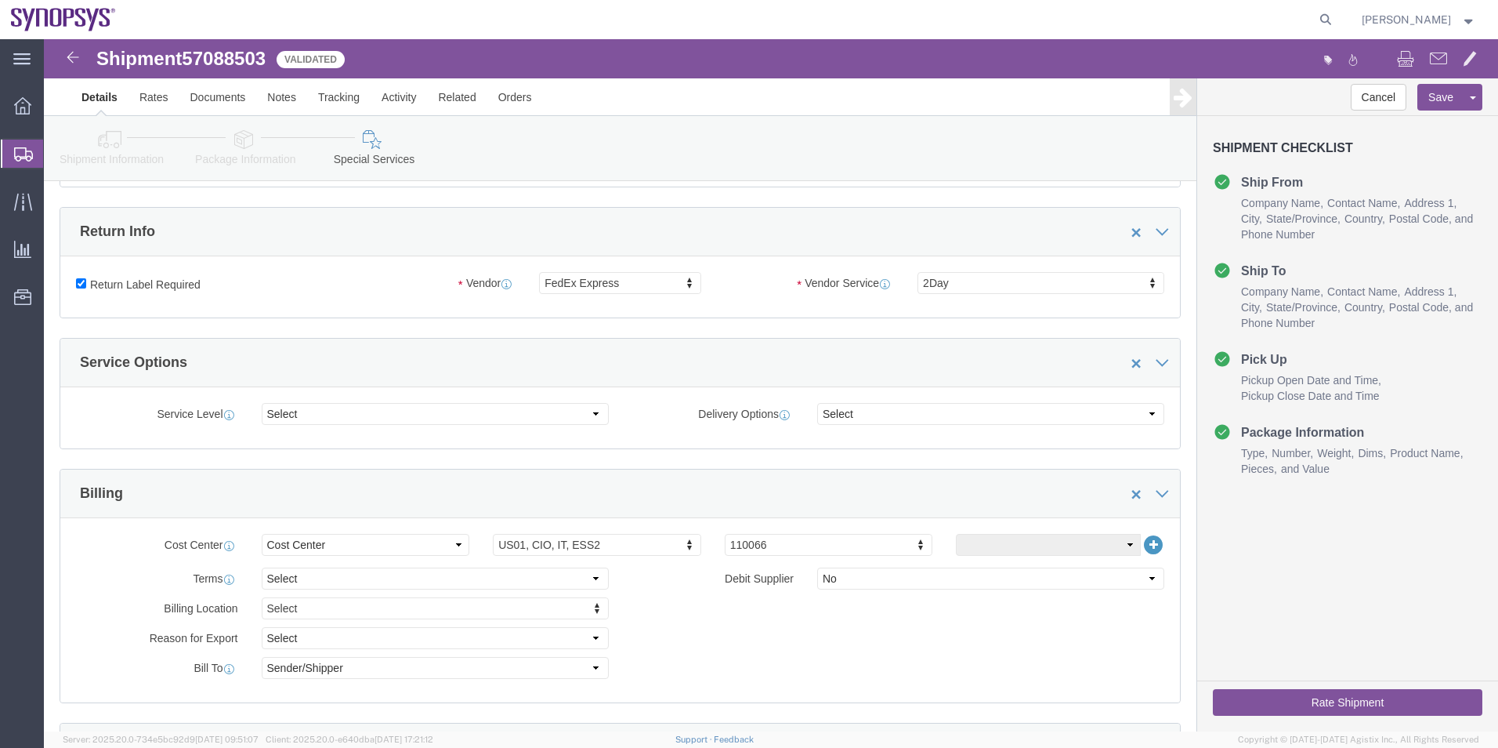
click button "Rate Shipment"
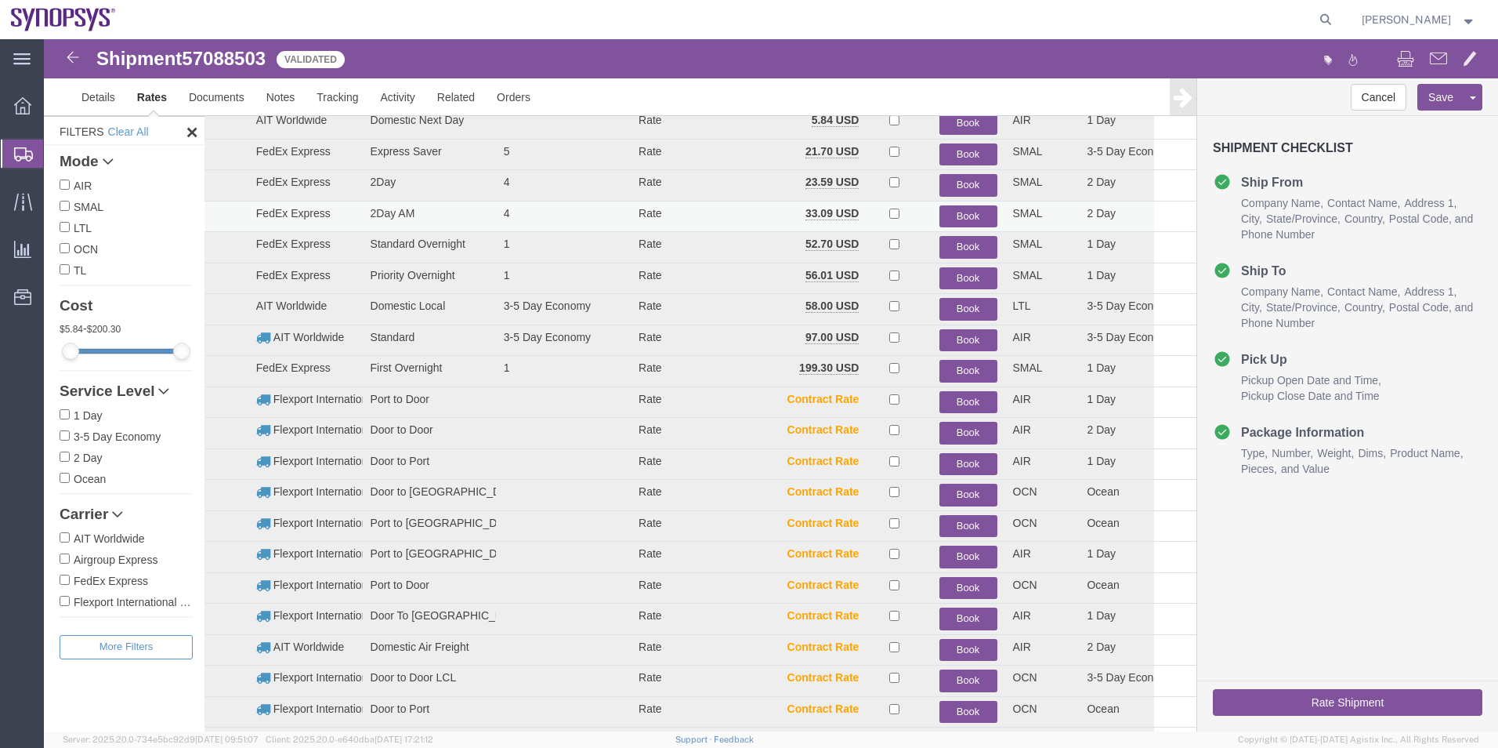
scroll to position [95, 0]
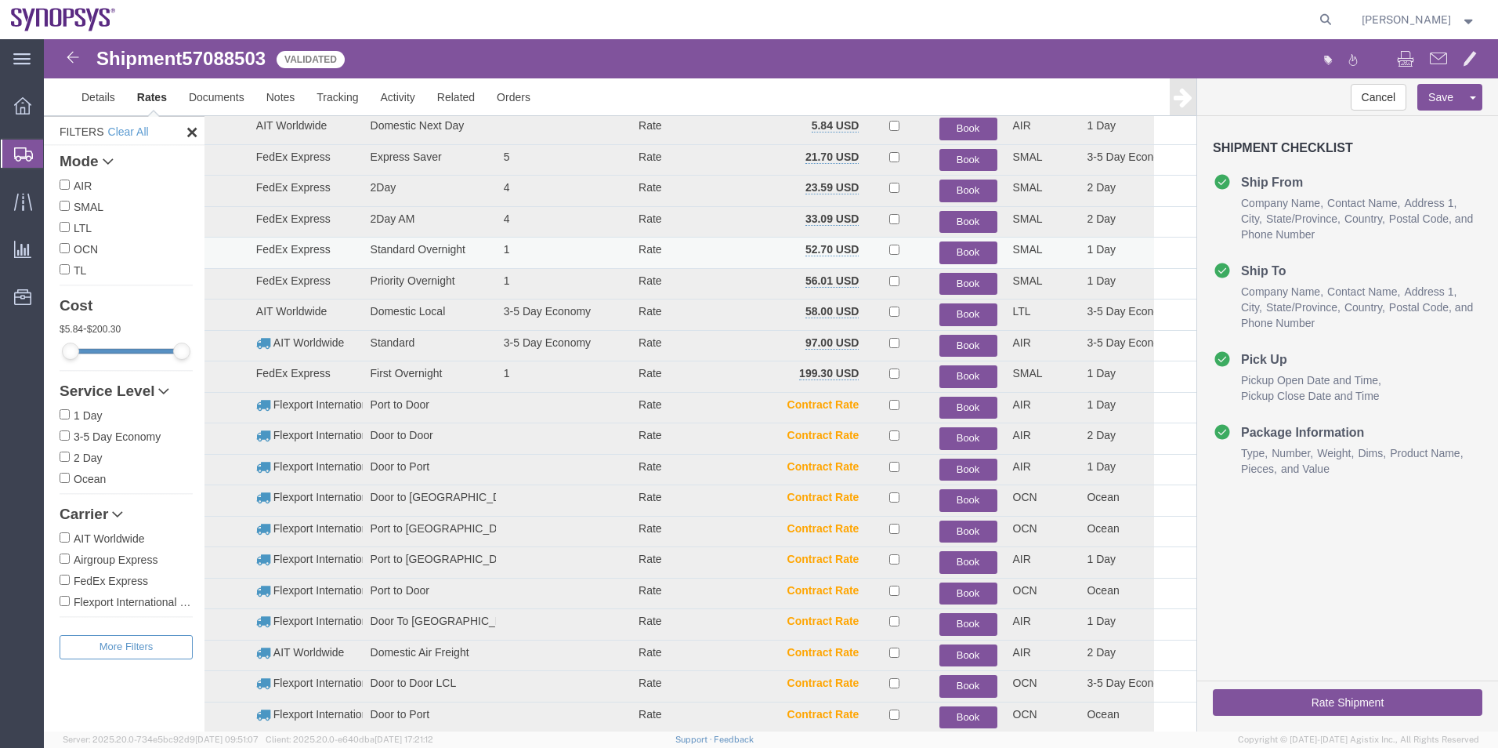
click at [956, 255] on button "Book" at bounding box center [969, 252] width 58 height 23
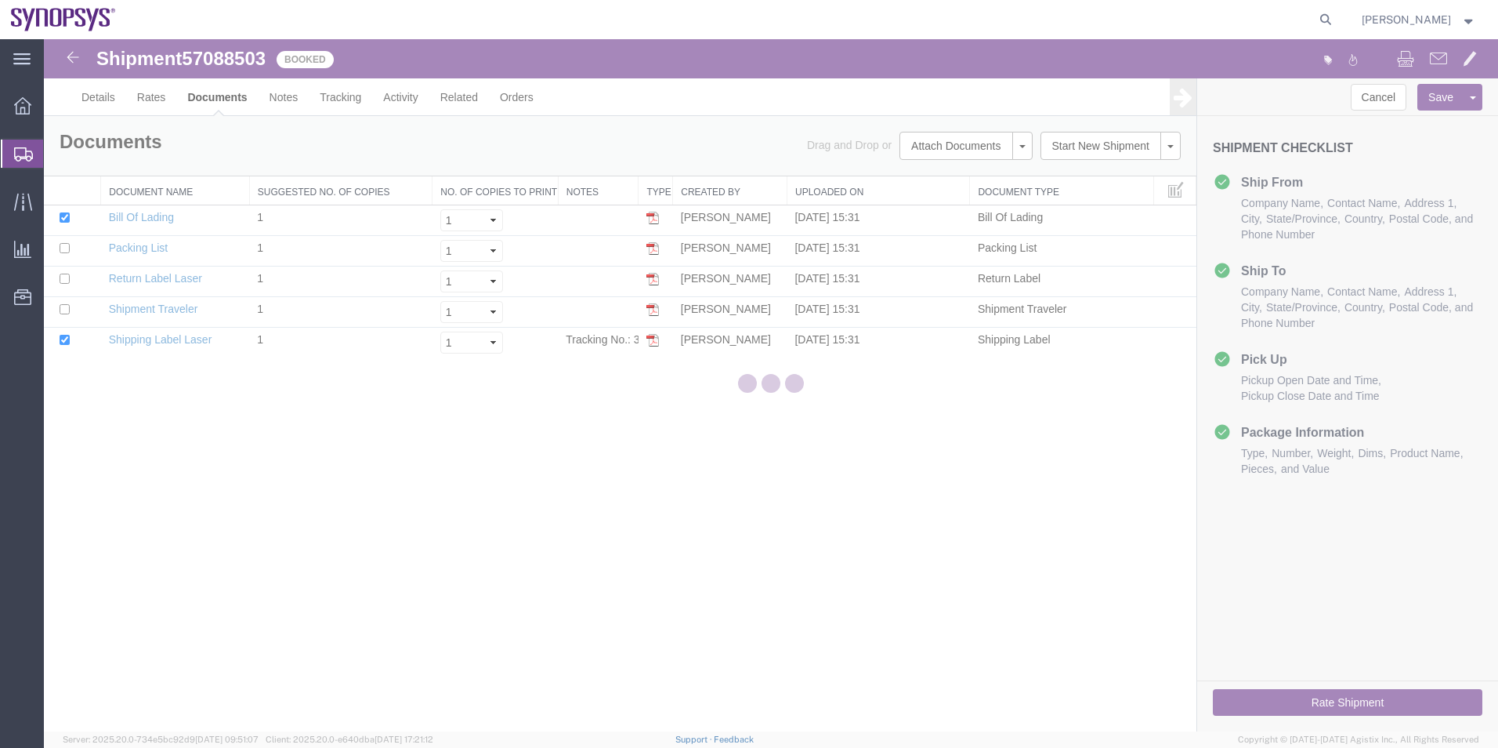
scroll to position [0, 0]
